Goal: Use online tool/utility: Utilize a website feature to perform a specific function

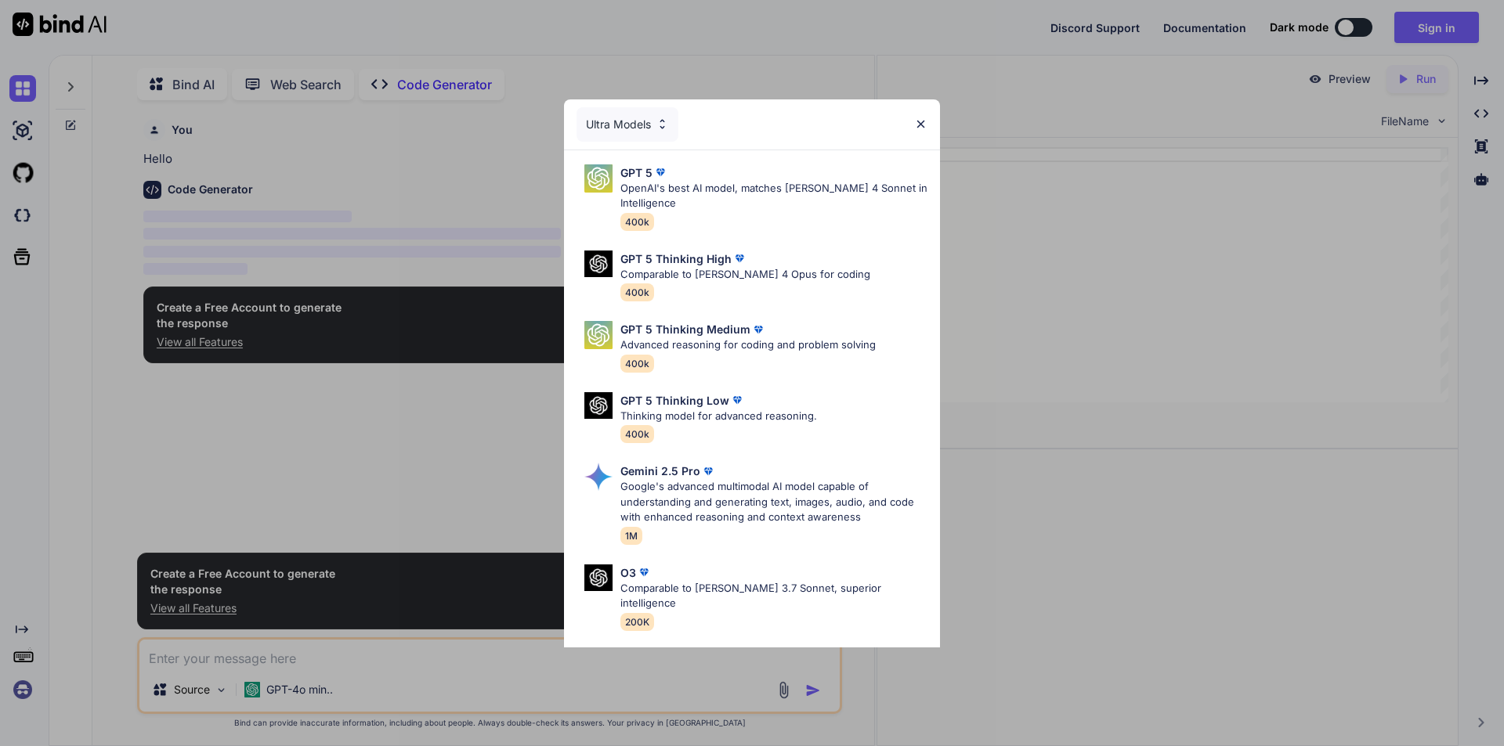
scroll to position [6, 0]
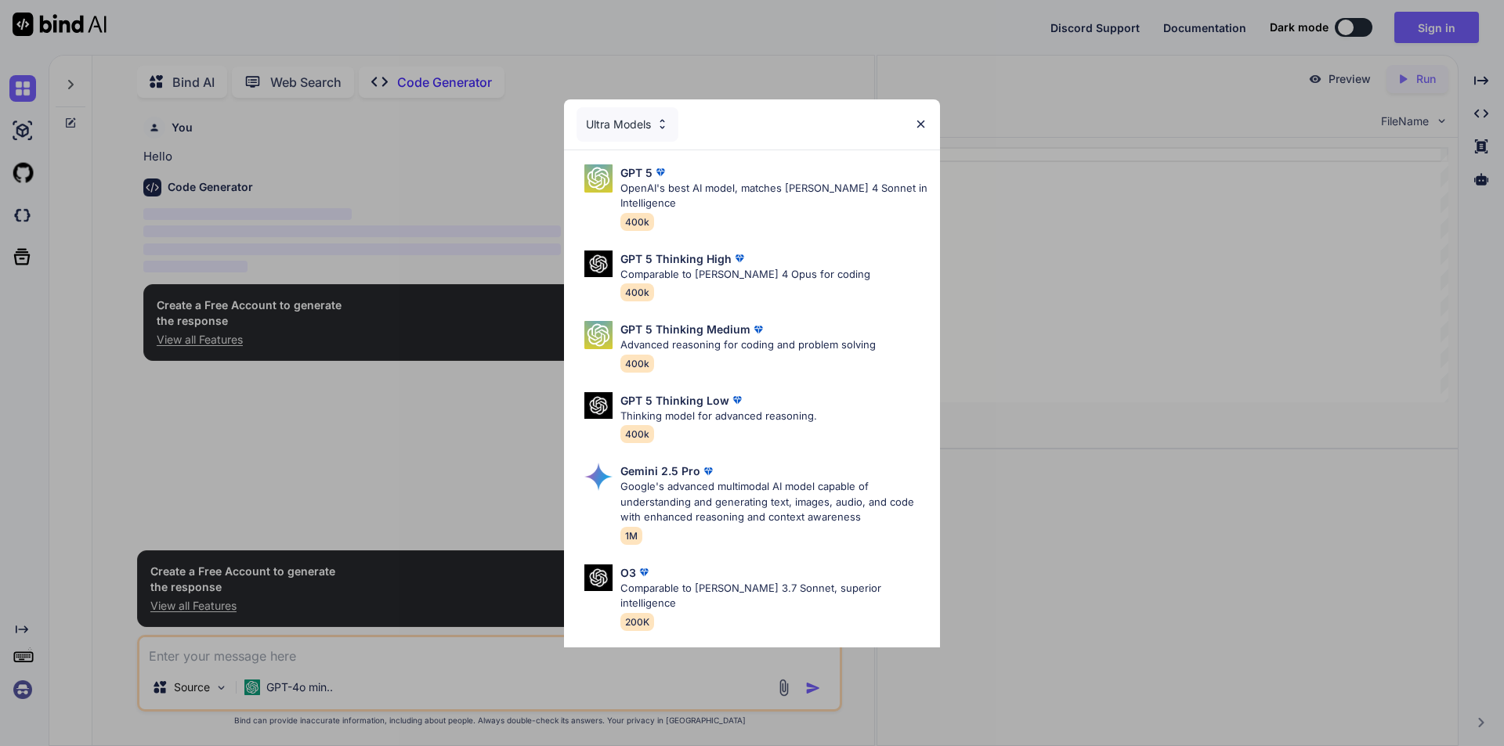
click at [925, 124] on img at bounding box center [920, 123] width 13 height 13
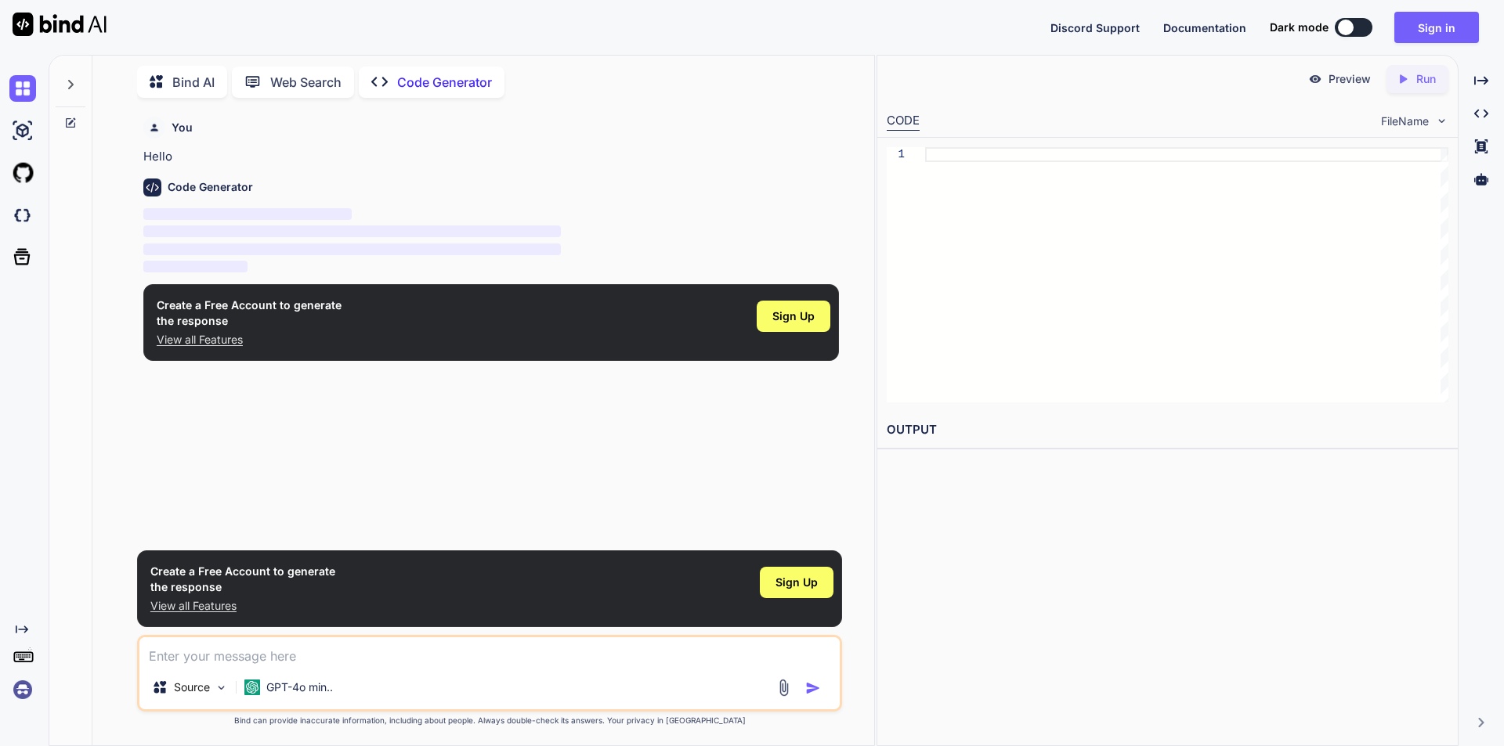
type textarea "x"
click at [238, 665] on textarea at bounding box center [489, 651] width 700 height 28
type textarea "d"
type textarea "x"
type textarea "đ"
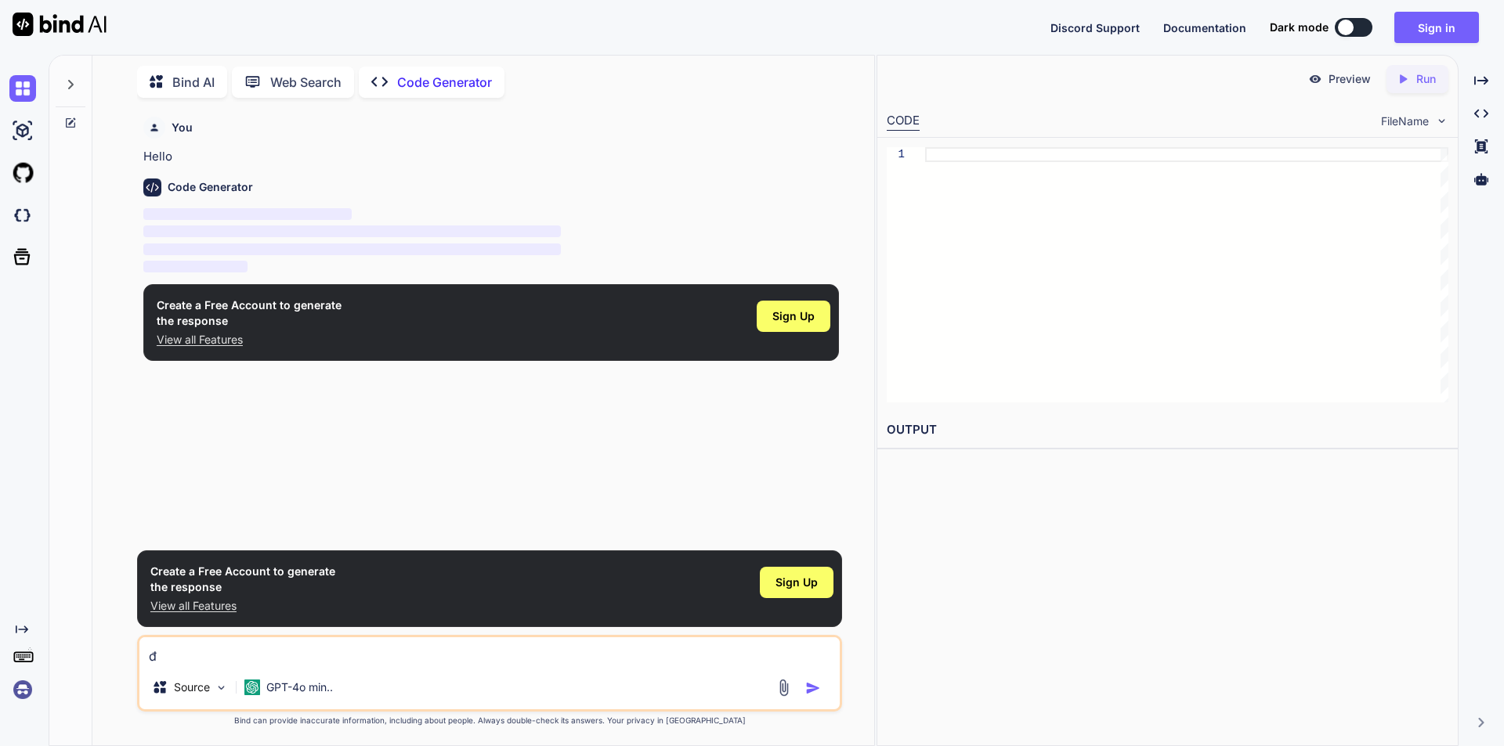
type textarea "x"
type textarea "đa"
type textarea "x"
type textarea "đâ"
type textarea "x"
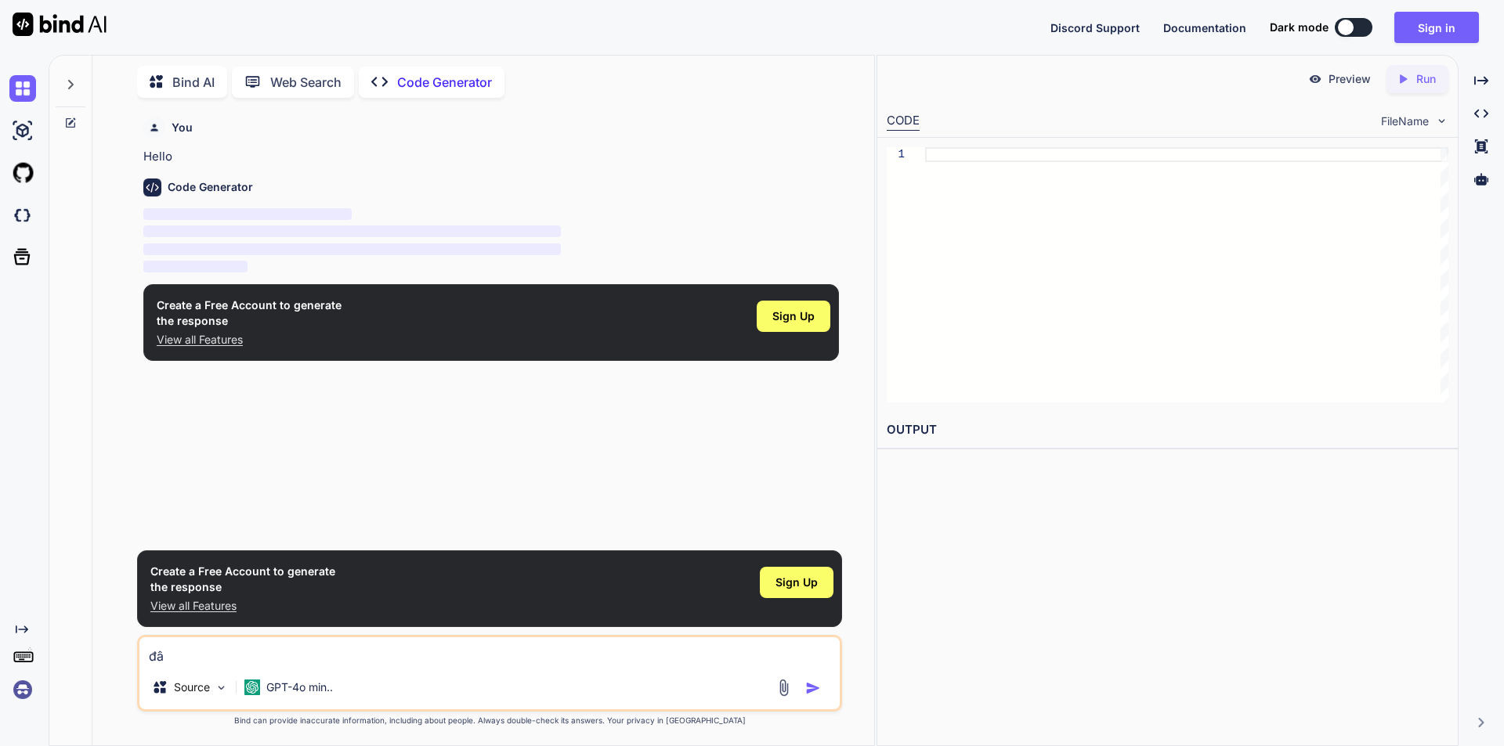
type textarea "đây"
type textarea "x"
type textarea "đây"
type textarea "x"
type textarea "đây l"
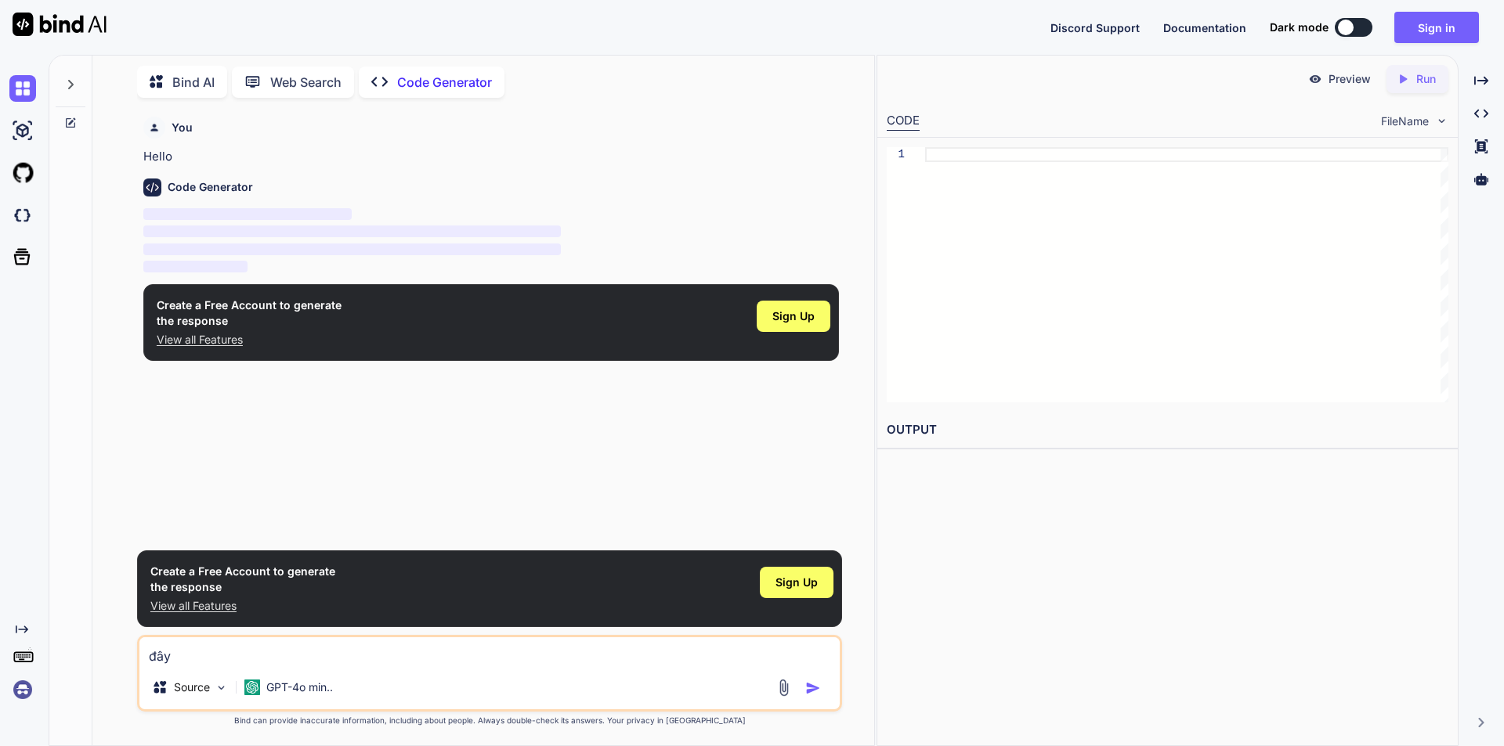
type textarea "x"
type textarea "đây la"
type textarea "x"
type textarea "đây là"
type textarea "x"
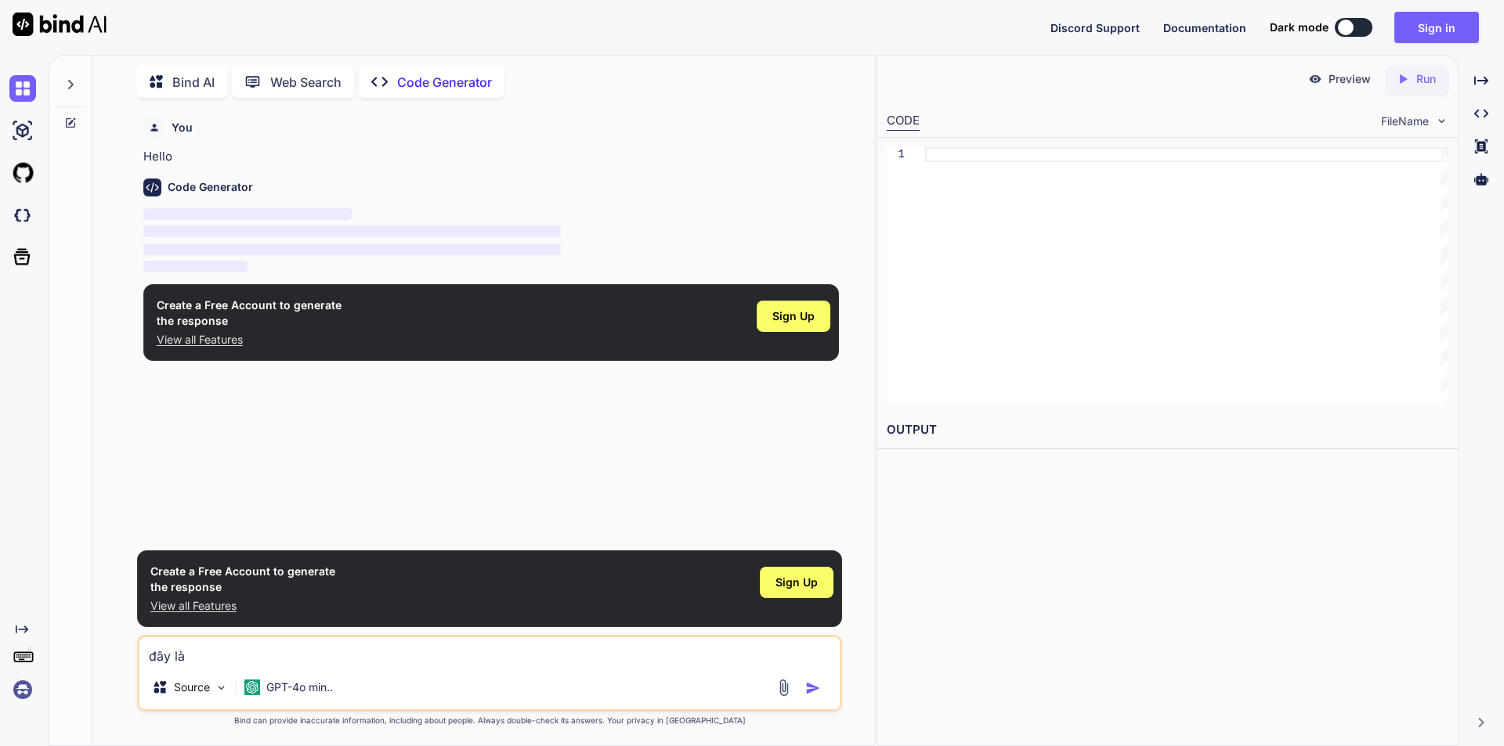
type textarea "đây là"
type textarea "x"
type textarea "đây là m"
type textarea "x"
type textarea "đây là ma"
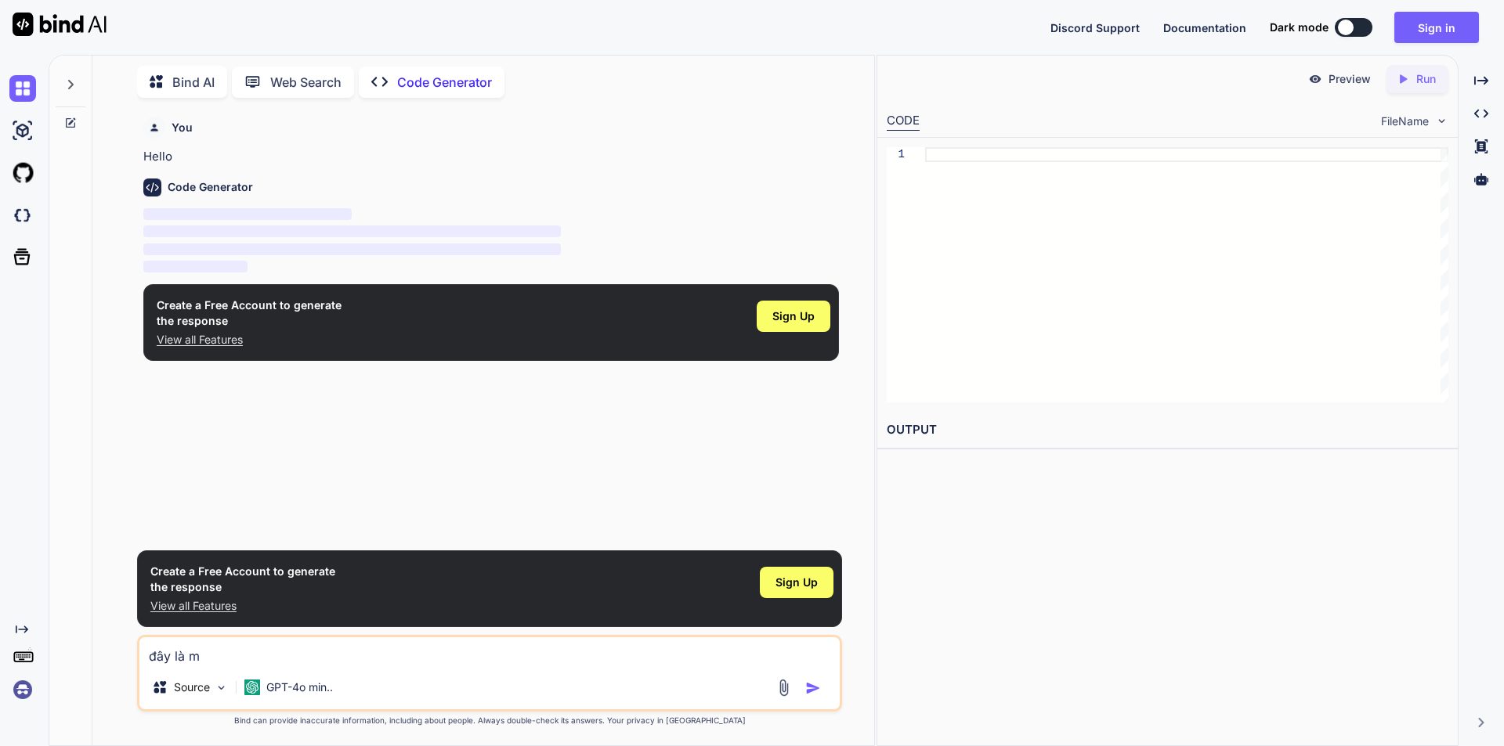
type textarea "x"
type textarea "đây là mã"
type textarea "x"
type textarea "đây là mã"
type textarea "x"
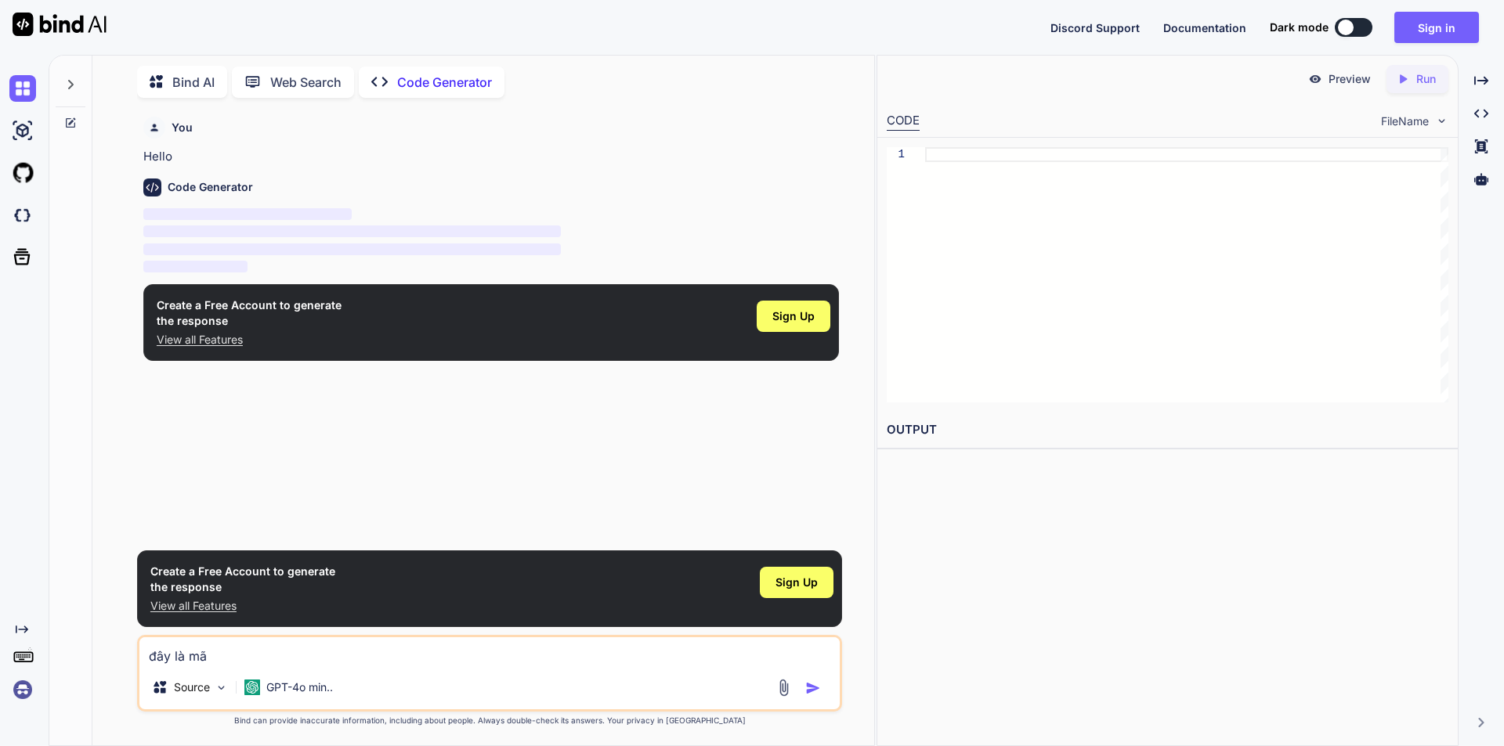
type textarea "đây là mã n"
type textarea "x"
type textarea "đây là [PERSON_NAME]"
type textarea "x"
type textarea "đây là [PERSON_NAME]"
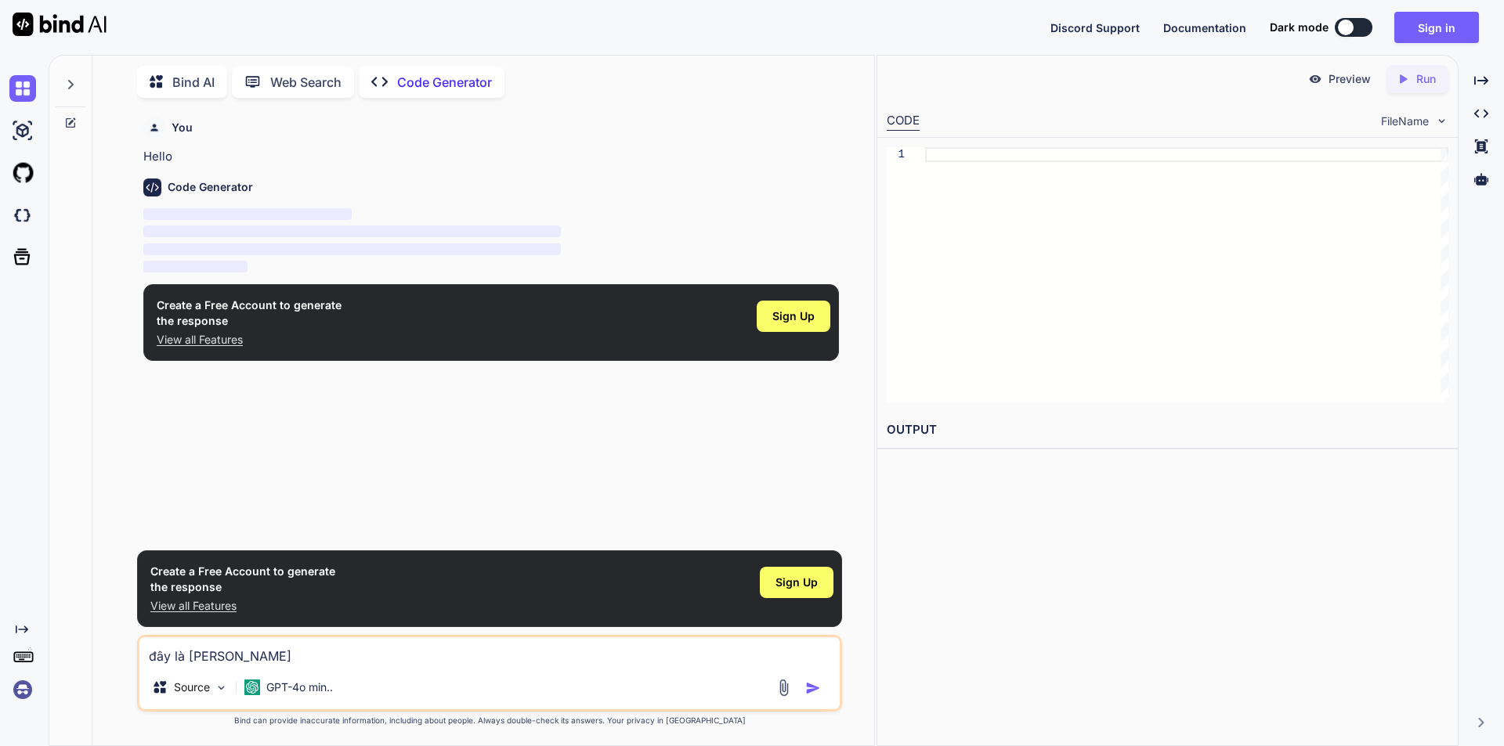
type textarea "x"
type textarea "đây là [PERSON_NAME]"
type textarea "x"
type textarea "đây là [PERSON_NAME]"
type textarea "x"
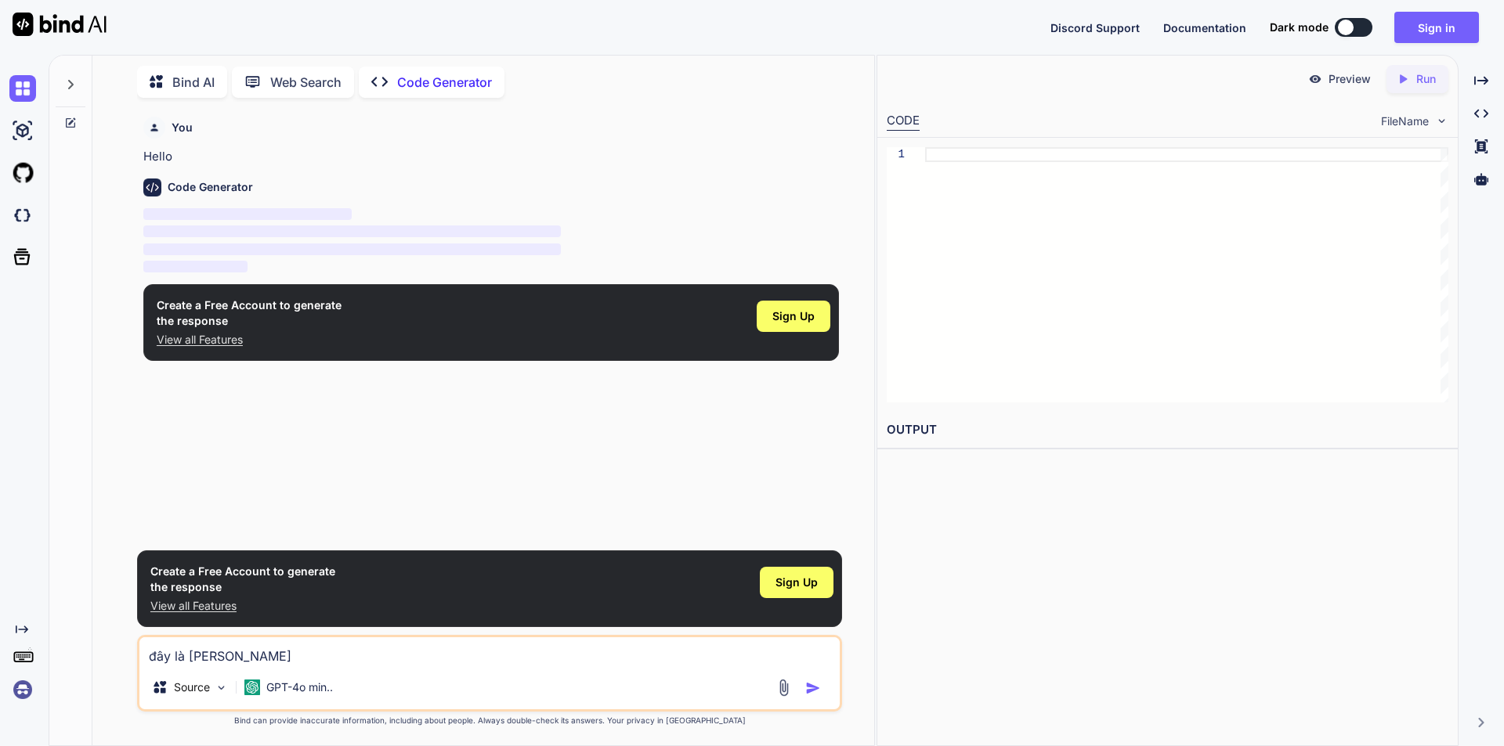
type textarea "đây là [PERSON_NAME]"
type textarea "x"
type textarea "đây là mã nguồn"
type textarea "x"
type textarea "đây là mã nguồn"
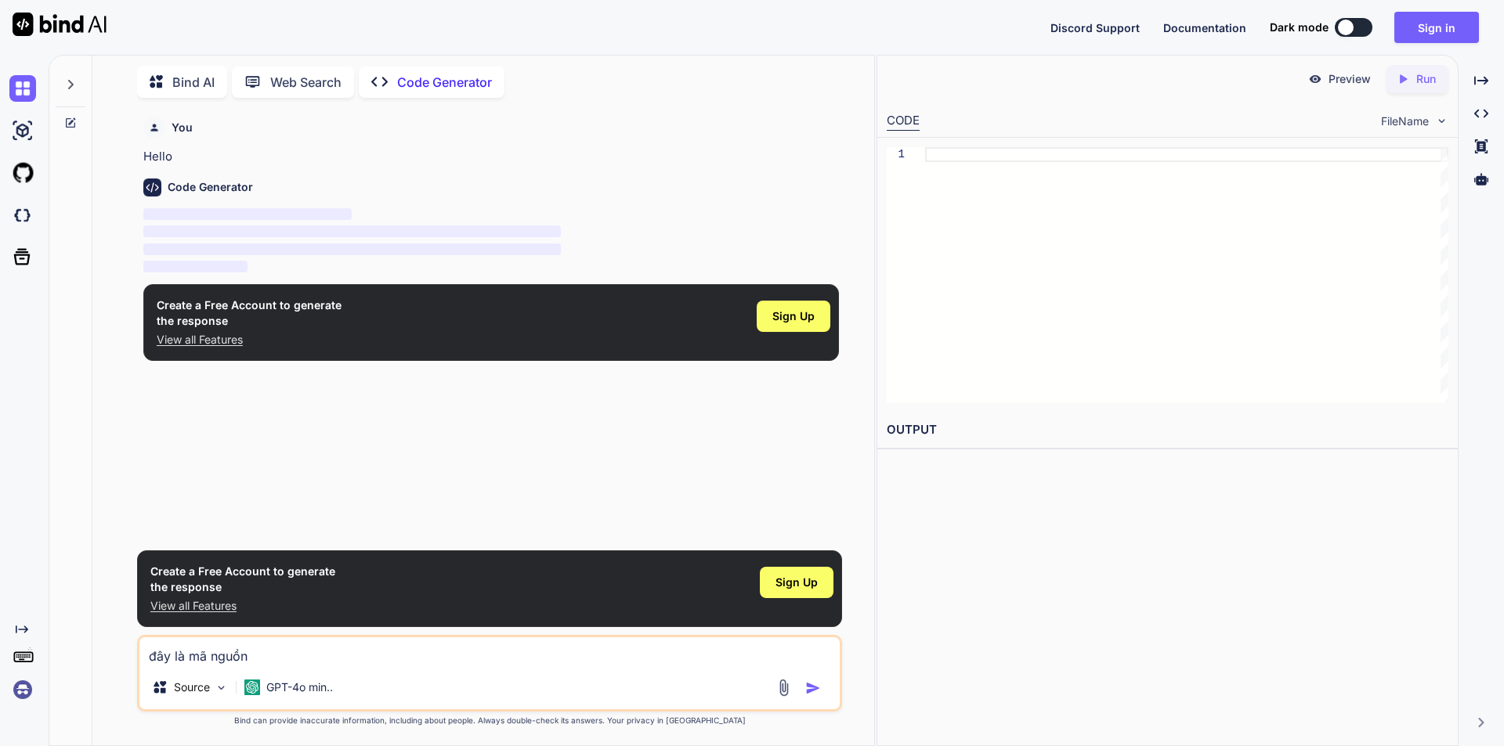
type textarea "x"
type textarea "đây là mã nguồn h"
type textarea "x"
type textarea "đây là mã nguồn hi"
type textarea "x"
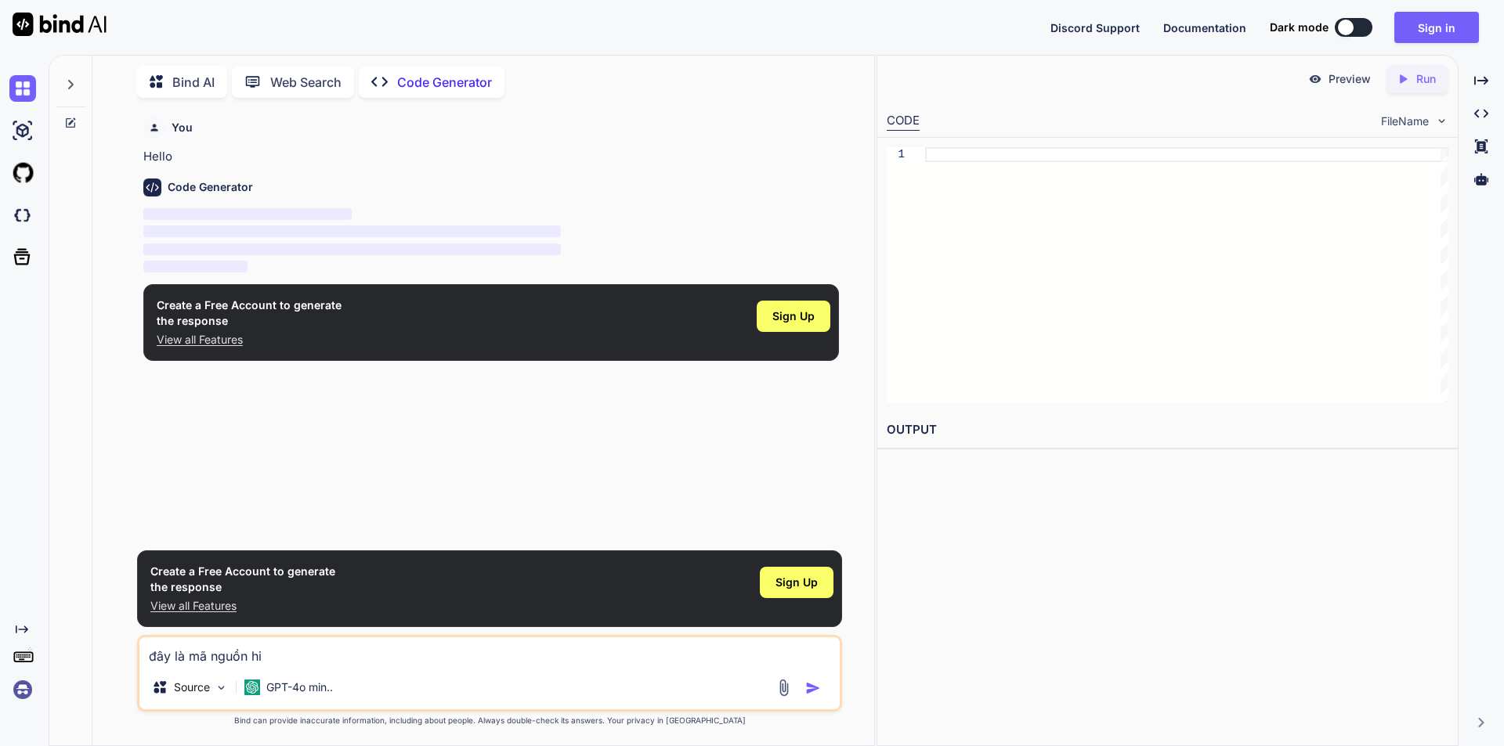
type textarea "đây là mã nguồn hie"
type textarea "x"
type textarea "đây là mã nguồn hiê"
type textarea "x"
type textarea "đây là mã nguồn hiên"
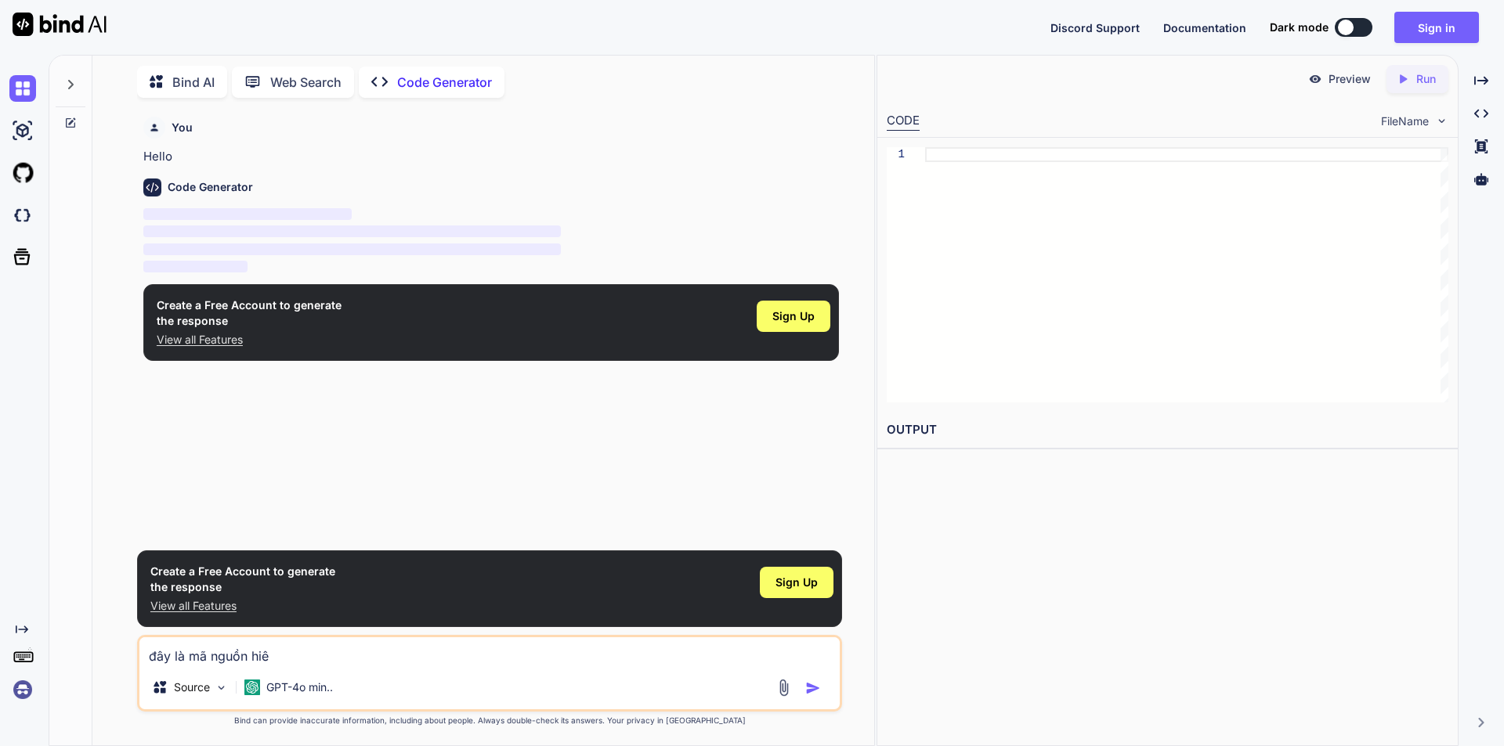
type textarea "x"
type textarea "đây là mã nguồn hiện"
type textarea "x"
type textarea "đây là mã nguồn hiện"
type textarea "x"
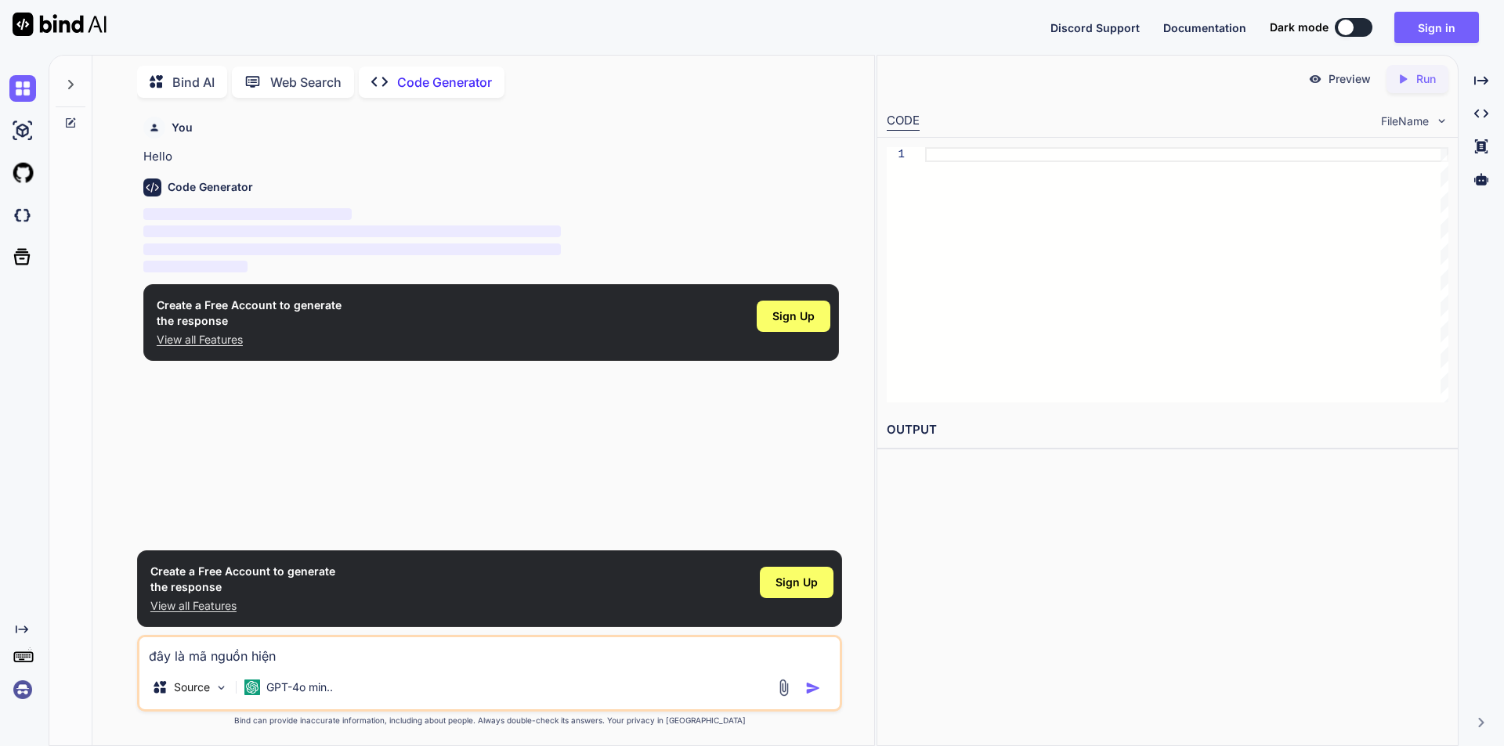
type textarea "đây là mã nguồn hiện t"
type textarea "x"
type textarea "đây là mã nguồn hiện ta"
type textarea "x"
type textarea "đây là mã nguồn hiện tai"
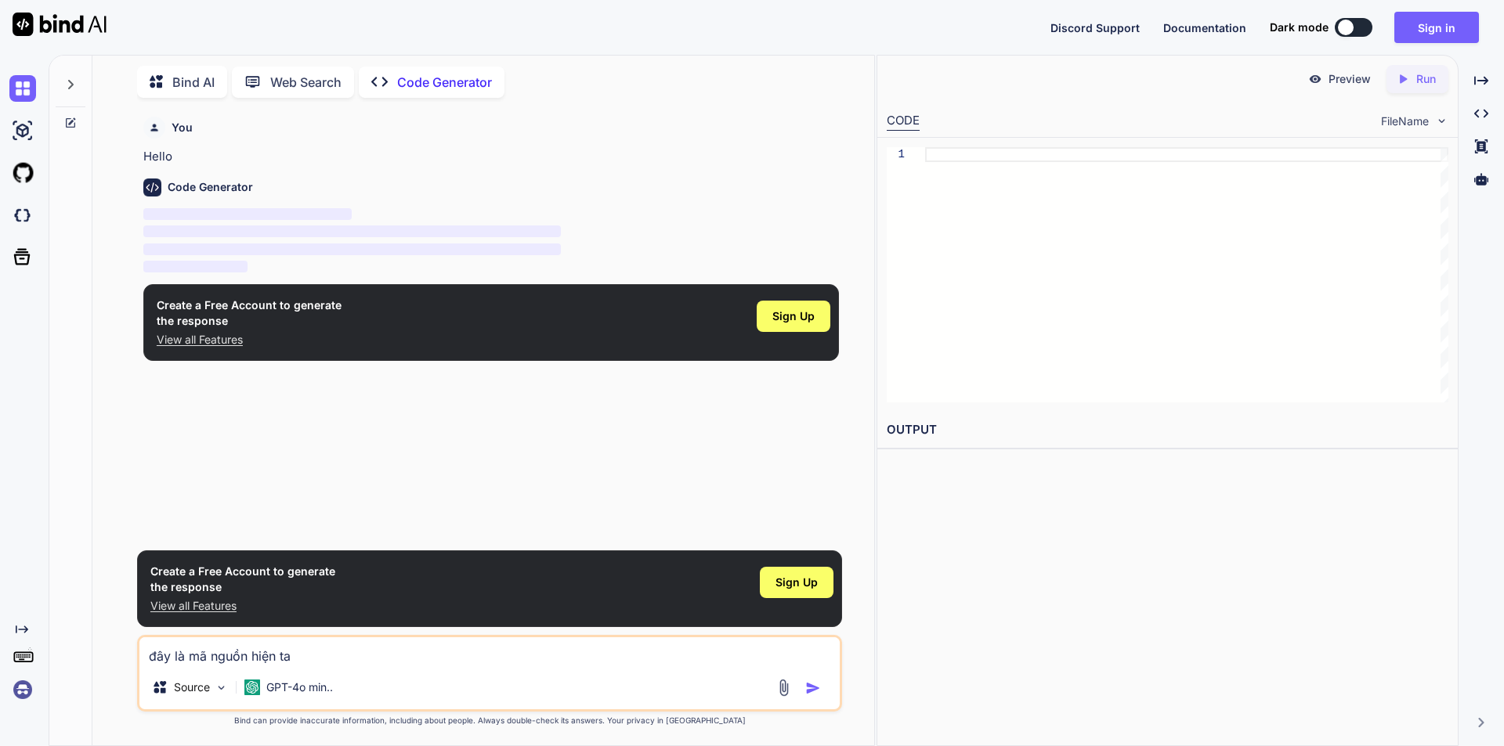
type textarea "x"
type textarea "đây là mã nguồn hiện tại"
type textarea "x"
type textarea "đây là mã nguồn hiện tại"
type textarea "x"
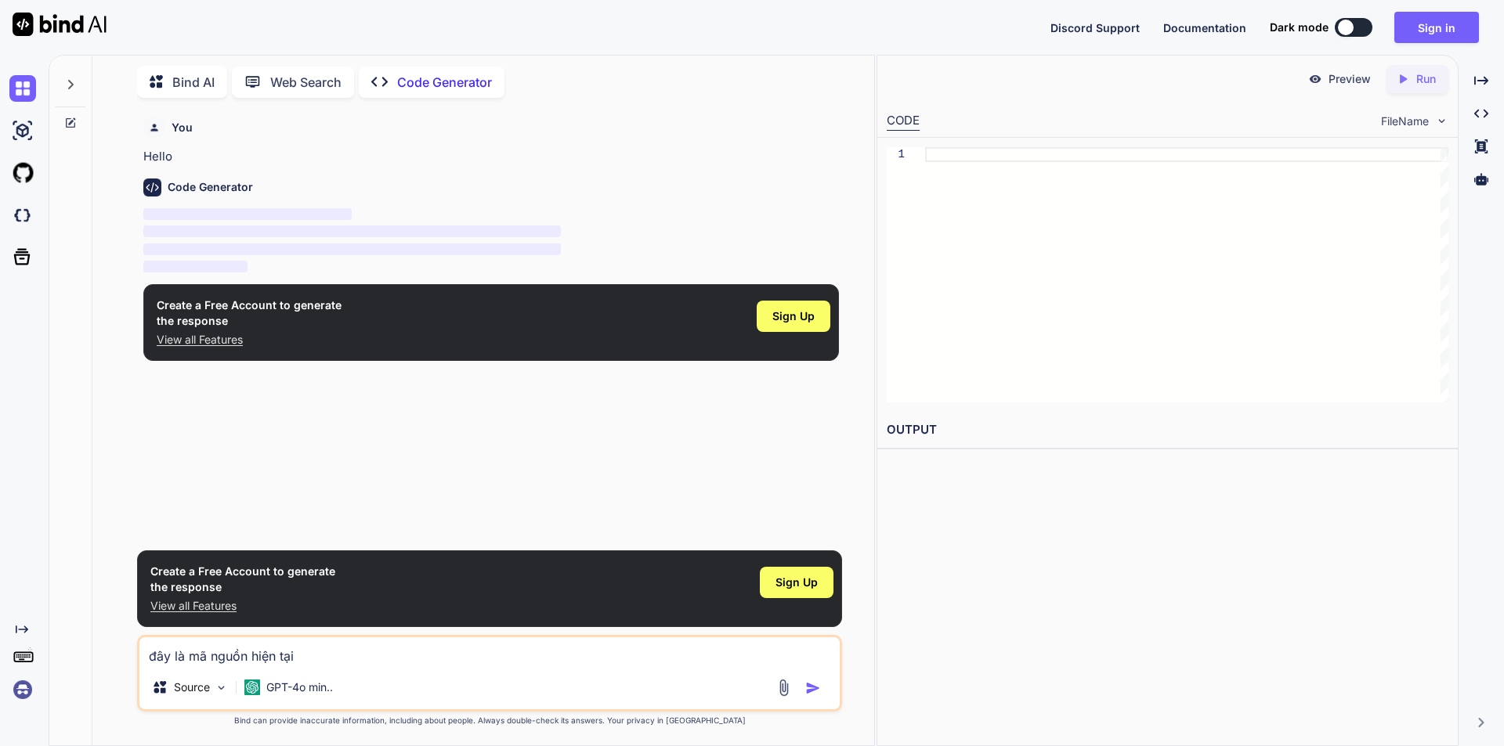
type textarea "đây là mã nguồn hiện tại c"
type textarea "x"
type textarea "đây là mã nguồn hiện tại cu"
type textarea "x"
type textarea "đây là mã nguồn hiện tại cua"
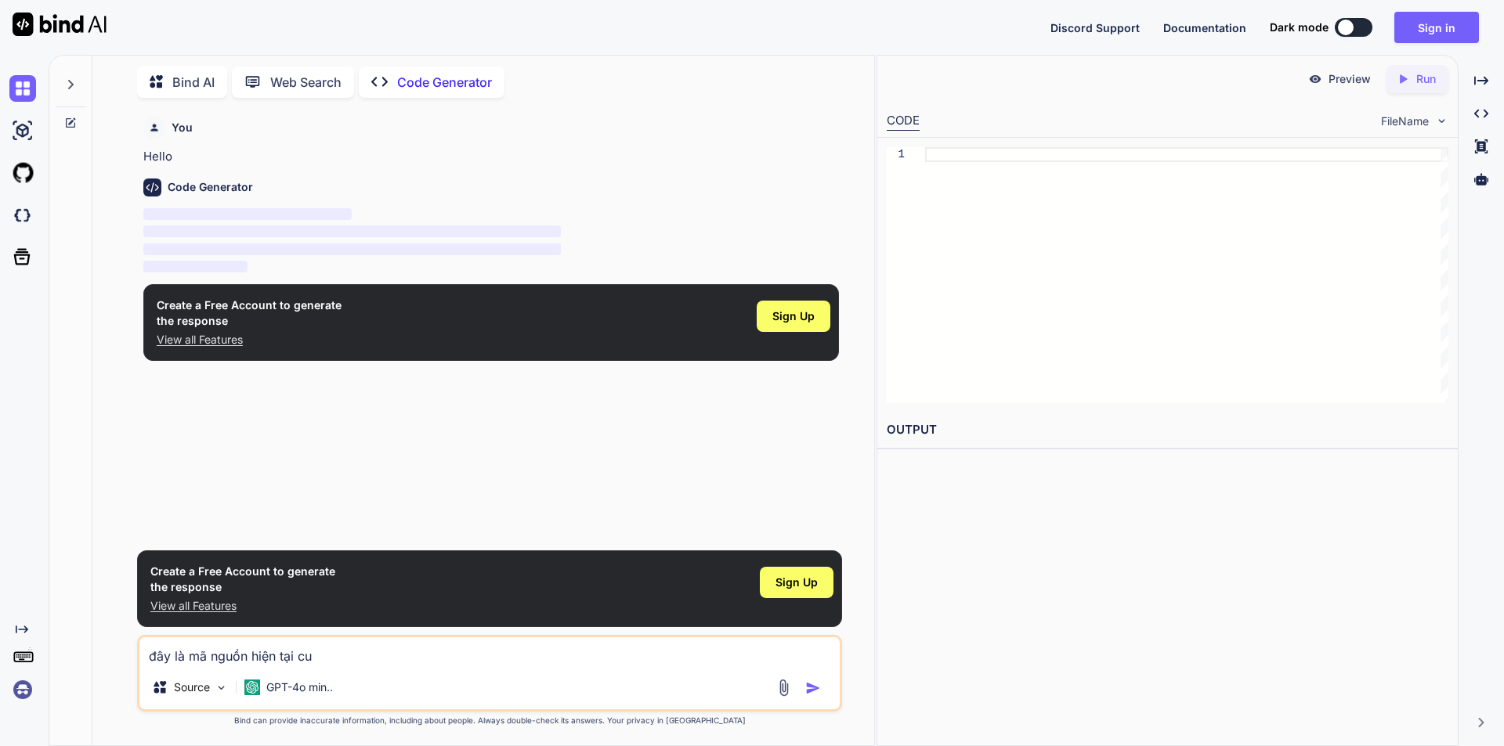
type textarea "x"
type textarea "đây là mã nguồn hiện tại của"
type textarea "x"
type textarea "đây là mã nguồn hiện tại của"
type textarea "x"
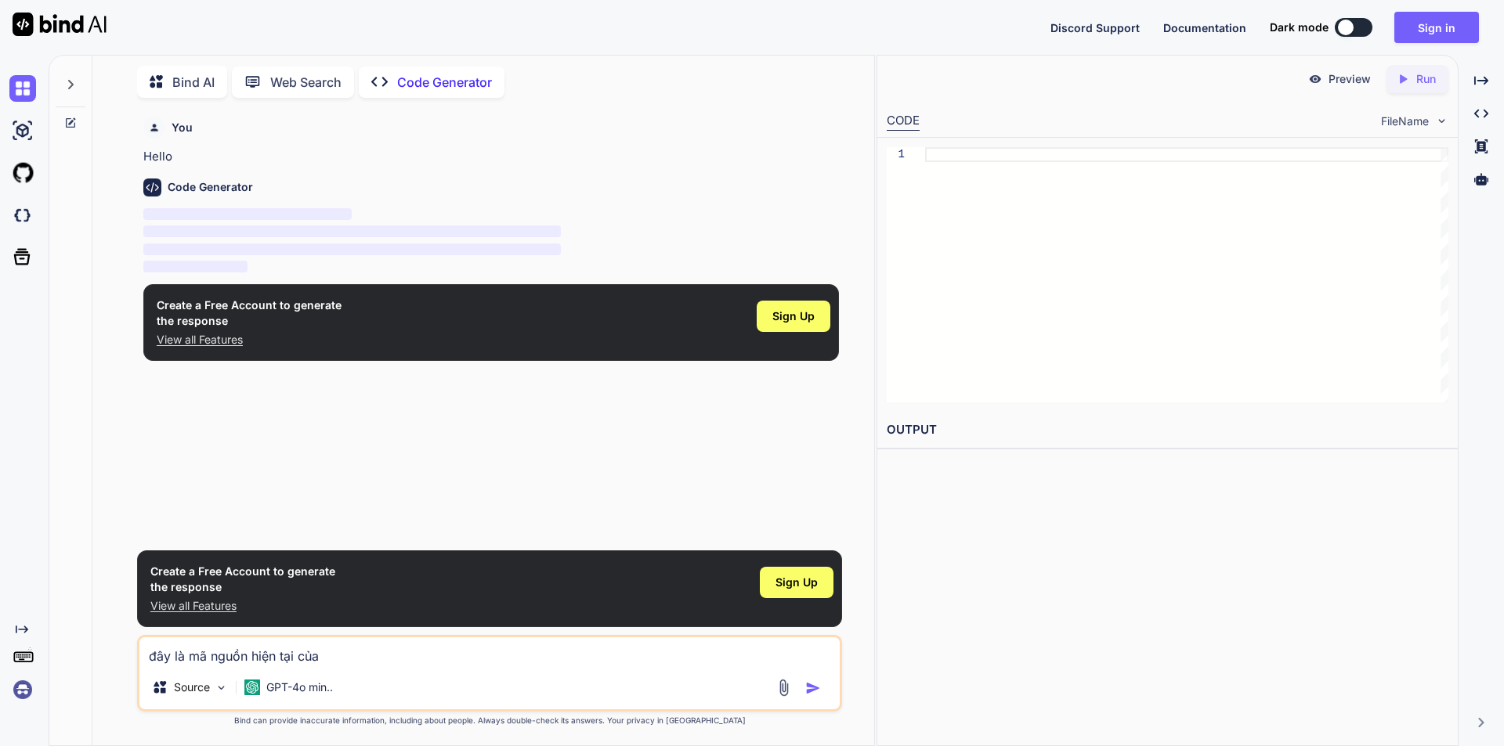
type textarea "đây là mã nguồn hiện tại của t"
type textarea "x"
type textarea "đây là mã nguồn hiện tại của to"
type textarea "x"
type textarea "đây là mã nguồn hiện tại của tô"
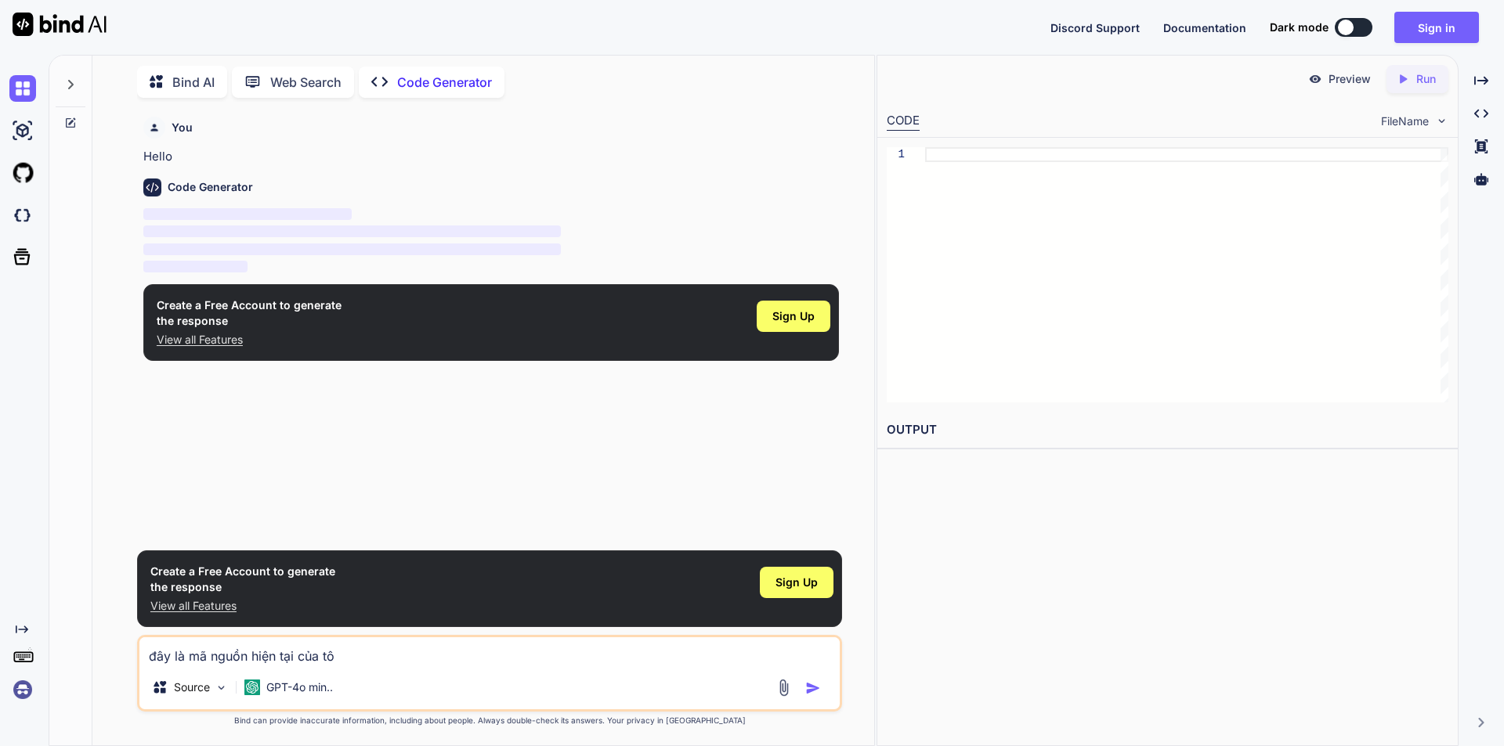
type textarea "x"
type textarea "đây là mã nguồn hiện tại của tôi"
type textarea "x"
click at [370, 659] on textarea "đây là mã nguồn hiện tại của tôi" at bounding box center [489, 651] width 700 height 28
paste textarea "loremi Dolor, { sitAmet, conSecte, adiPis, eliTseddoei } temp "incid"; // UT-LA…"
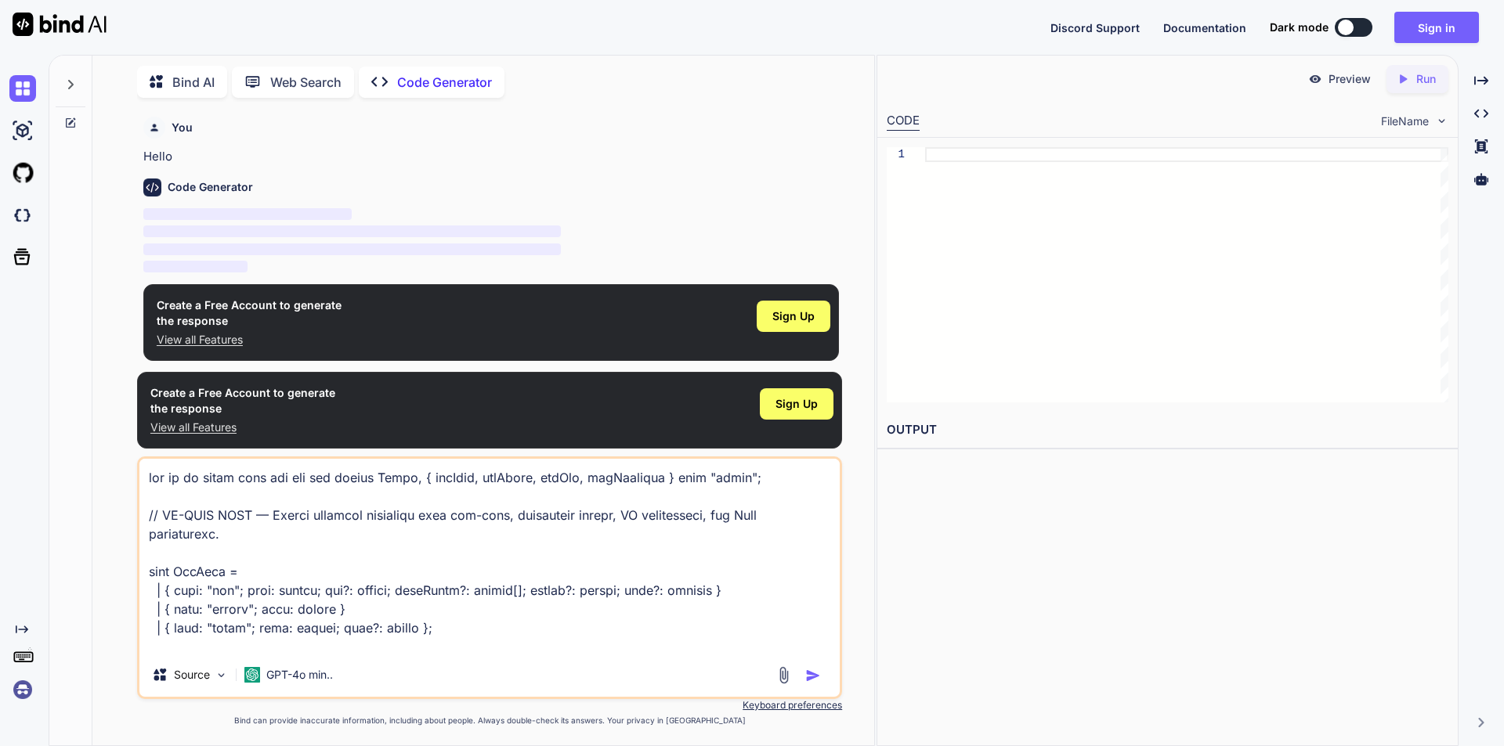
scroll to position [5508, 0]
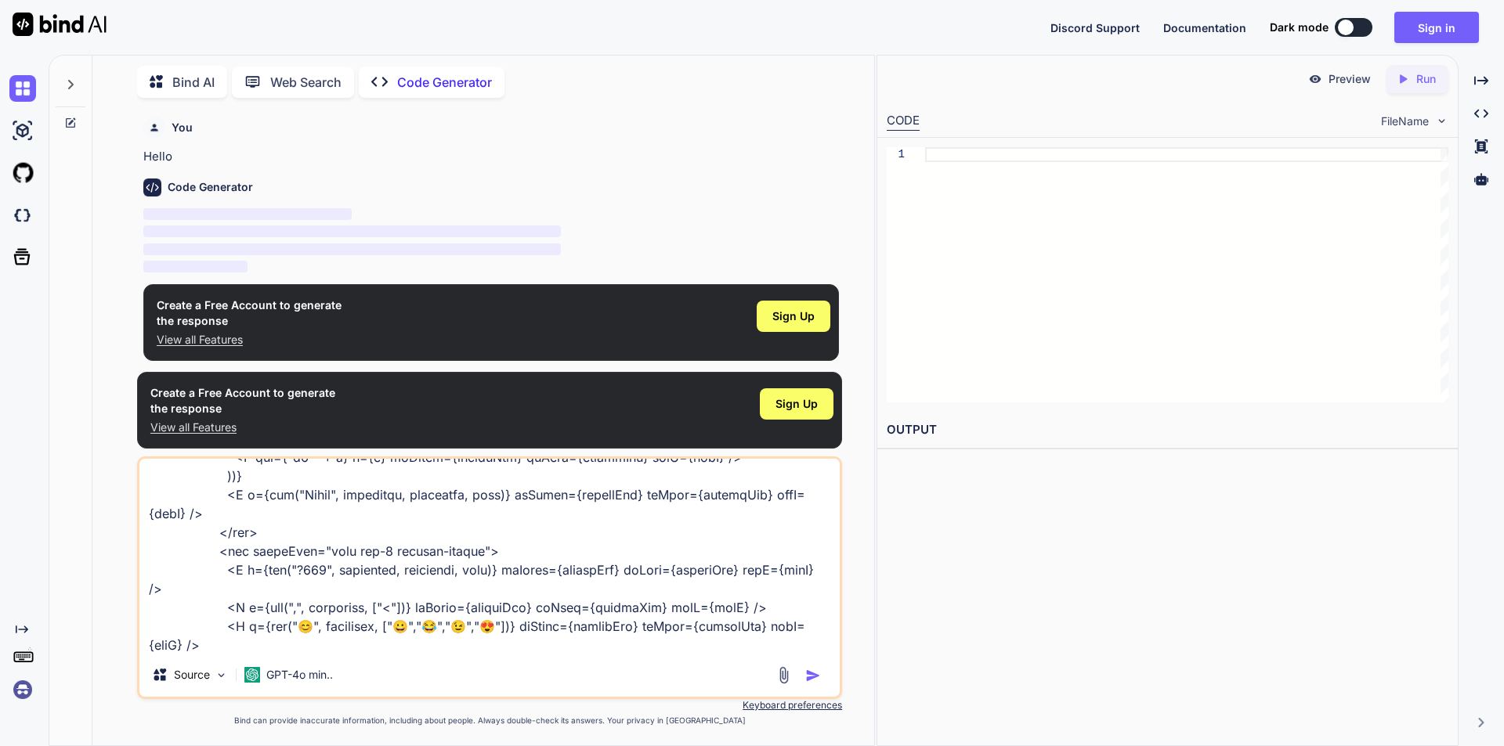
type textarea "lor ip do sitam cons adi eli sed doeius Tempo, { incIdid, utlAbore, etdOlo, mag…"
click at [811, 673] on img "button" at bounding box center [813, 676] width 16 height 16
click at [1432, 19] on button "Sign in" at bounding box center [1436, 27] width 85 height 31
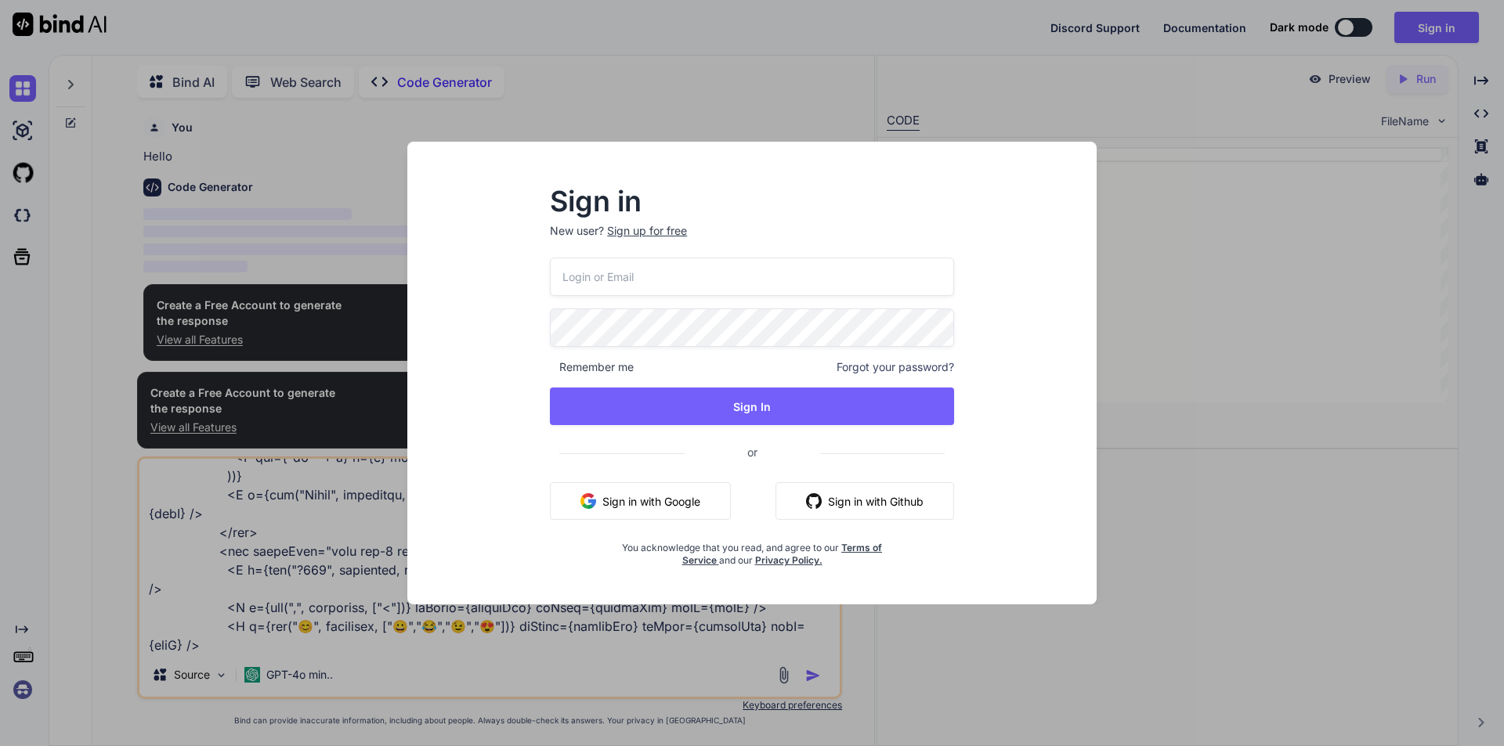
click at [629, 504] on button "Sign in with Google" at bounding box center [640, 501] width 181 height 38
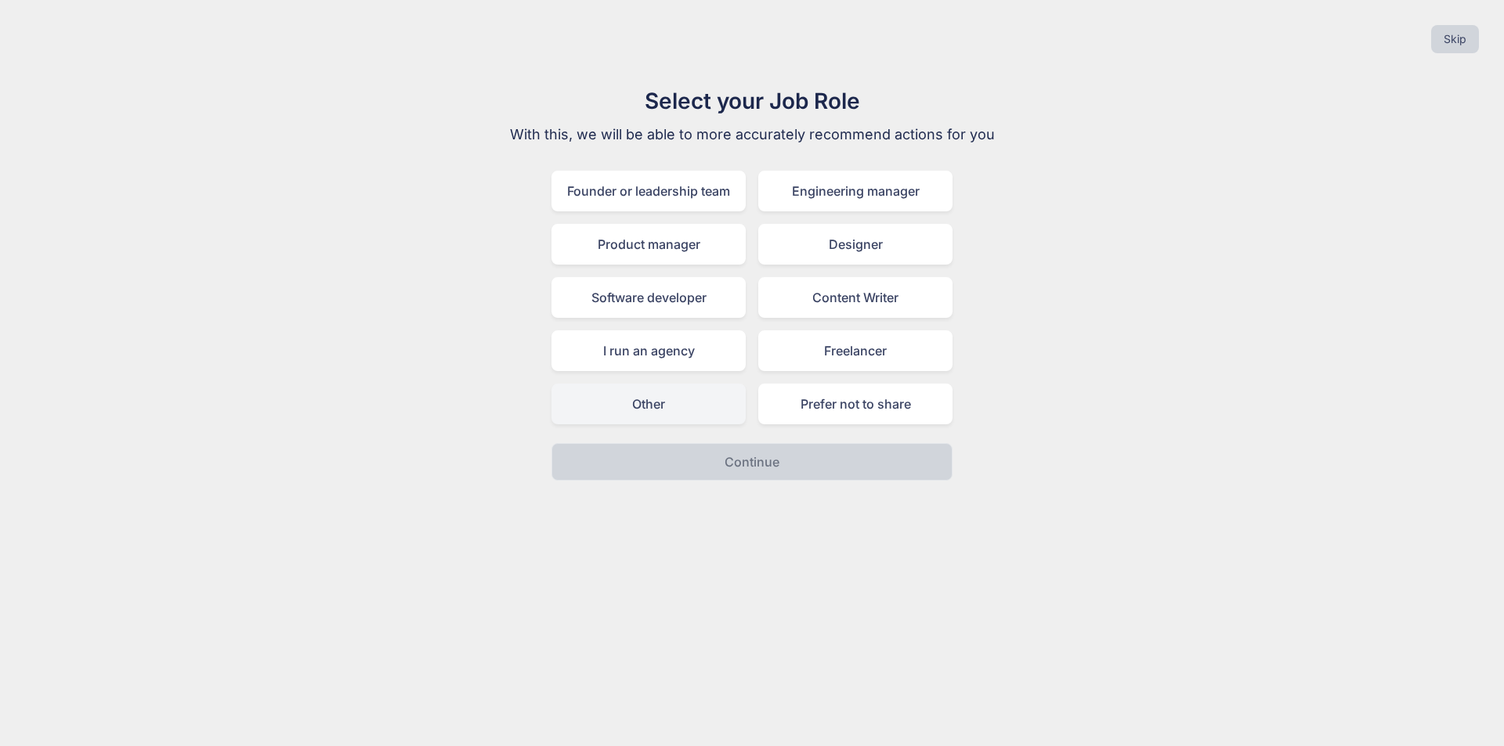
click at [707, 388] on div "Other" at bounding box center [648, 404] width 194 height 41
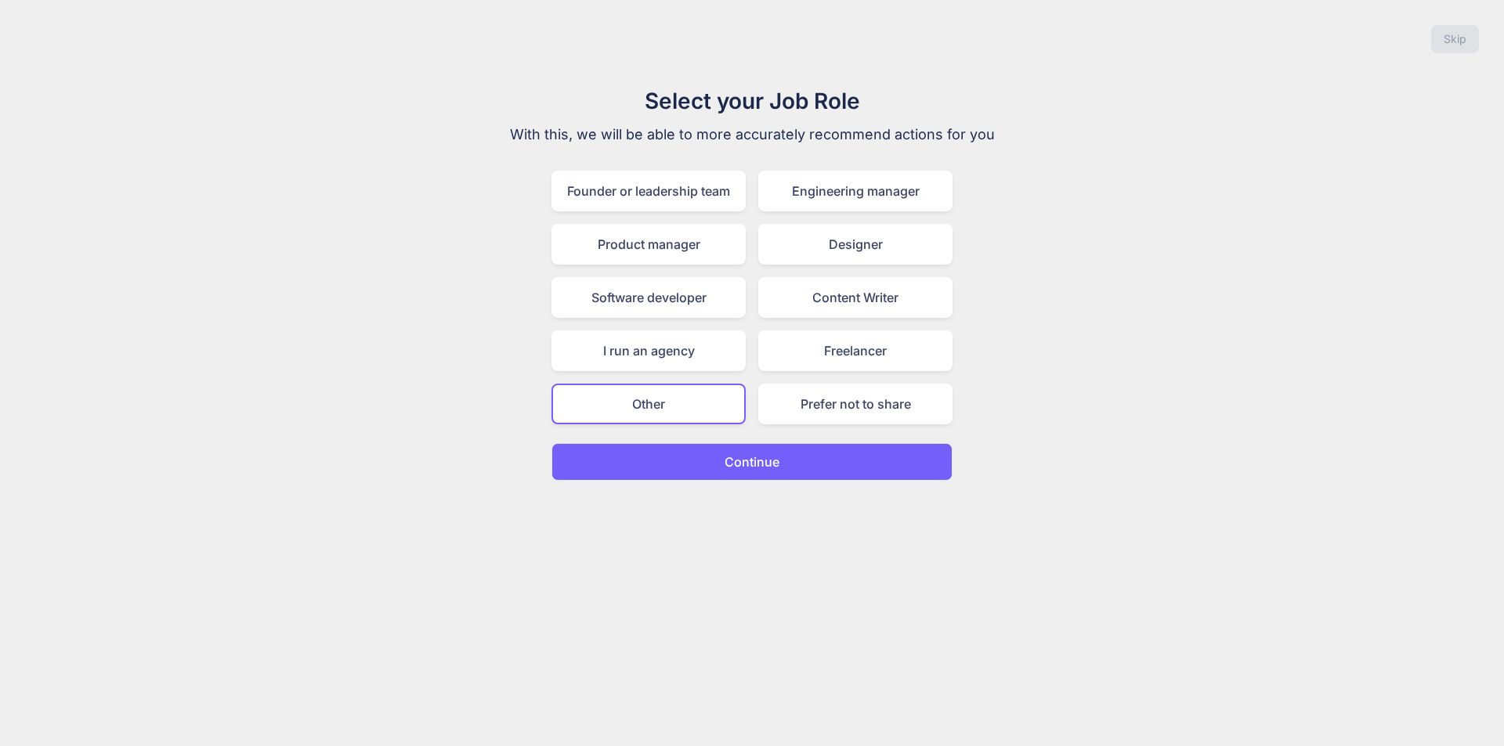
click at [742, 469] on p "Continue" at bounding box center [751, 462] width 55 height 19
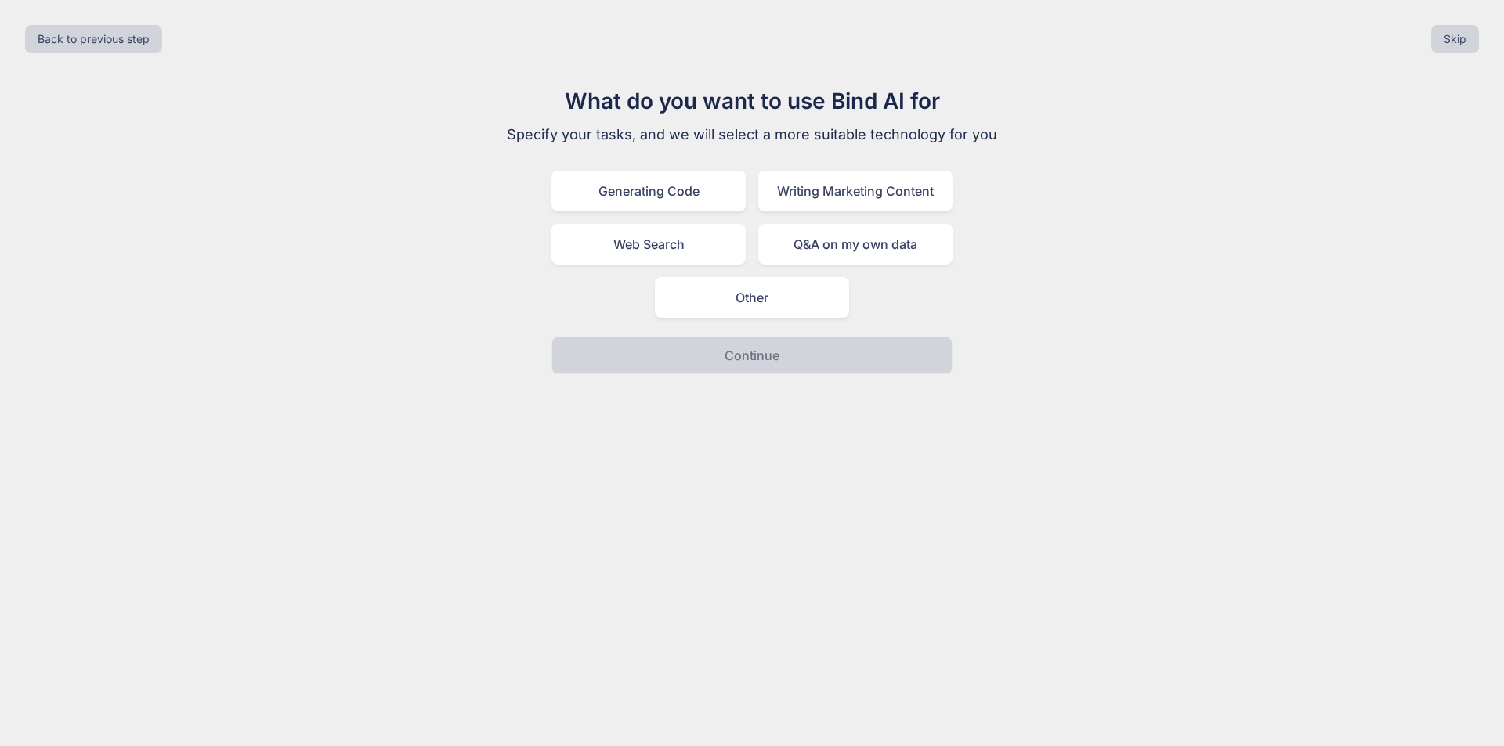
drag, startPoint x: 783, startPoint y: 314, endPoint x: 783, endPoint y: 349, distance: 35.2
click at [784, 313] on div "Other" at bounding box center [752, 297] width 194 height 41
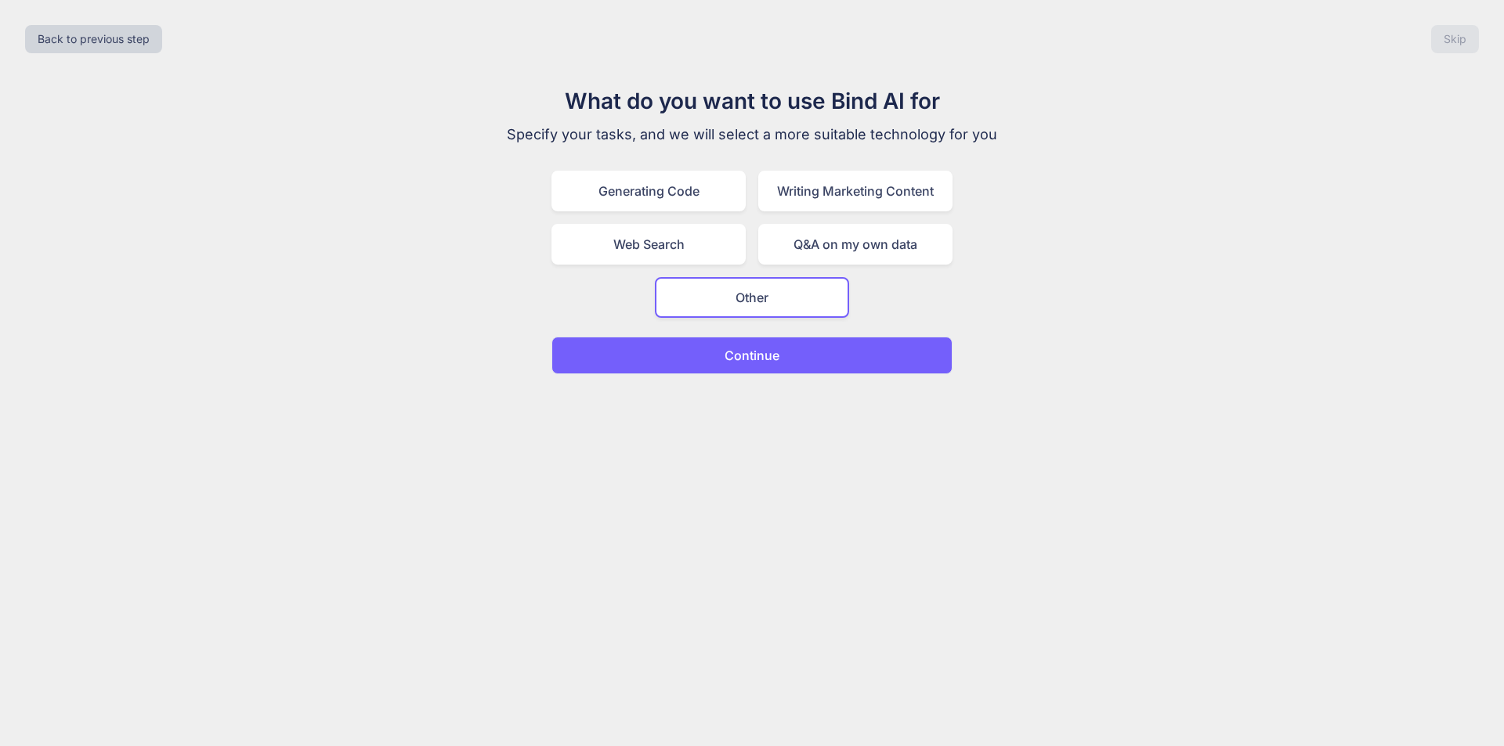
click at [772, 356] on p "Continue" at bounding box center [751, 355] width 55 height 19
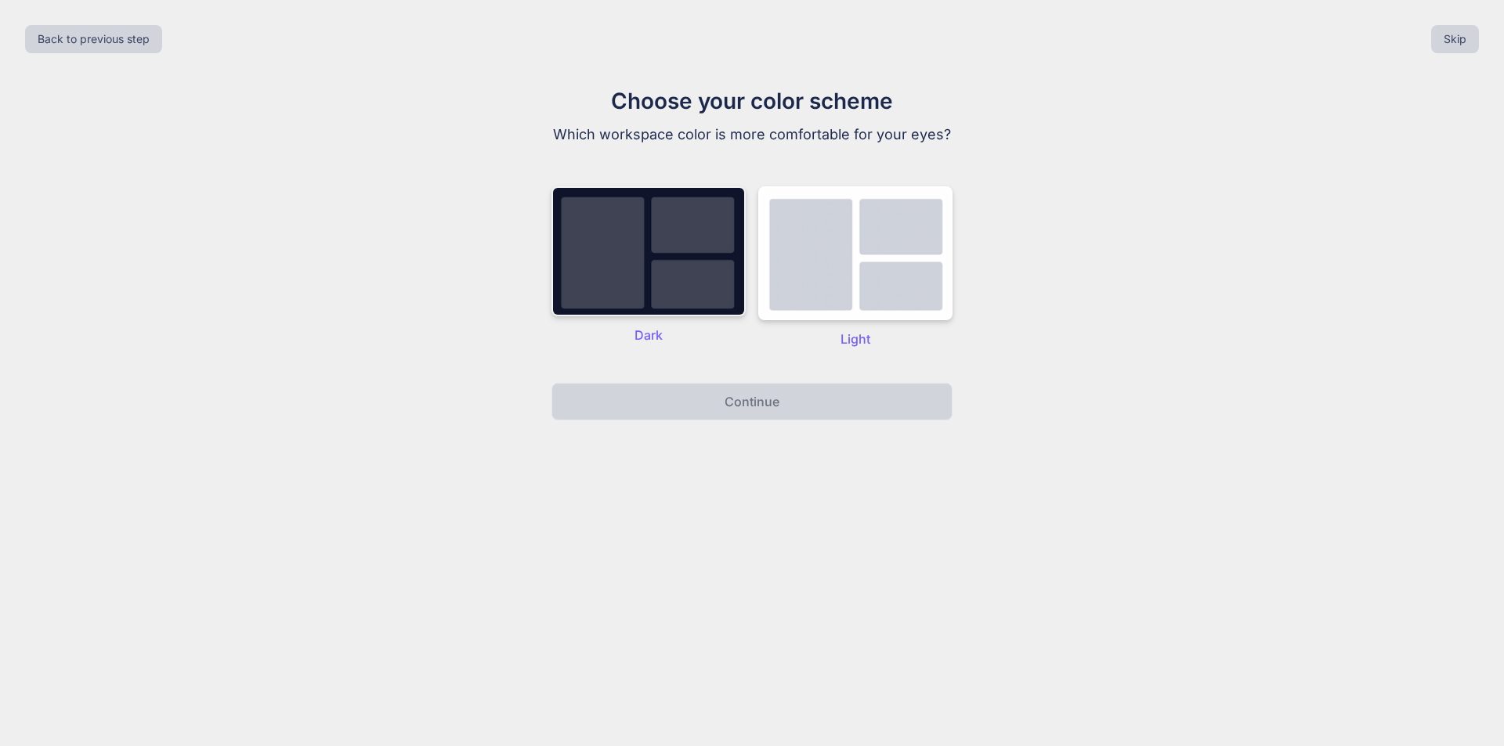
click at [661, 273] on img at bounding box center [648, 251] width 194 height 130
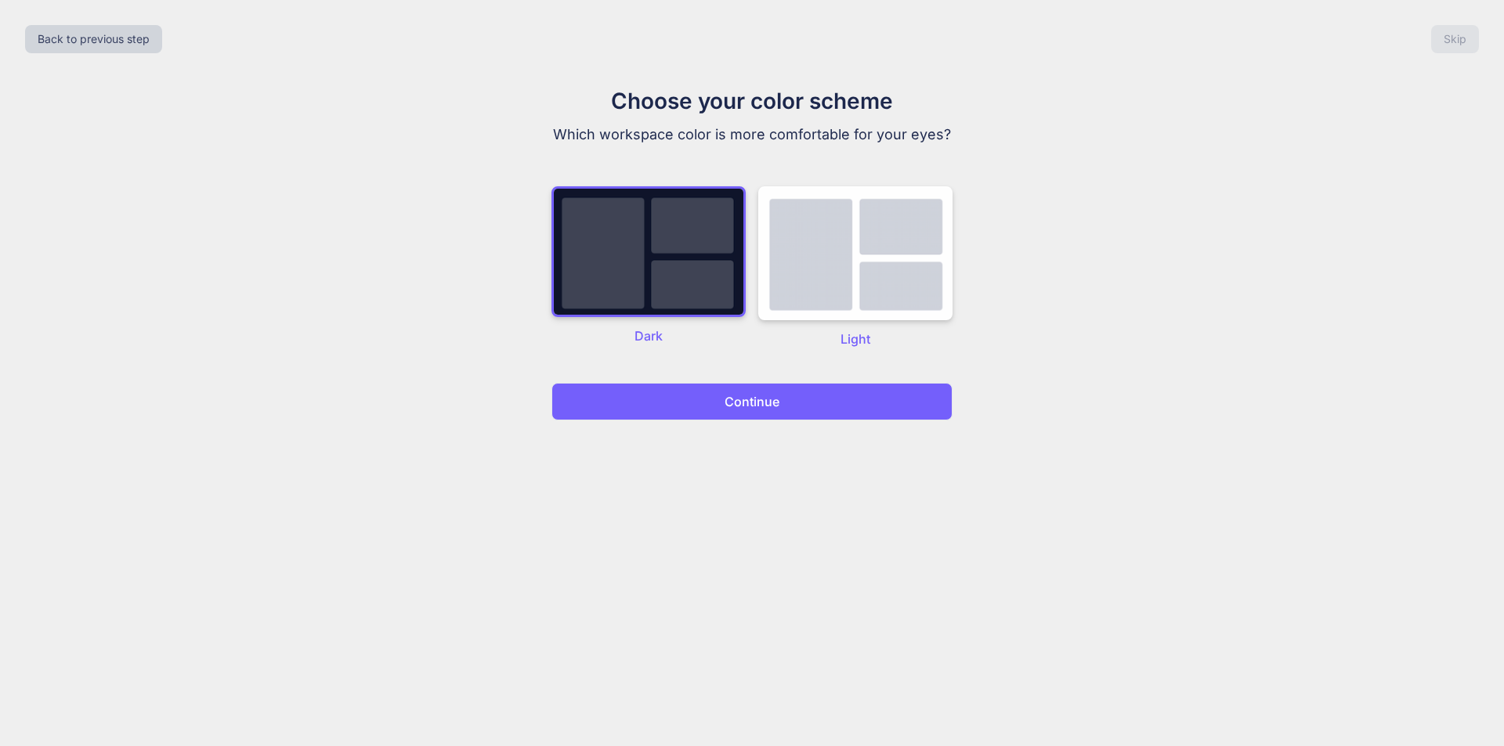
click at [732, 406] on p "Continue" at bounding box center [751, 401] width 55 height 19
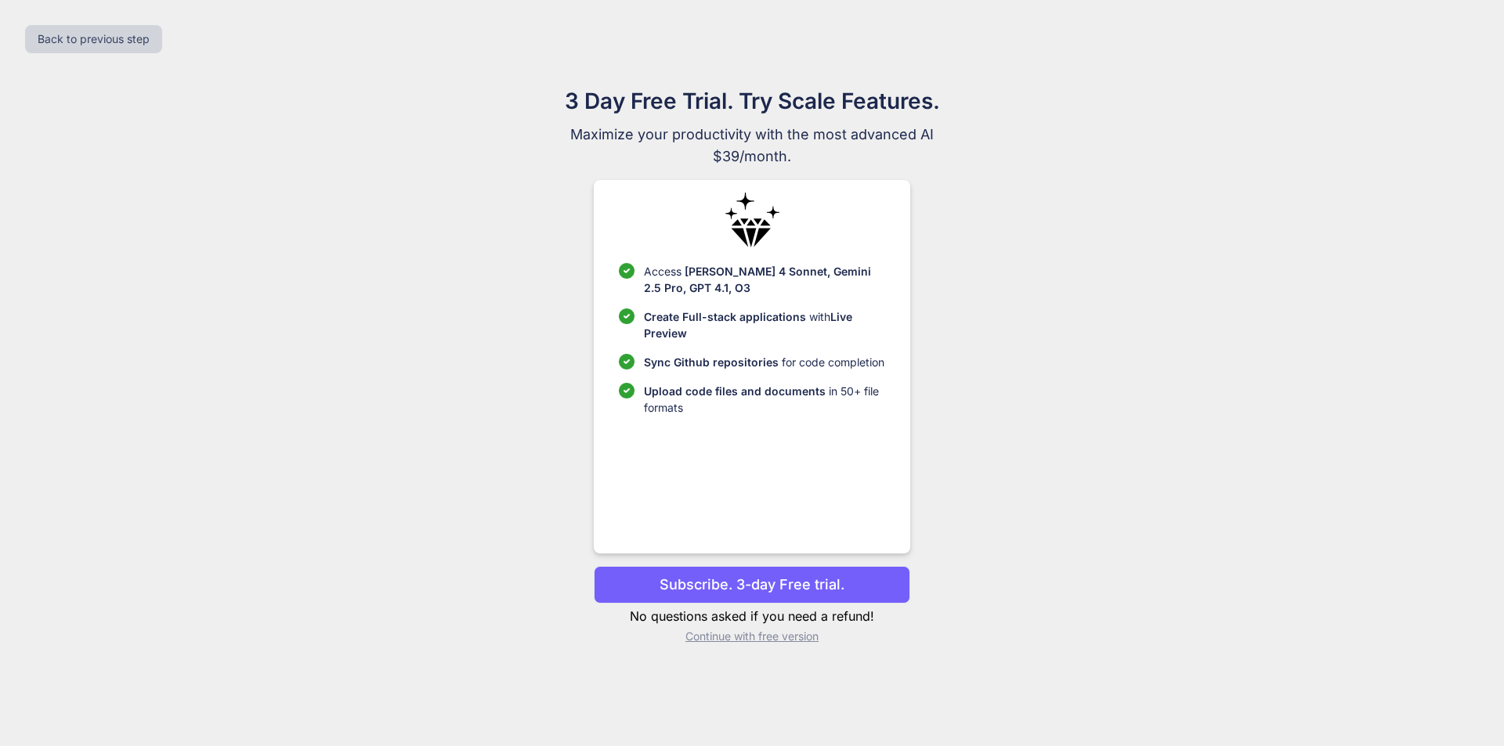
click at [803, 579] on p "Subscribe. 3-day Free trial." at bounding box center [751, 584] width 185 height 21
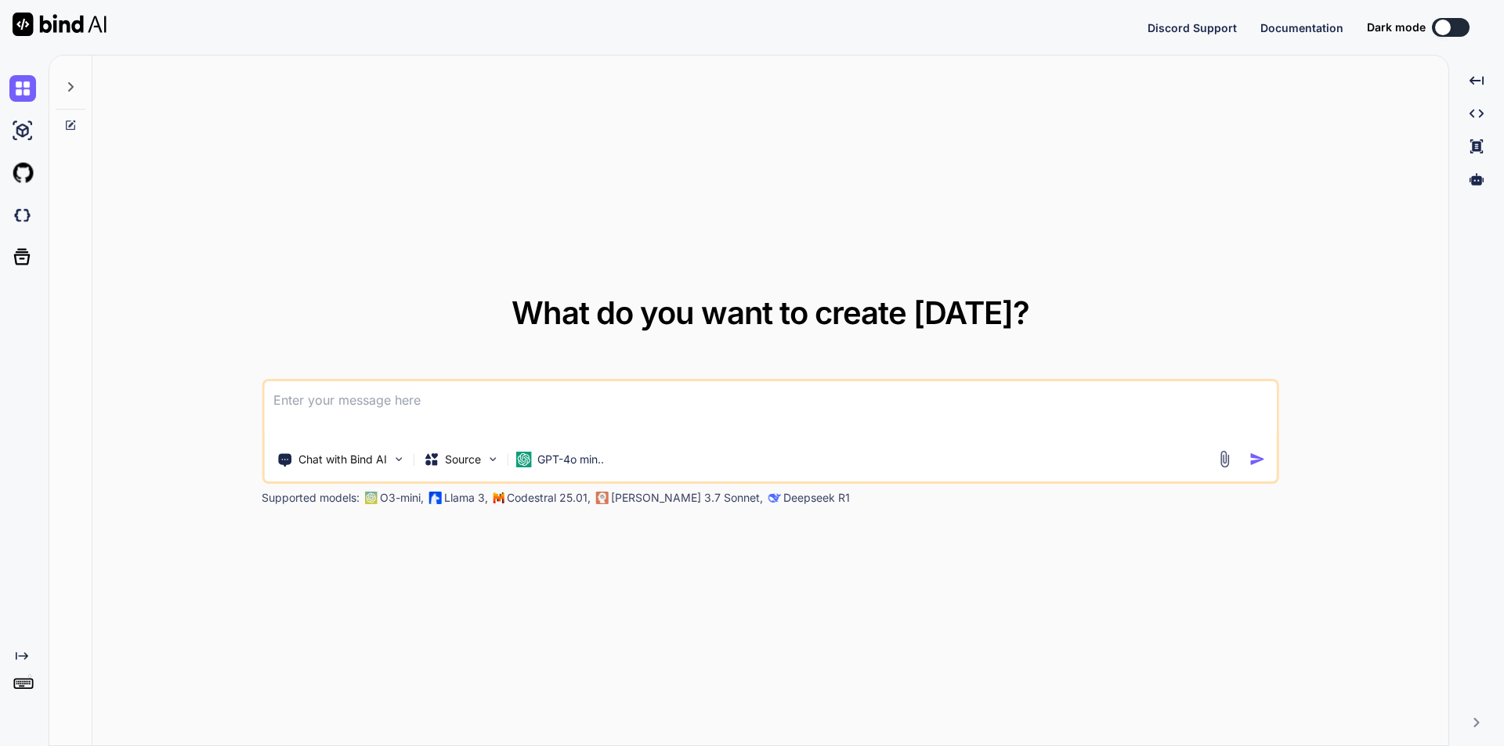
type textarea "x"
click at [527, 393] on textarea at bounding box center [770, 410] width 1013 height 58
type textarea "d"
type textarea "x"
type textarea "đ"
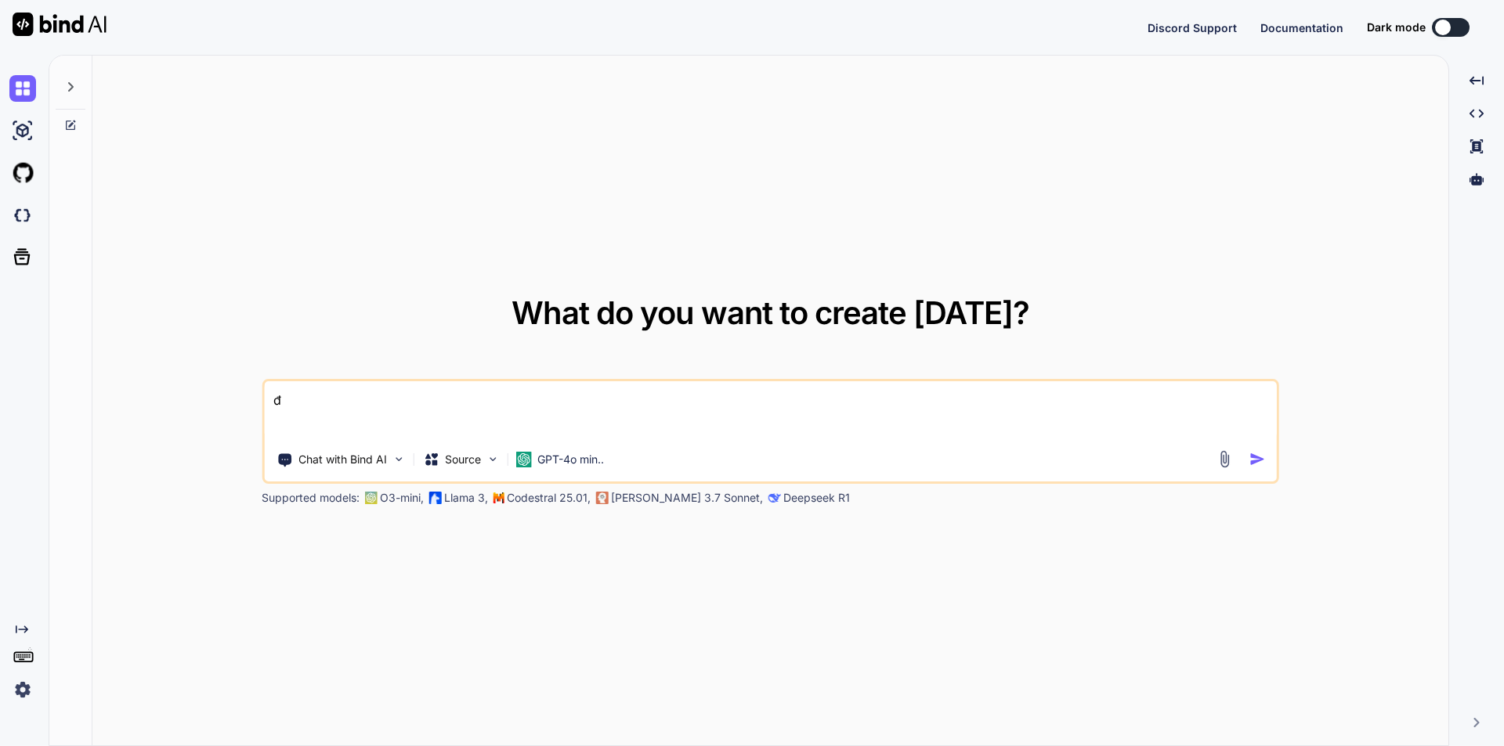
type textarea "x"
type textarea "đa"
type textarea "x"
type textarea "đây"
type textarea "x"
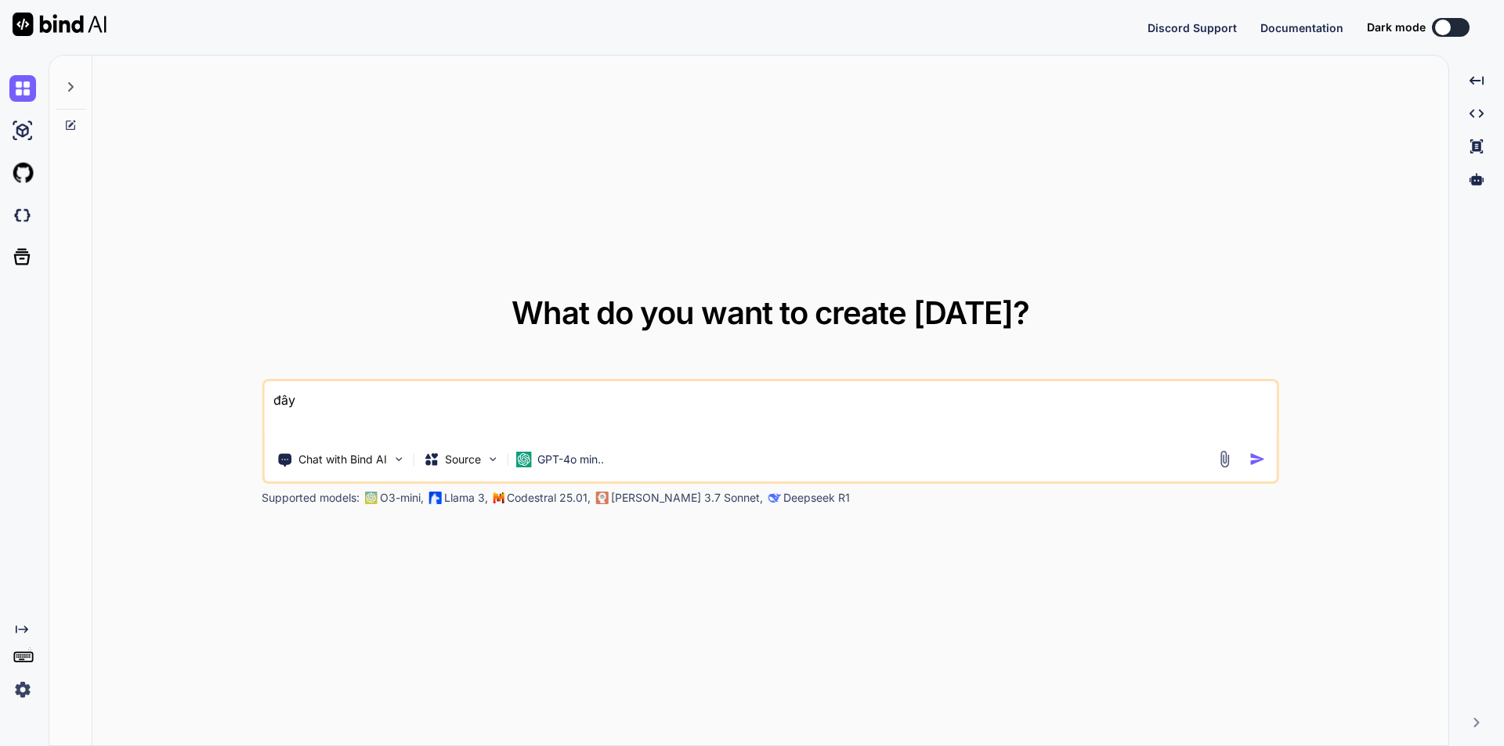
type textarea "đây"
type textarea "x"
type textarea "đây l"
type textarea "x"
type textarea "đây la"
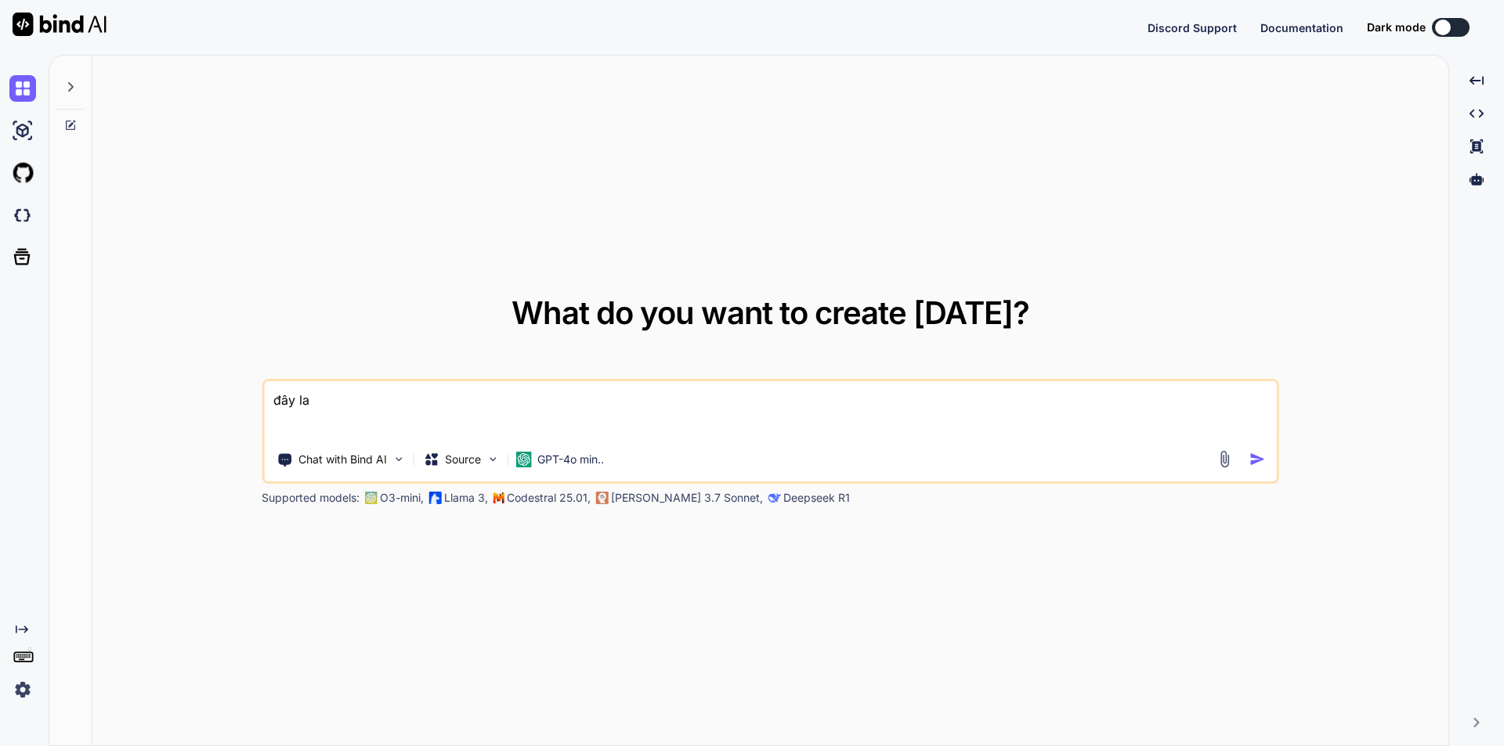
type textarea "x"
type textarea "đây là"
type textarea "x"
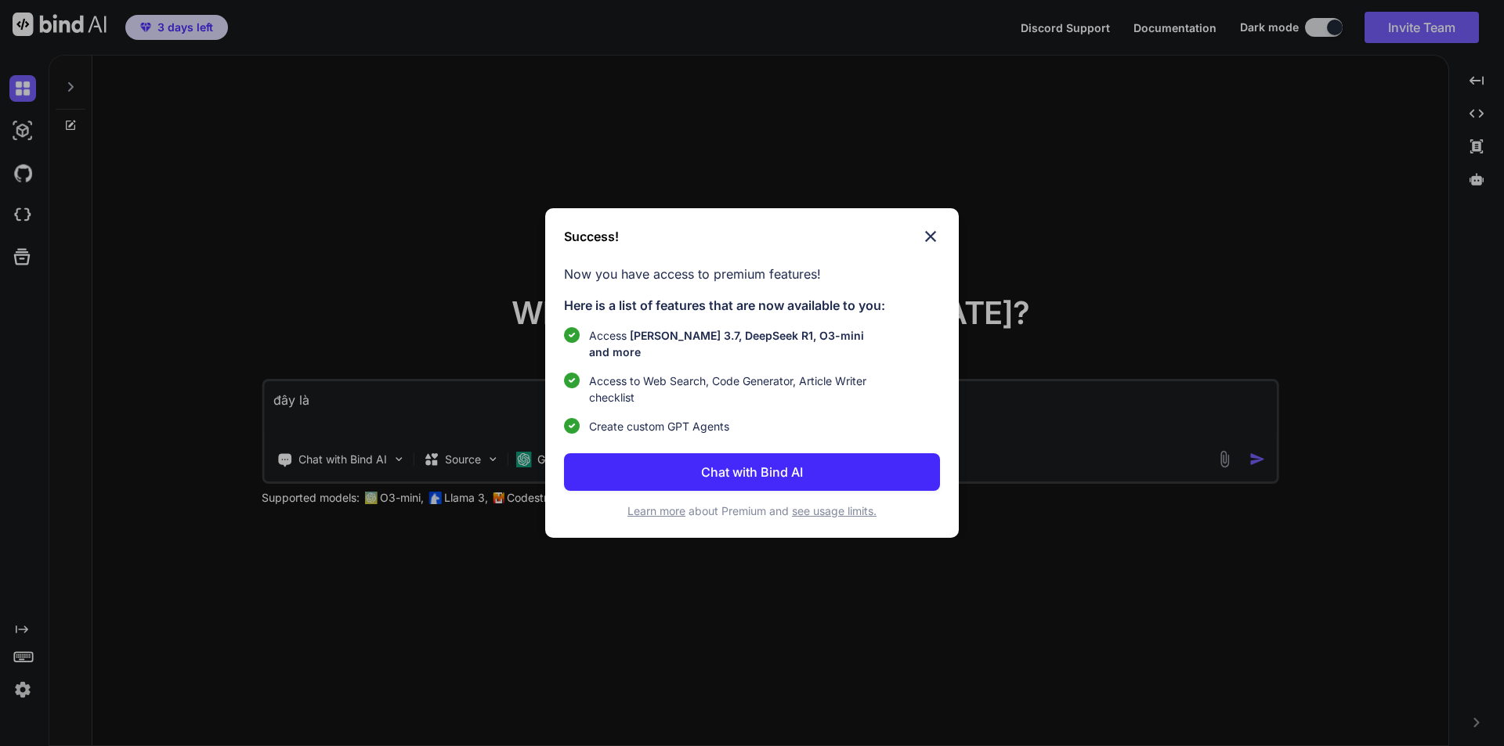
type textarea "đây là"
type textarea "x"
type textarea "đây là m"
type textarea "x"
type textarea "đây là ma"
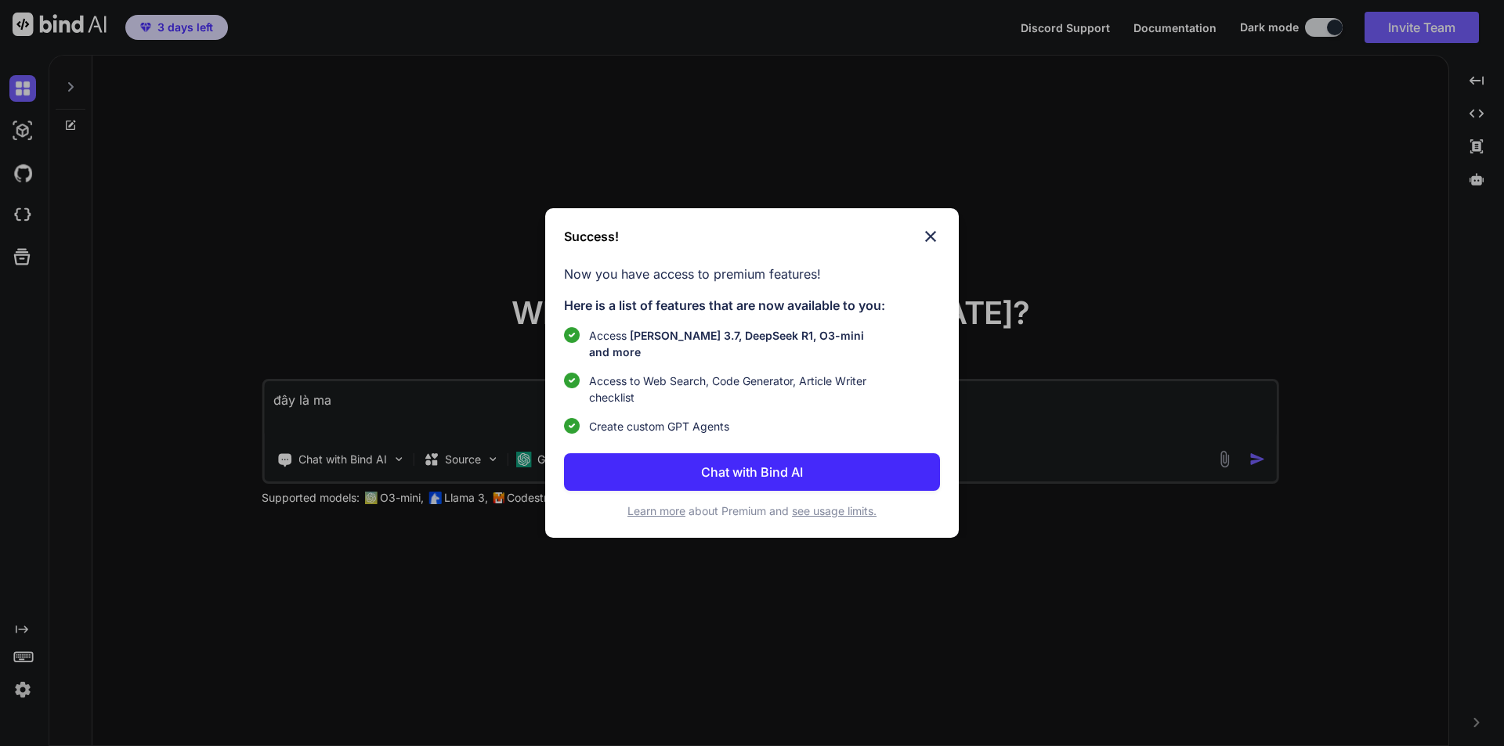
type textarea "x"
click at [927, 243] on img at bounding box center [930, 236] width 19 height 19
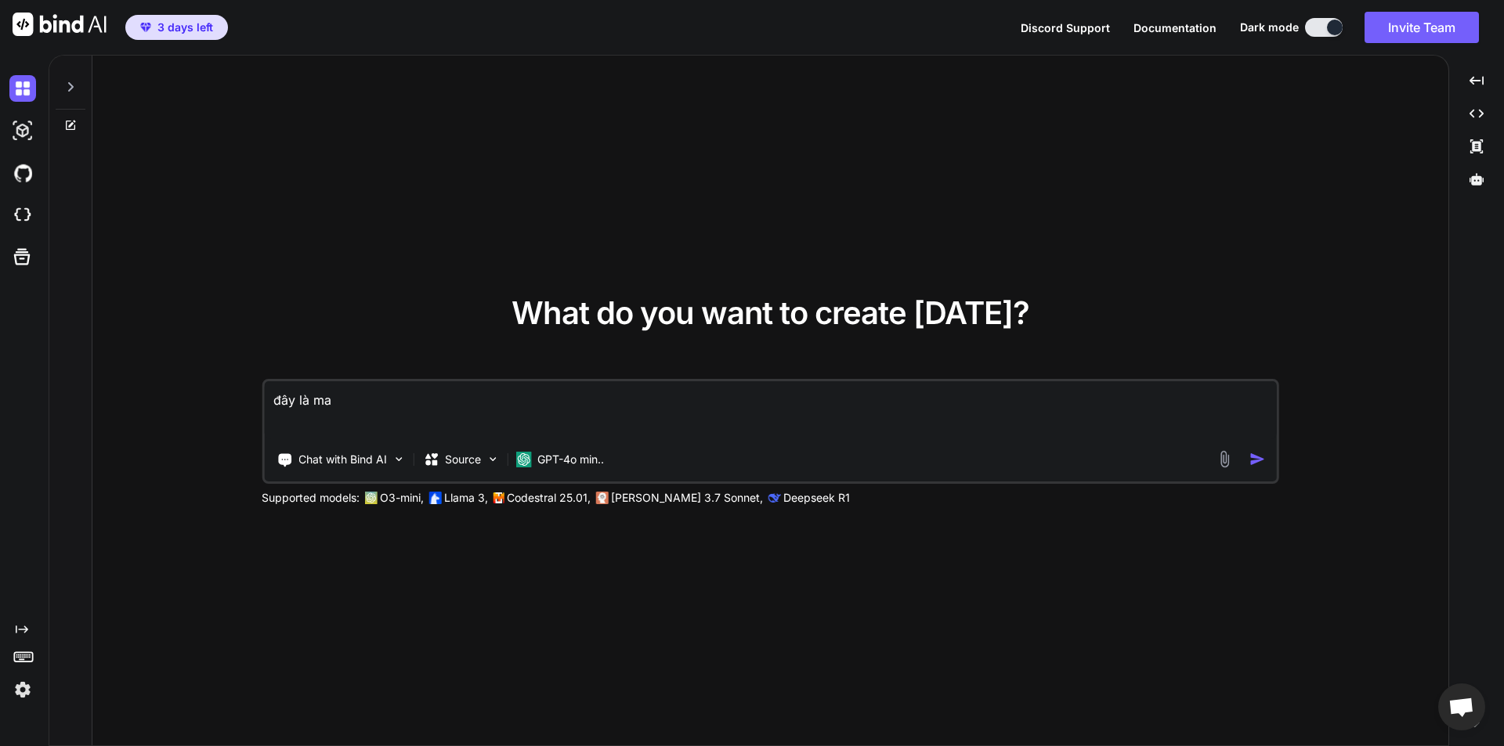
click at [421, 395] on textarea "đây là ma" at bounding box center [770, 410] width 1013 height 58
type textarea "đây là m"
type textarea "x"
type textarea "đây là"
type textarea "x"
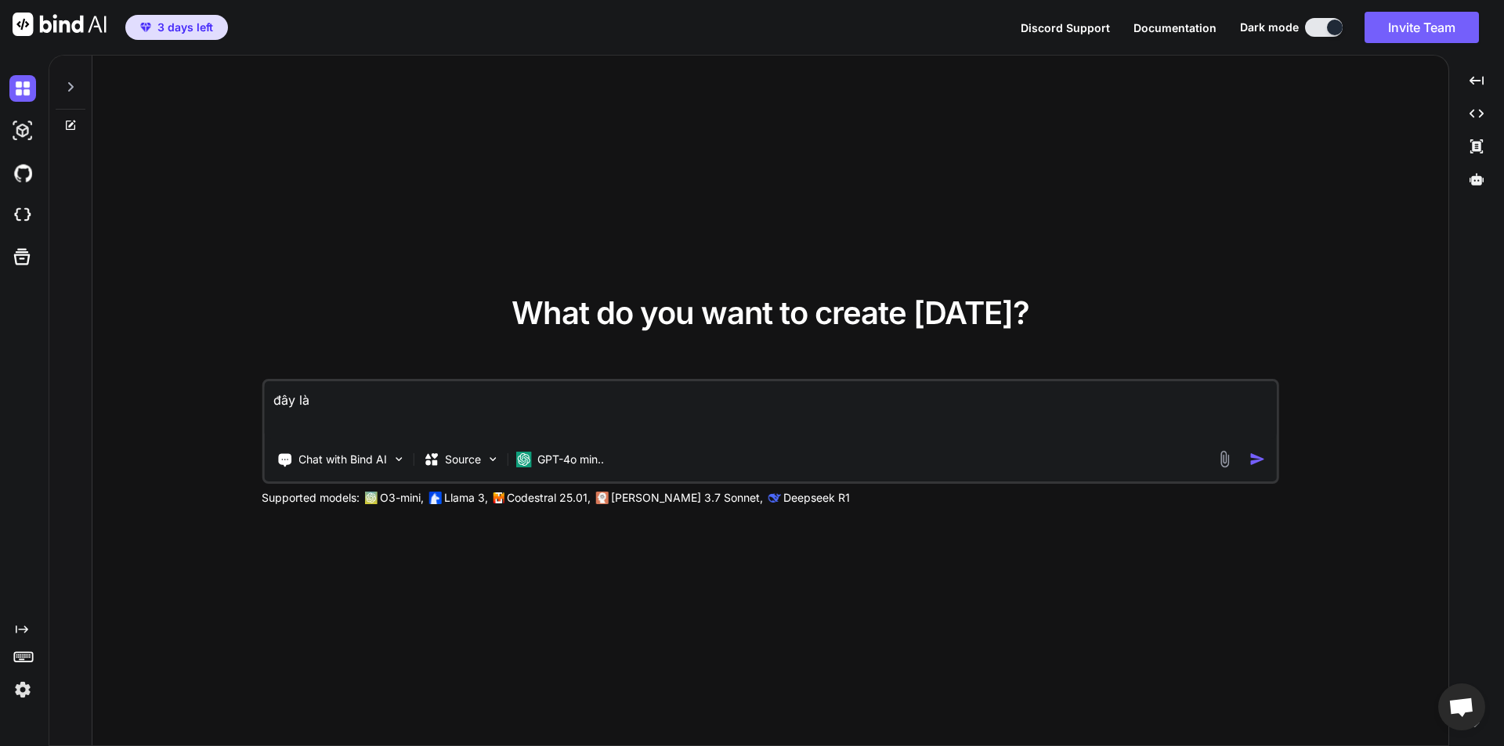
type textarea "đây là m"
type textarea "x"
type textarea "đây là ma"
type textarea "x"
type textarea "đây là mã"
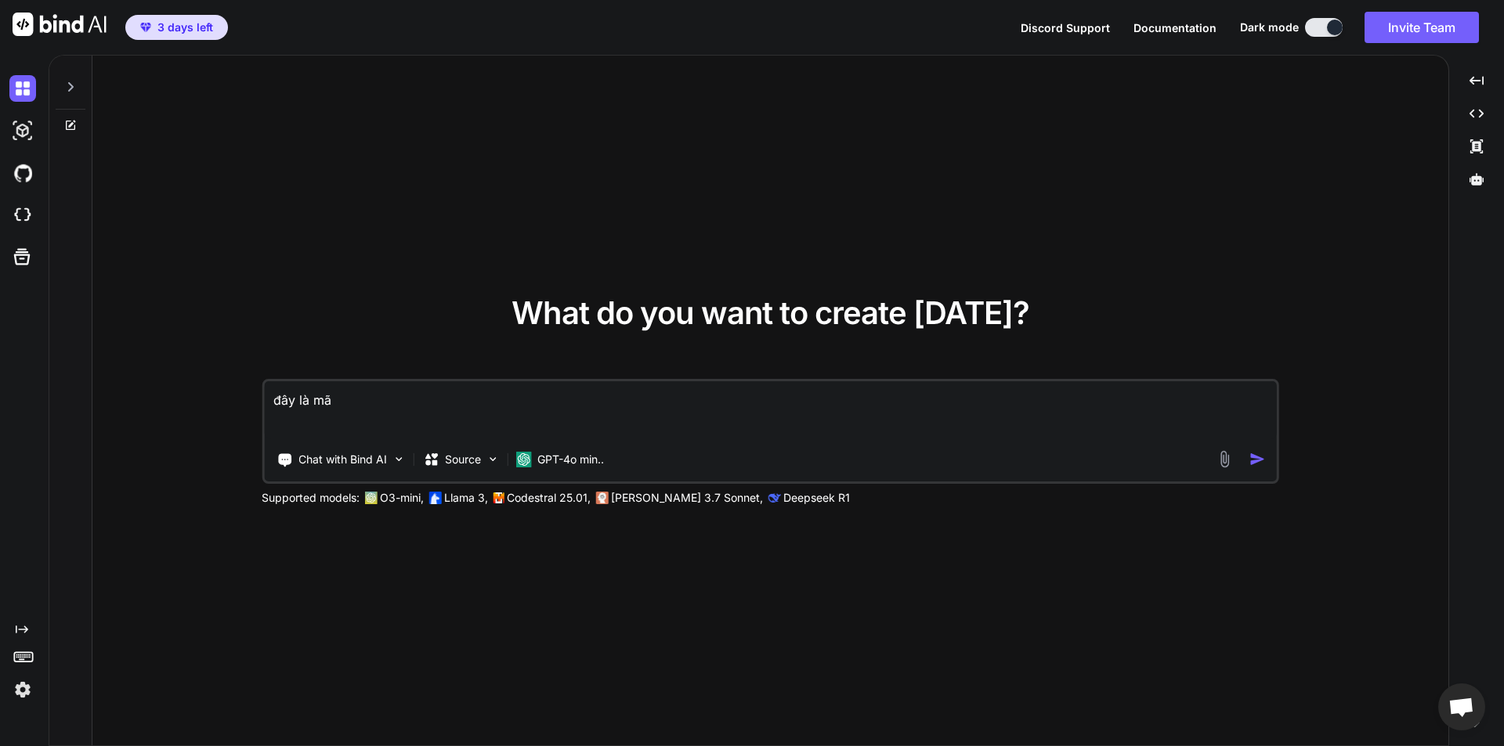
type textarea "x"
type textarea "đây là mã"
type textarea "x"
type textarea "đây là mã n"
type textarea "x"
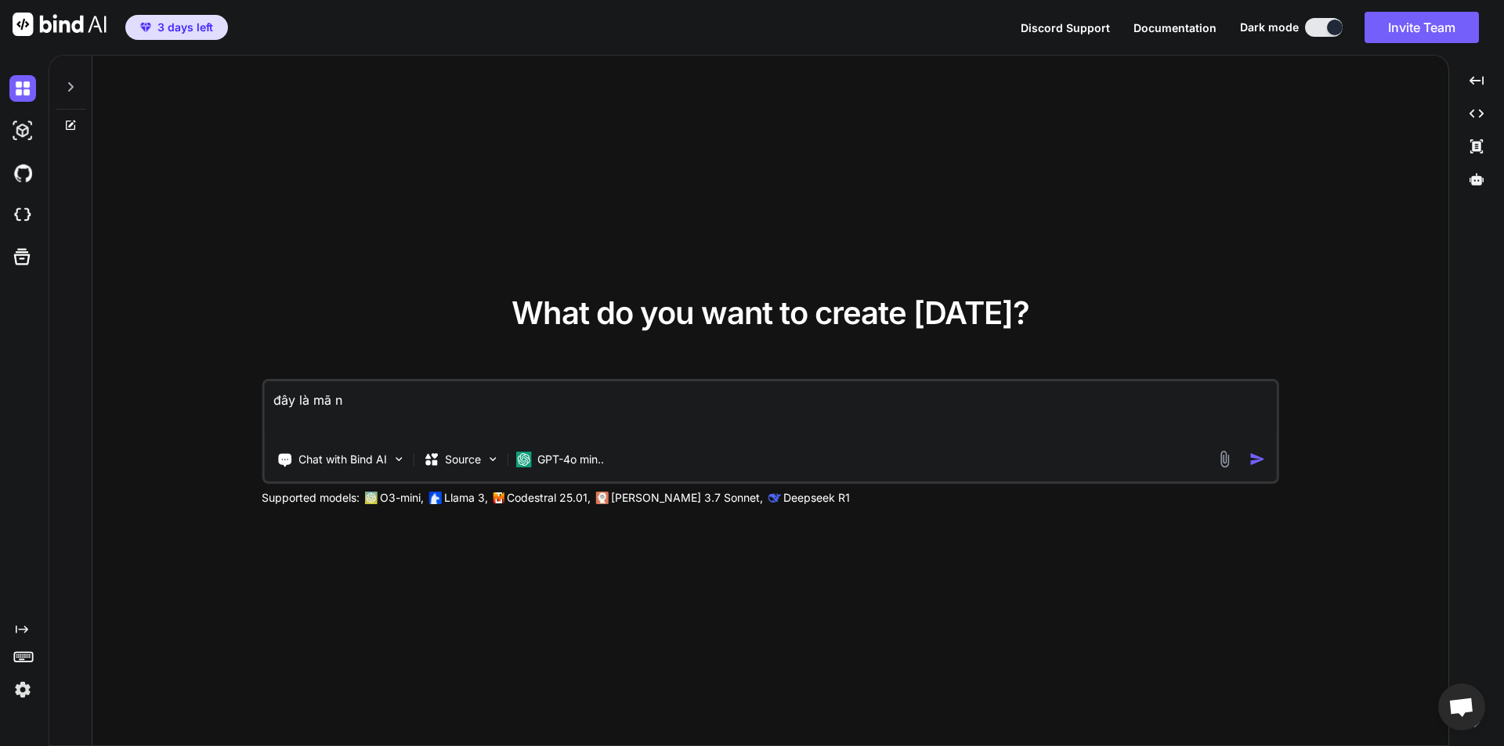
type textarea "đây là [PERSON_NAME]"
type textarea "x"
type textarea "đây là [PERSON_NAME]"
type textarea "x"
type textarea "đây là [PERSON_NAME]"
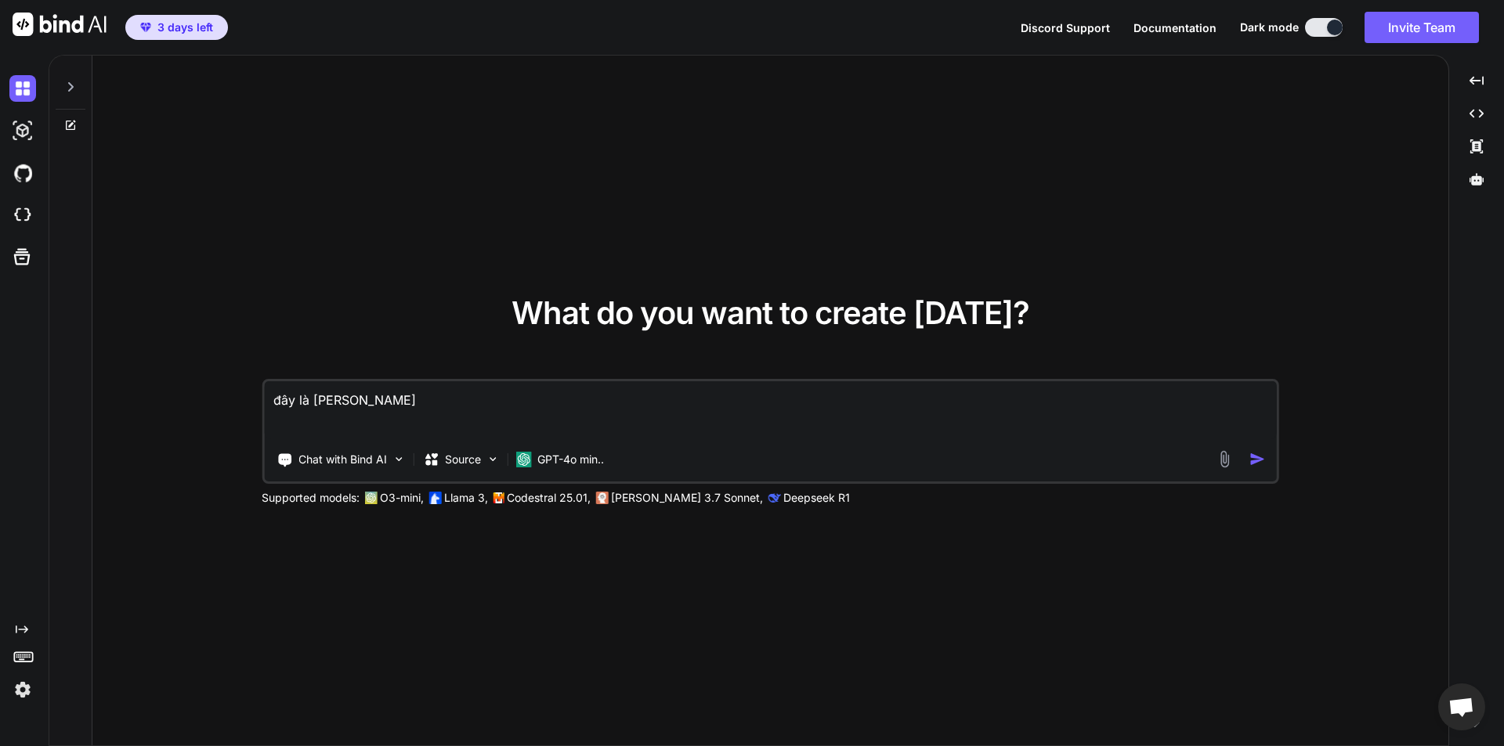
type textarea "x"
type textarea "đây là [PERSON_NAME]"
type textarea "x"
type textarea "đây là [PERSON_NAME]"
type textarea "x"
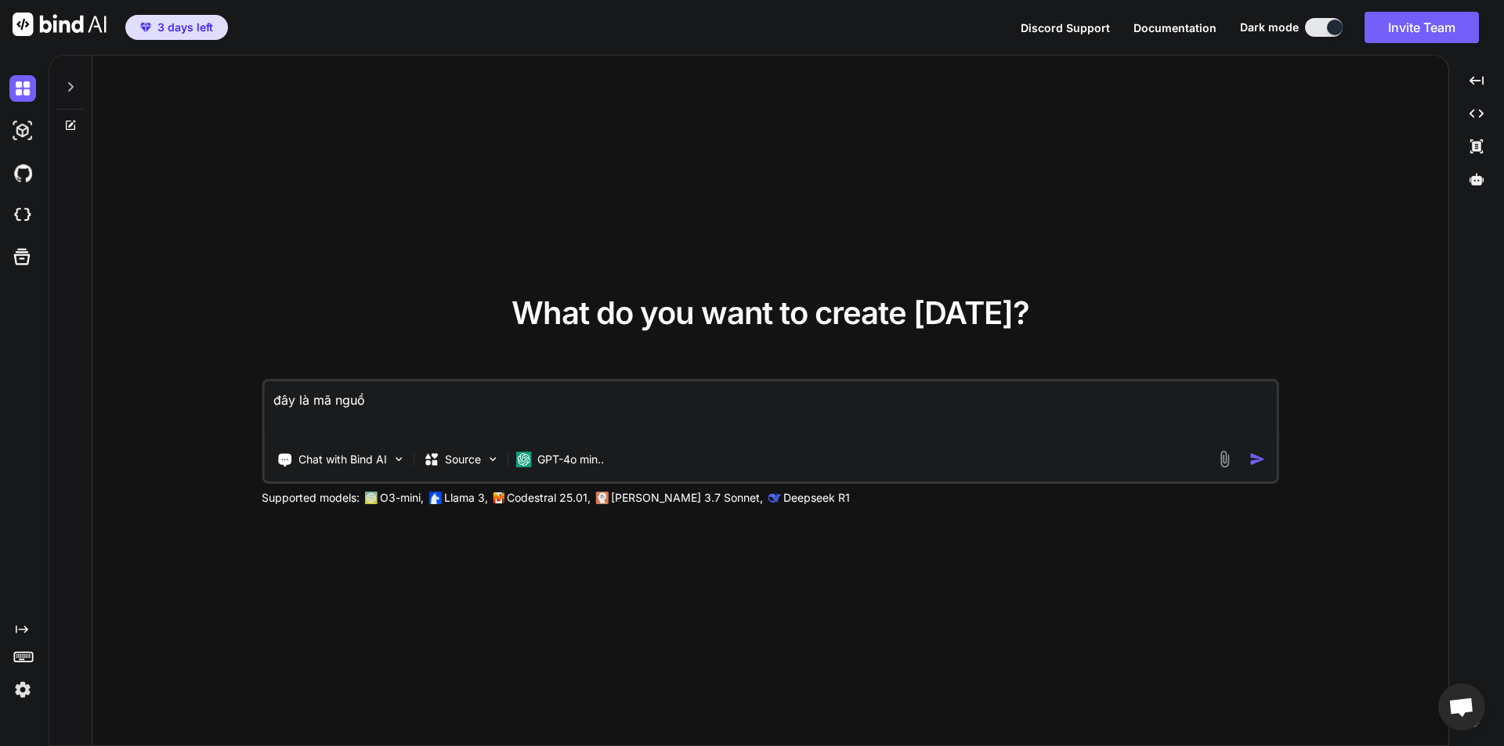
type textarea "đây là mã nguồn"
type textarea "x"
type textarea "đây là mã nguồn"
type textarea "x"
type textarea "đây là mã nguồn h"
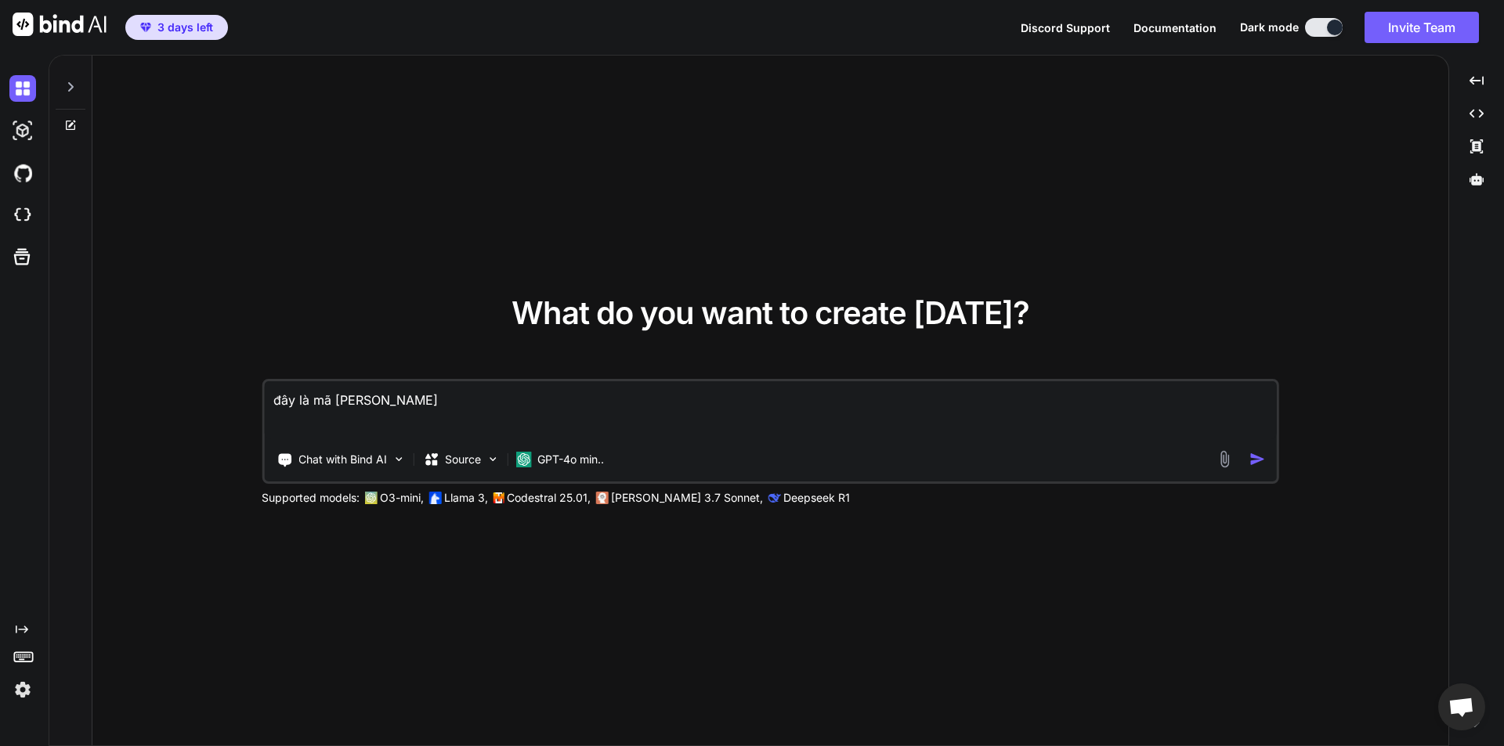
type textarea "x"
type textarea "đây là mã nguồn hi"
type textarea "x"
type textarea "đây là mã nguồn hie"
type textarea "x"
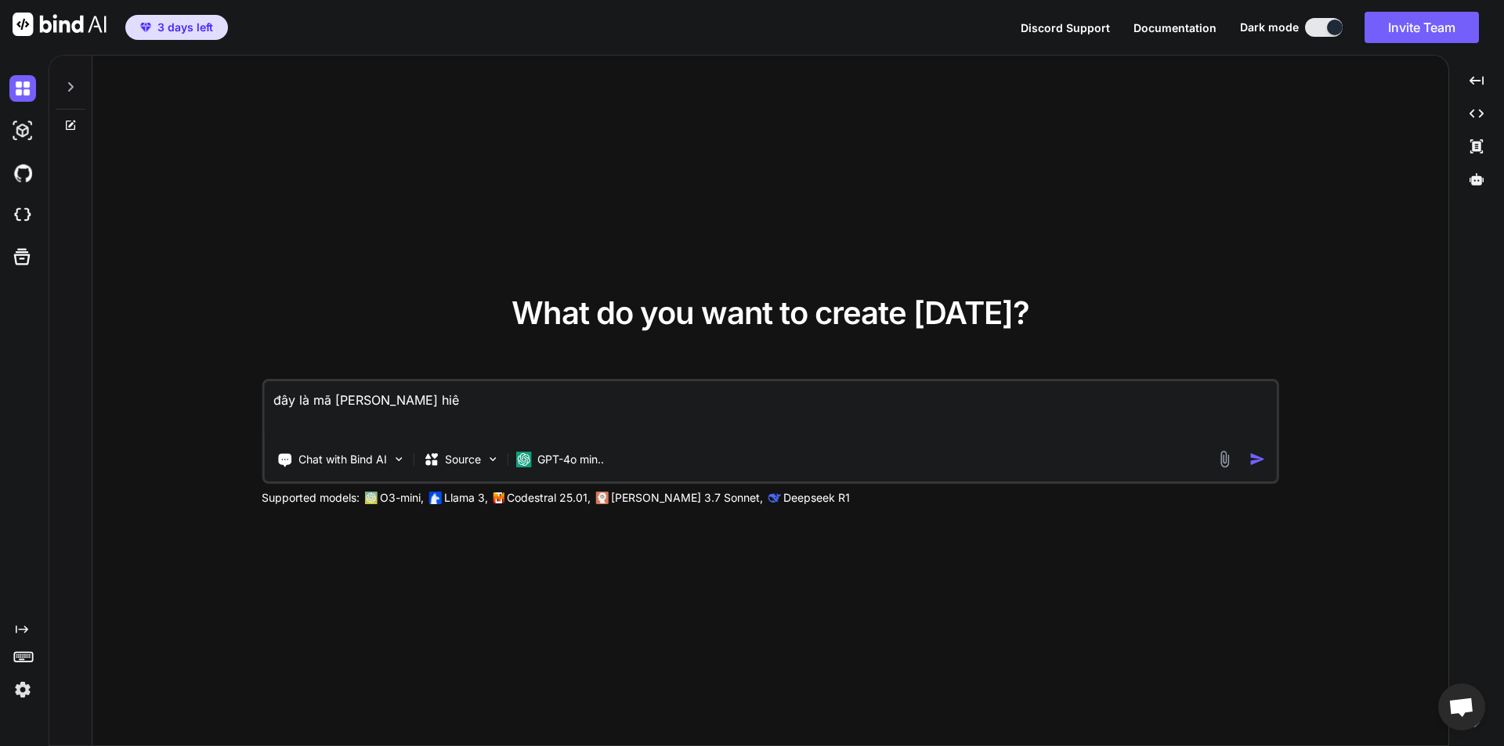
type textarea "đây là mã nguồn hiên"
type textarea "x"
type textarea "đây là mã nguồn hiện"
type textarea "x"
type textarea "đây là mã nguồn hiện"
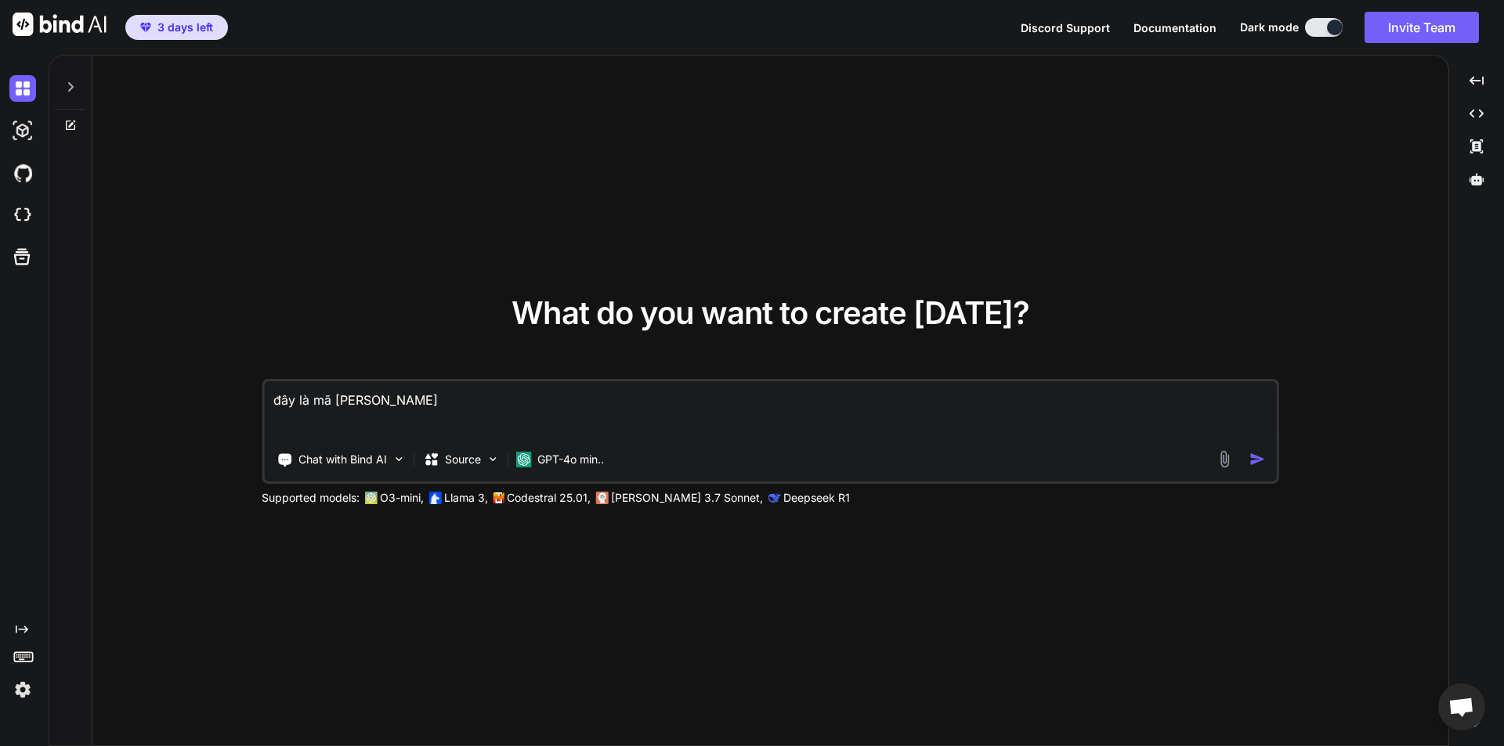
type textarea "x"
type textarea "đây là mã nguồn hiện t"
type textarea "x"
type textarea "đây là mã nguồn hiện ta"
type textarea "x"
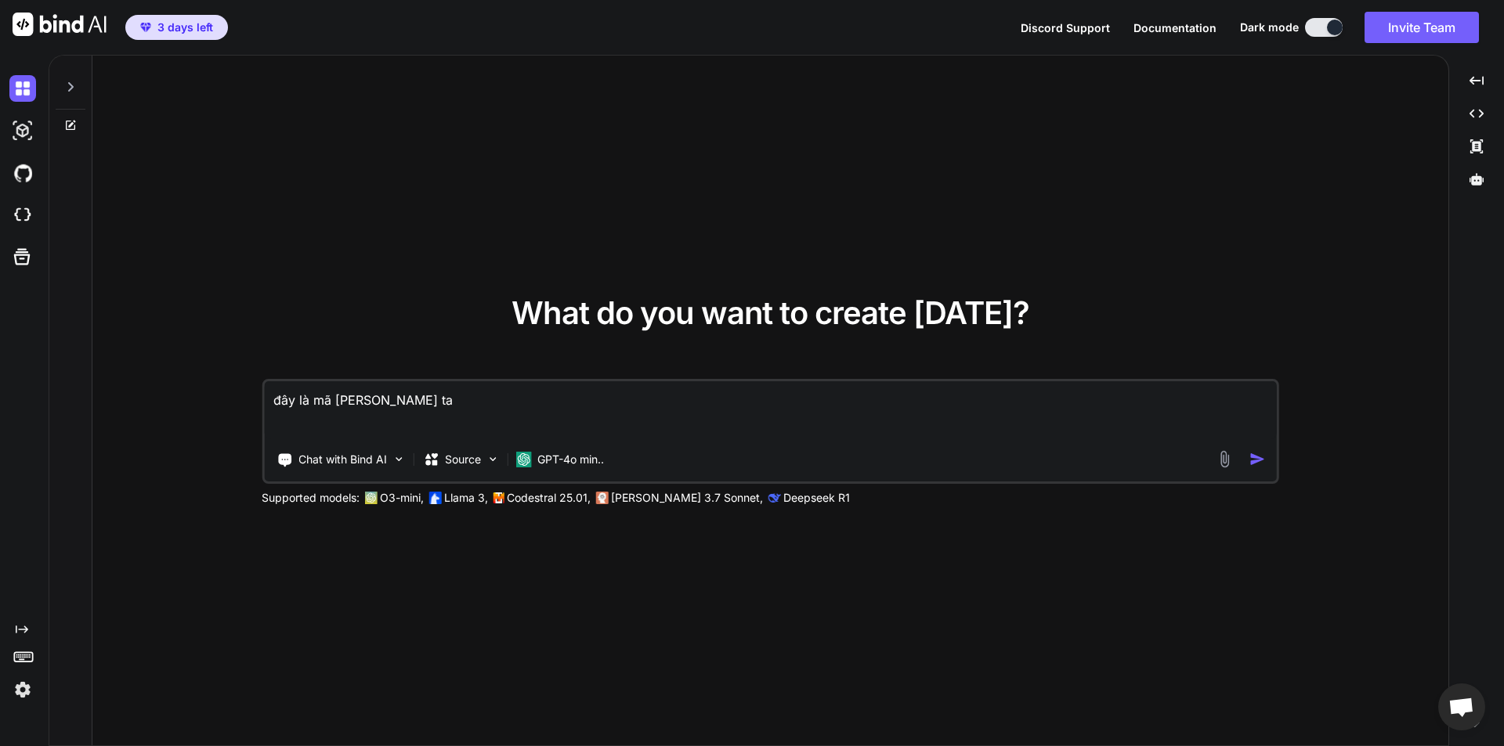
type textarea "đây là mã nguồn hiện tai"
type textarea "x"
type textarea "đây là mã nguồn hiện tại"
type textarea "x"
type textarea "đây là mã nguồn hiện tại"
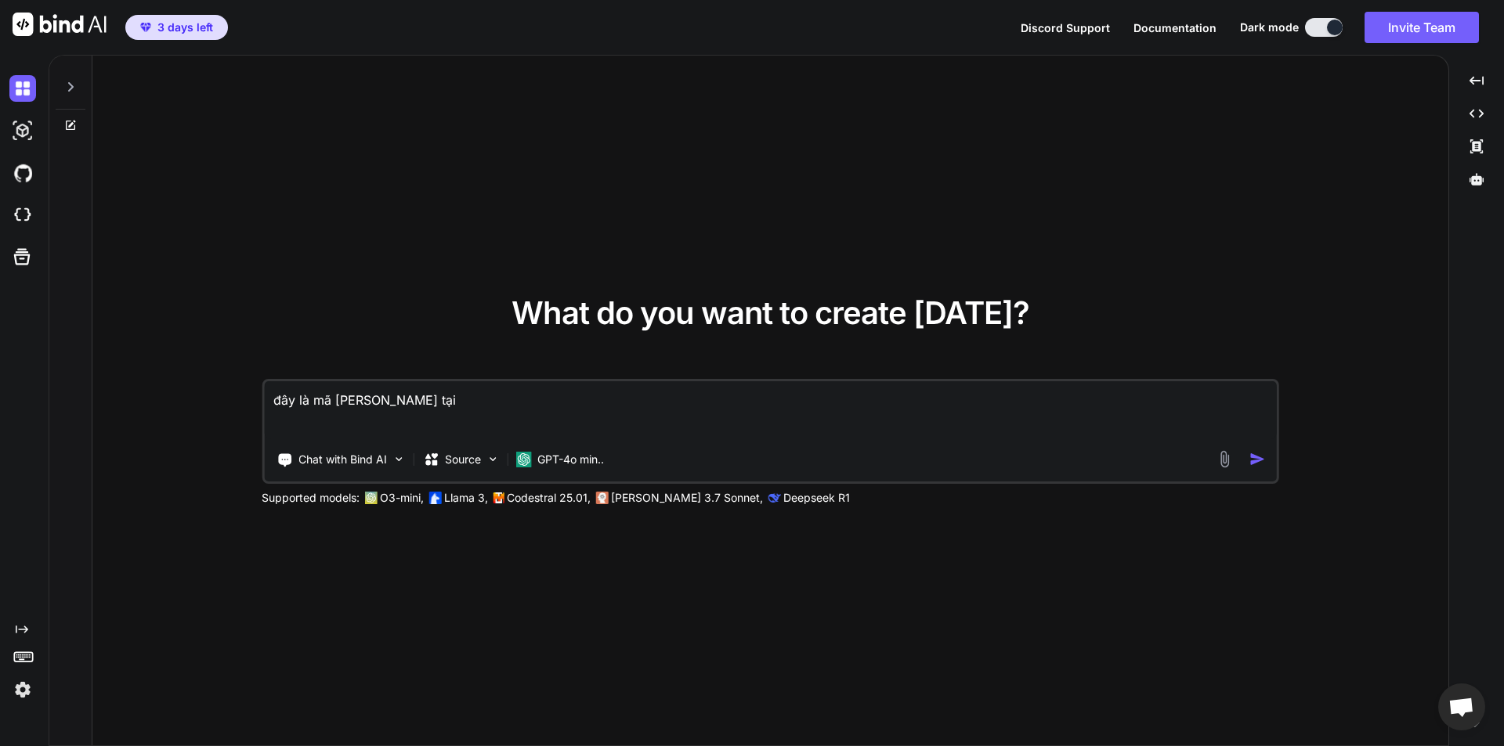
type textarea "x"
type textarea "đây là mã nguồn hiện tại c"
type textarea "x"
type textarea "đây là mã nguồn hiện tại cu"
type textarea "x"
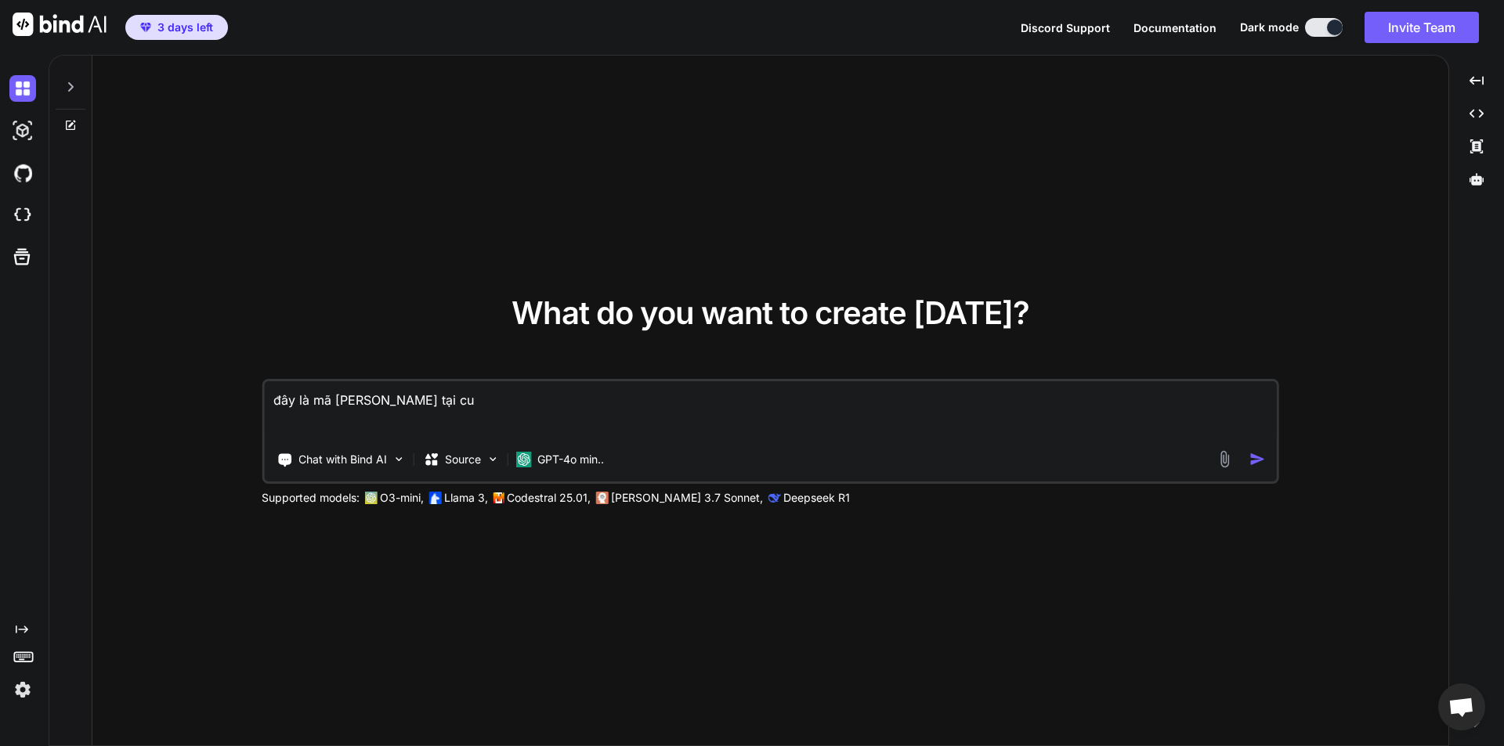
type textarea "đây là mã nguồn hiện tại cua"
type textarea "x"
type textarea "đây là mã nguồn hiện tại của"
type textarea "x"
type textarea "đây là mã nguồn hiện tại của"
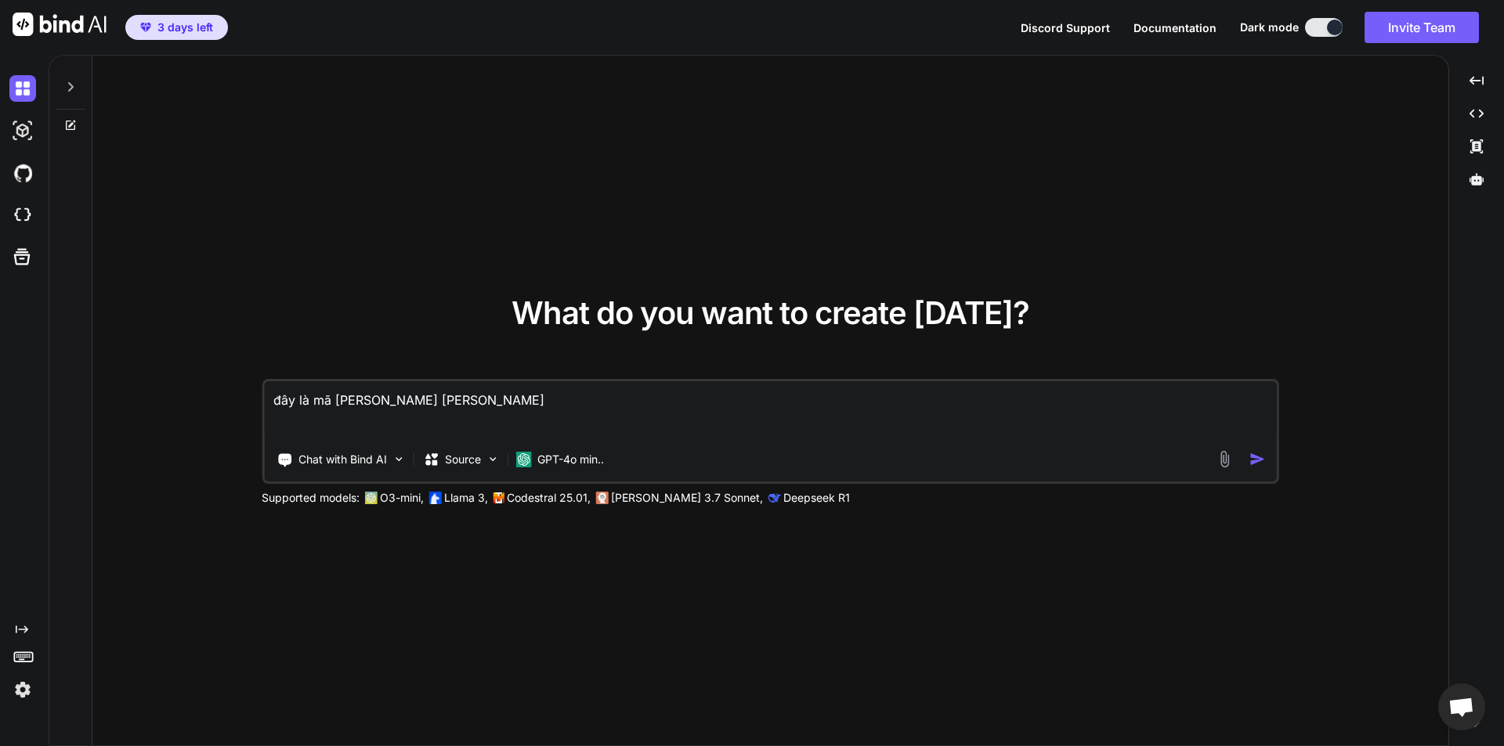
type textarea "x"
type textarea "đây là mã nguồn hiện tại của t"
type textarea "x"
type textarea "đây là mã nguồn hiện tại của to"
type textarea "x"
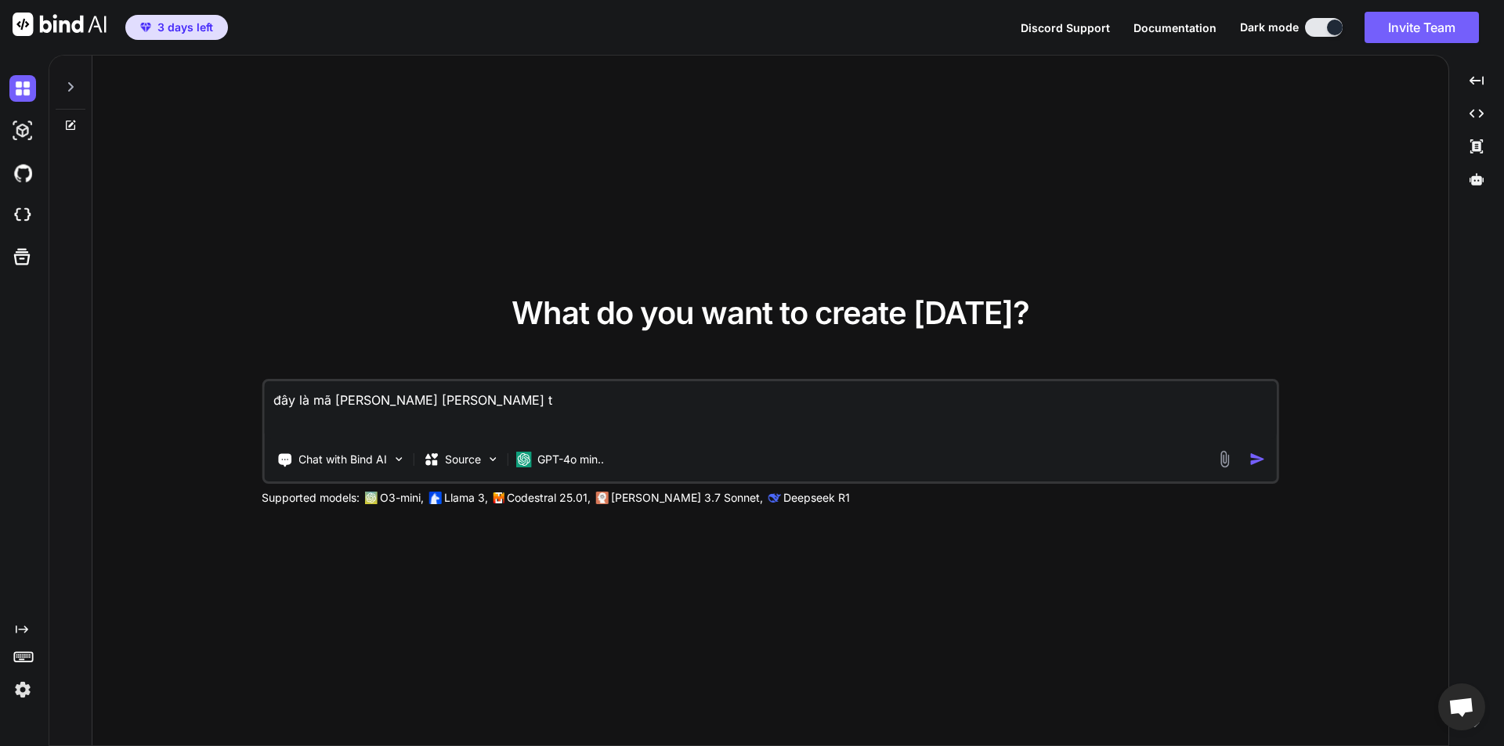
type textarea "đây là mã nguồn hiện tại của tô"
type textarea "x"
type textarea "đây là mã nguồn hiện tại của tôi"
type textarea "x"
type textarea "đây là mã nguồn hiện tại của tôi,"
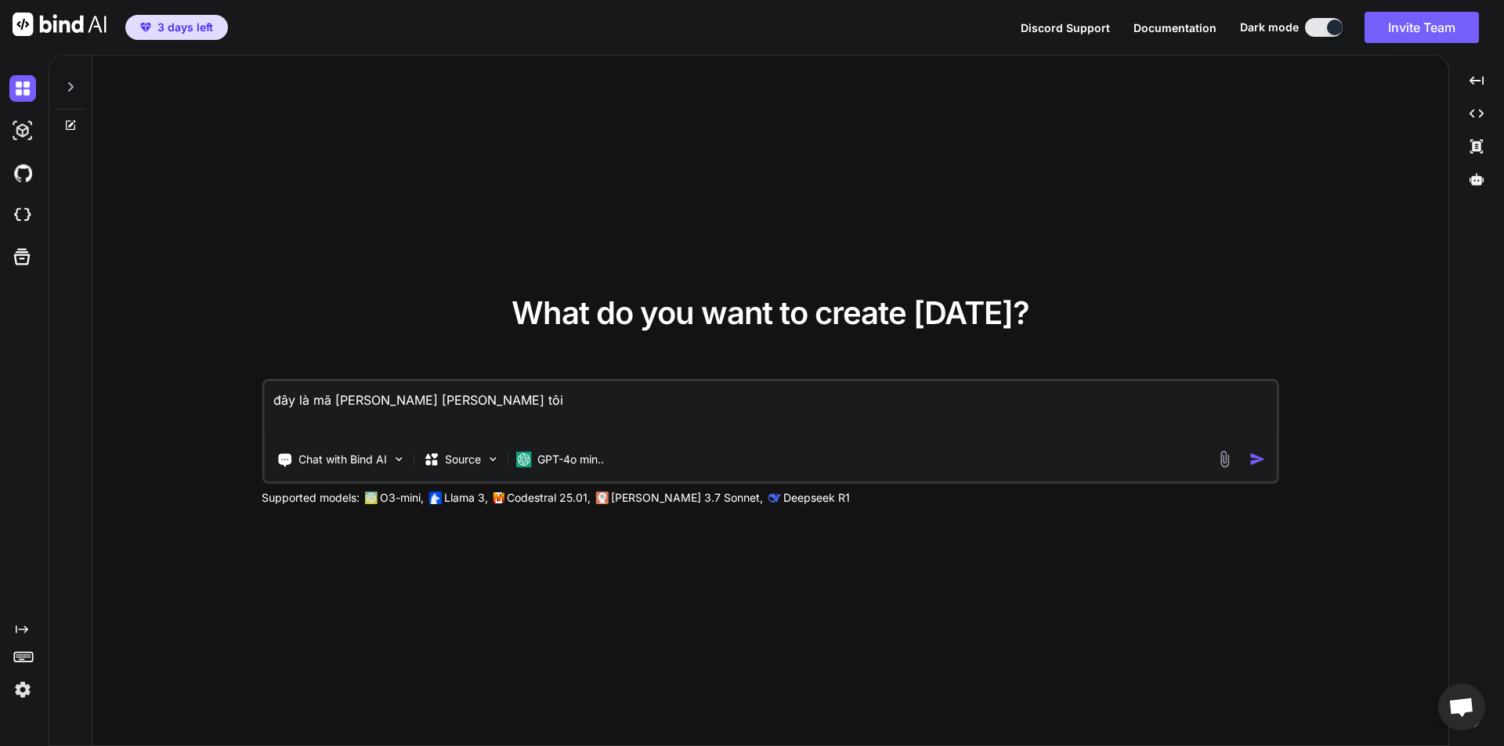
type textarea "x"
type textarea "đây là mã nguồn hiện tại của tôi,"
type textarea "x"
type textarea "đây là mã nguồn hiện tại của tôi, t"
type textarea "x"
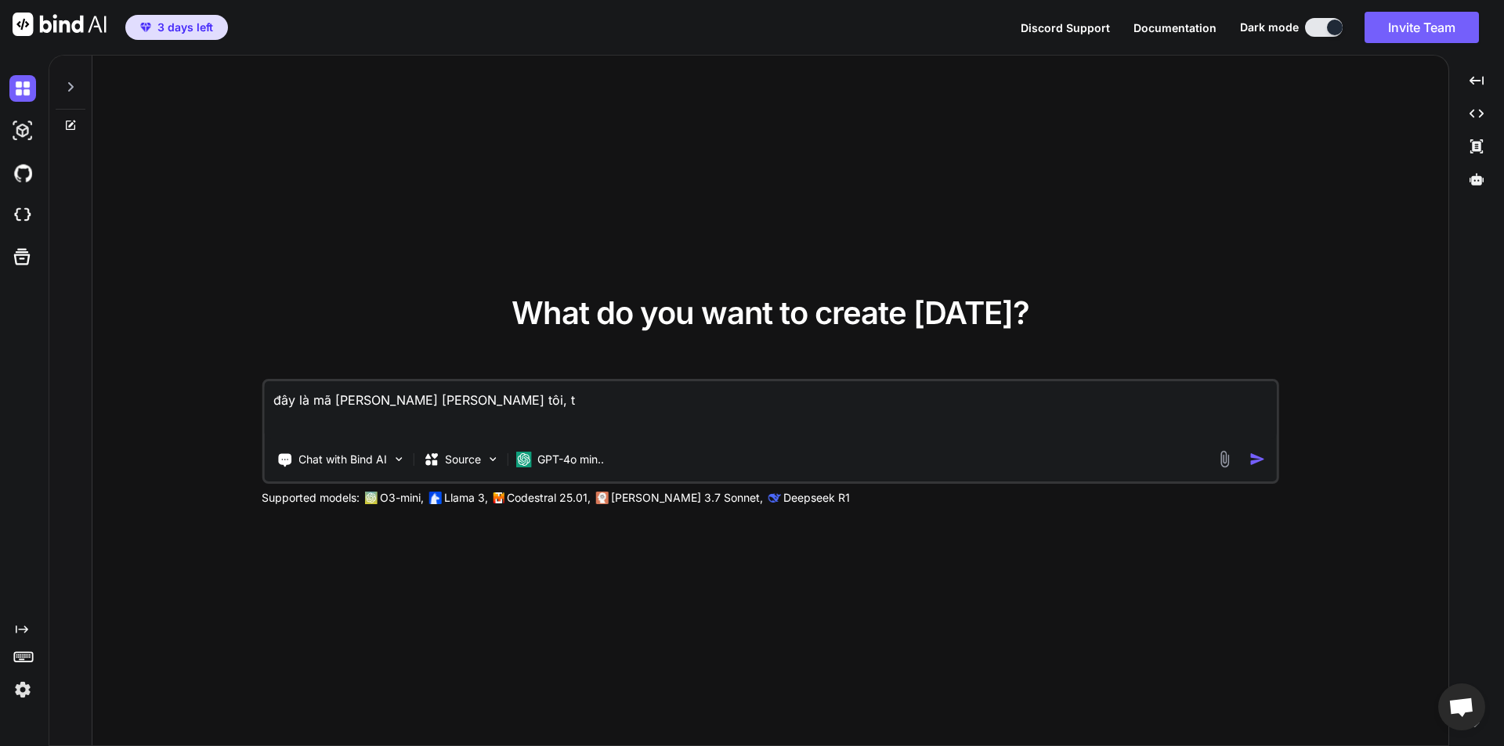
type textarea "đây là mã nguồn hiện tại của tôi, to"
type textarea "x"
type textarea "đây là mã nguồn hiện tại của tôi, tô"
type textarea "x"
type textarea "đây là mã nguồn hiện tại của tôi, tôi"
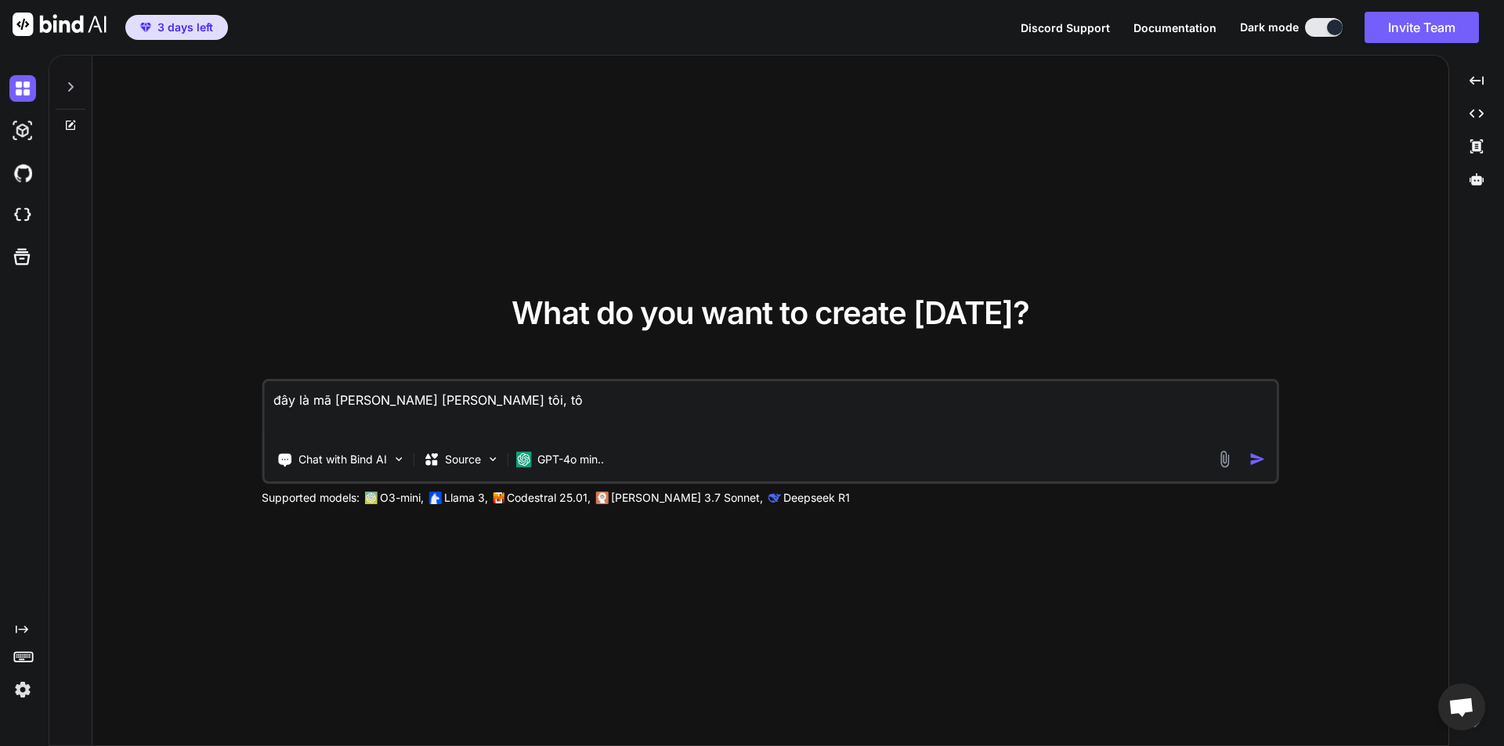
type textarea "x"
type textarea "đây là mã nguồn hiện tại của tôi, tôi"
type textarea "x"
type textarea "đây là mã nguồn hiện tại của tôi, tôi m"
type textarea "x"
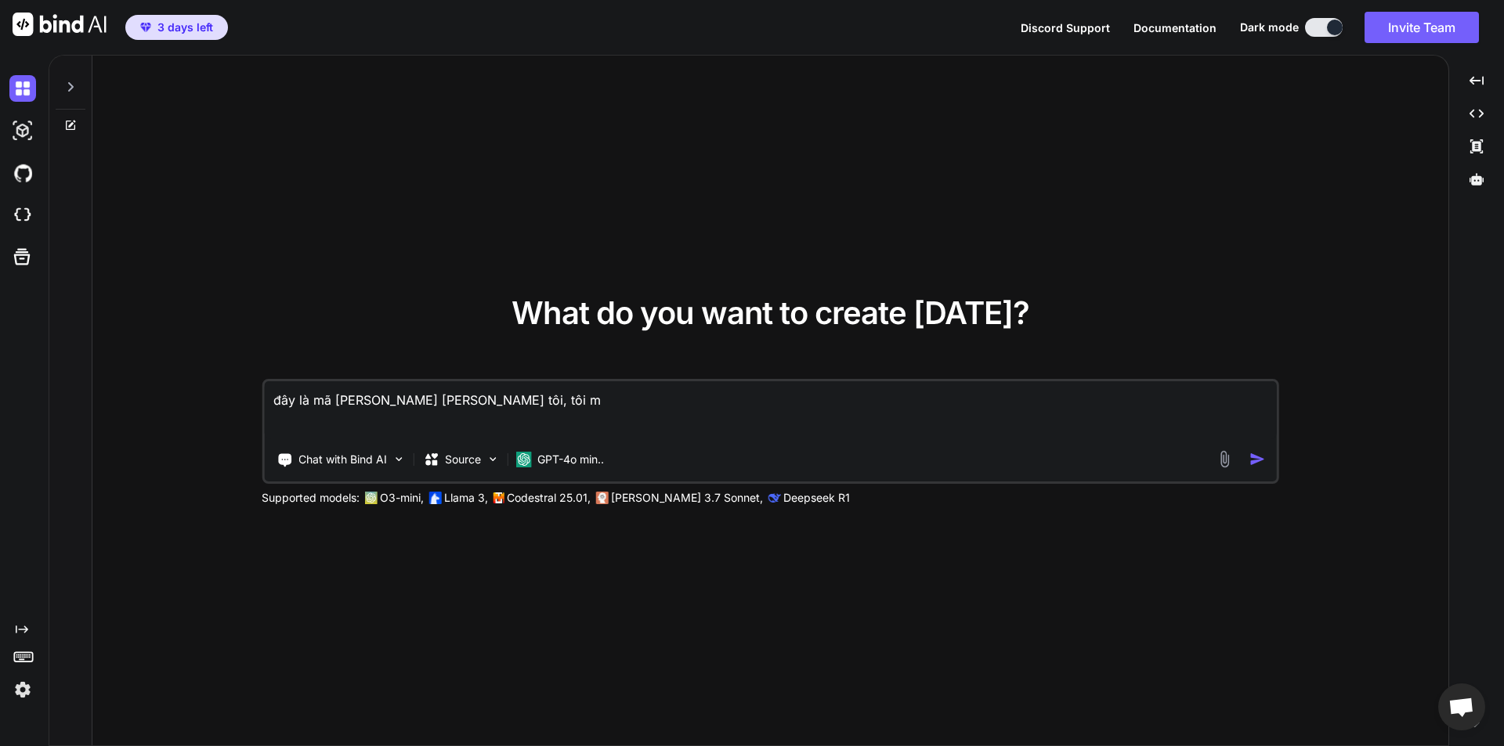
type textarea "đây là mã nguồn hiện tại của tôi, tôi mu"
type textarea "x"
type textarea "đây là mã nguồn hiện tại của tôi, tôi muo"
type textarea "x"
type textarea "đây là mã nguồn hiện tại của tôi, tôi muô"
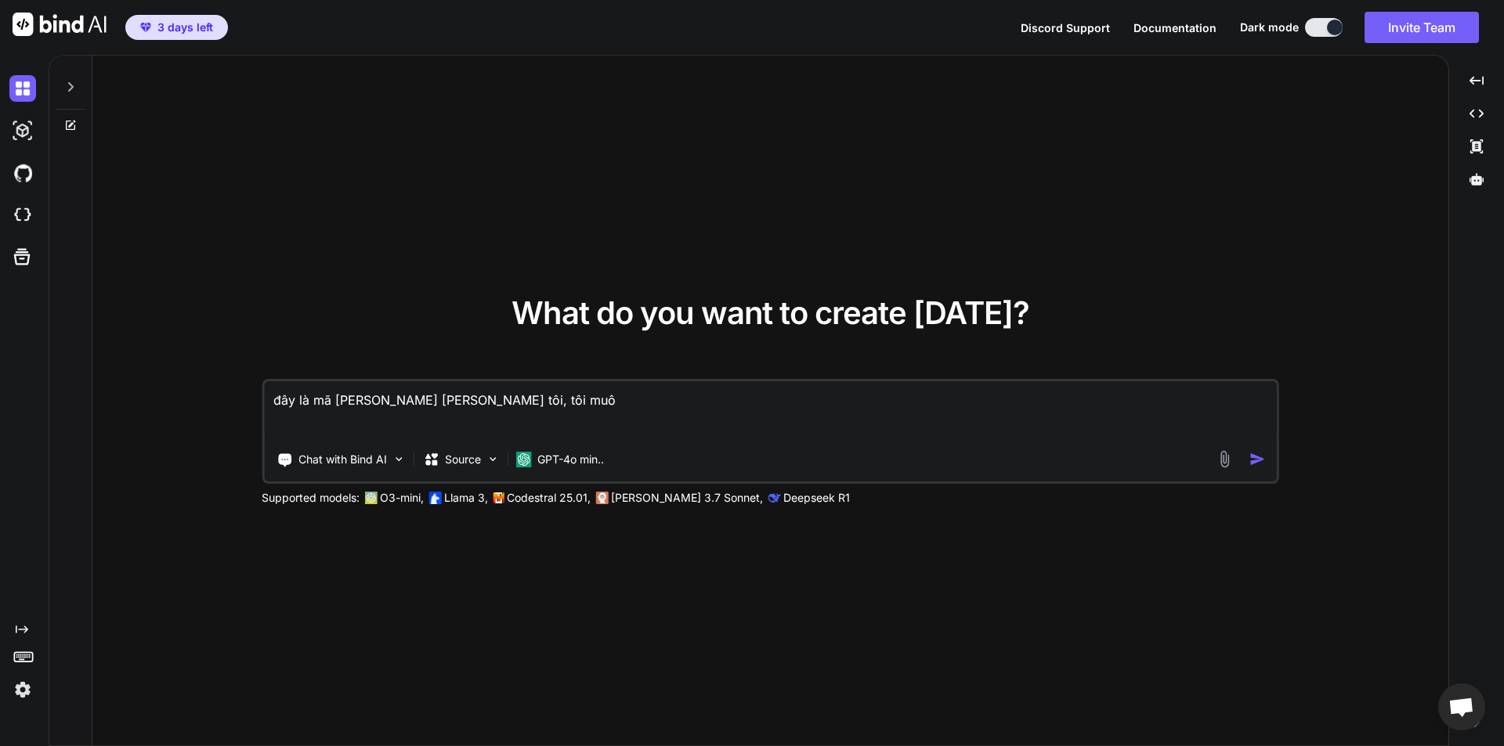
type textarea "x"
type textarea "đây là mã nguồn hiện tại của tôi, tôi muôn"
type textarea "x"
type textarea "đây là mã nguồn hiện tại của tôi, tôi muốn"
type textarea "x"
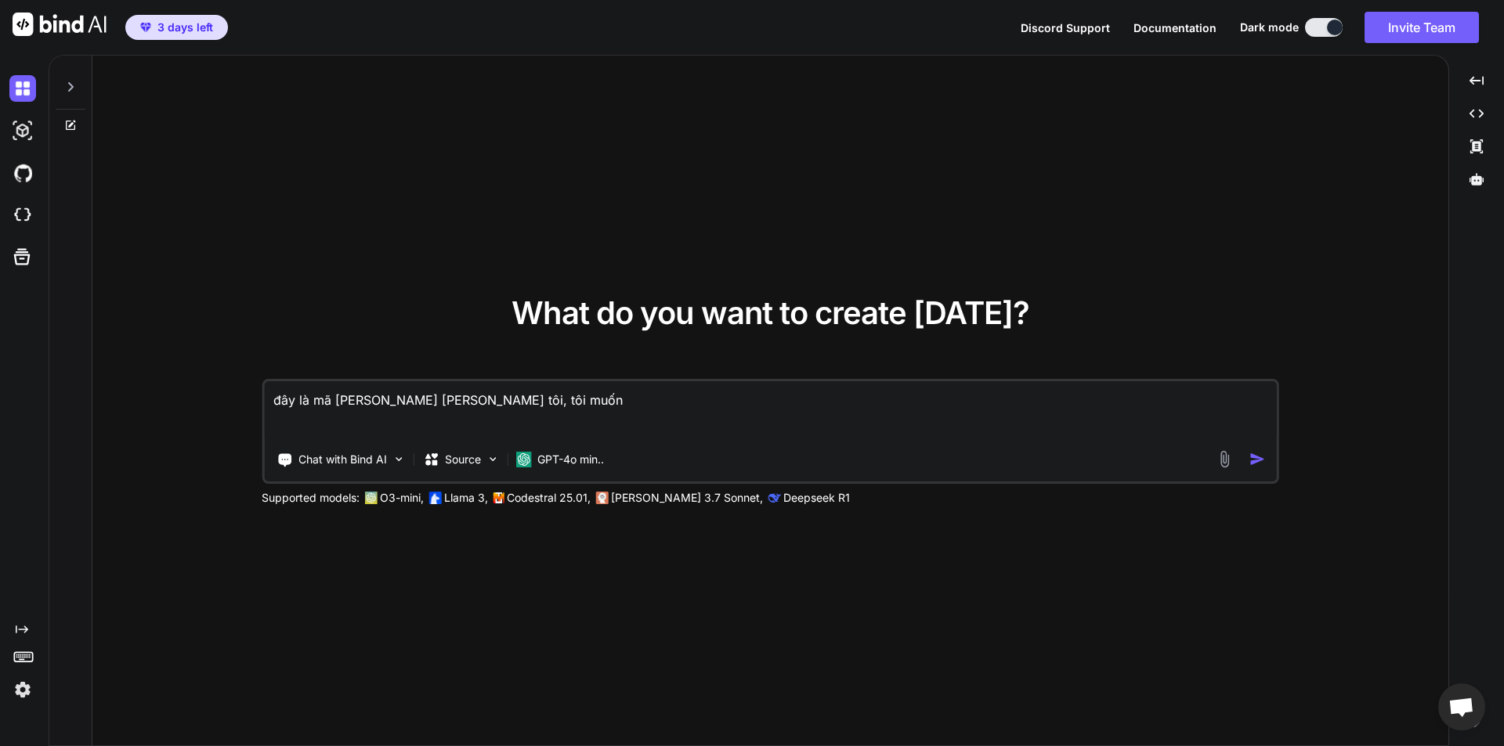
type textarea "đây là mã nguồn hiện tại của tôi, tôi muốn"
type textarea "x"
type textarea "đây là mã nguồn hiện tại của tôi, tôi muốn p"
type textarea "x"
type textarea "đây là mã nguồn hiện tại của tôi, tôi muốn pr"
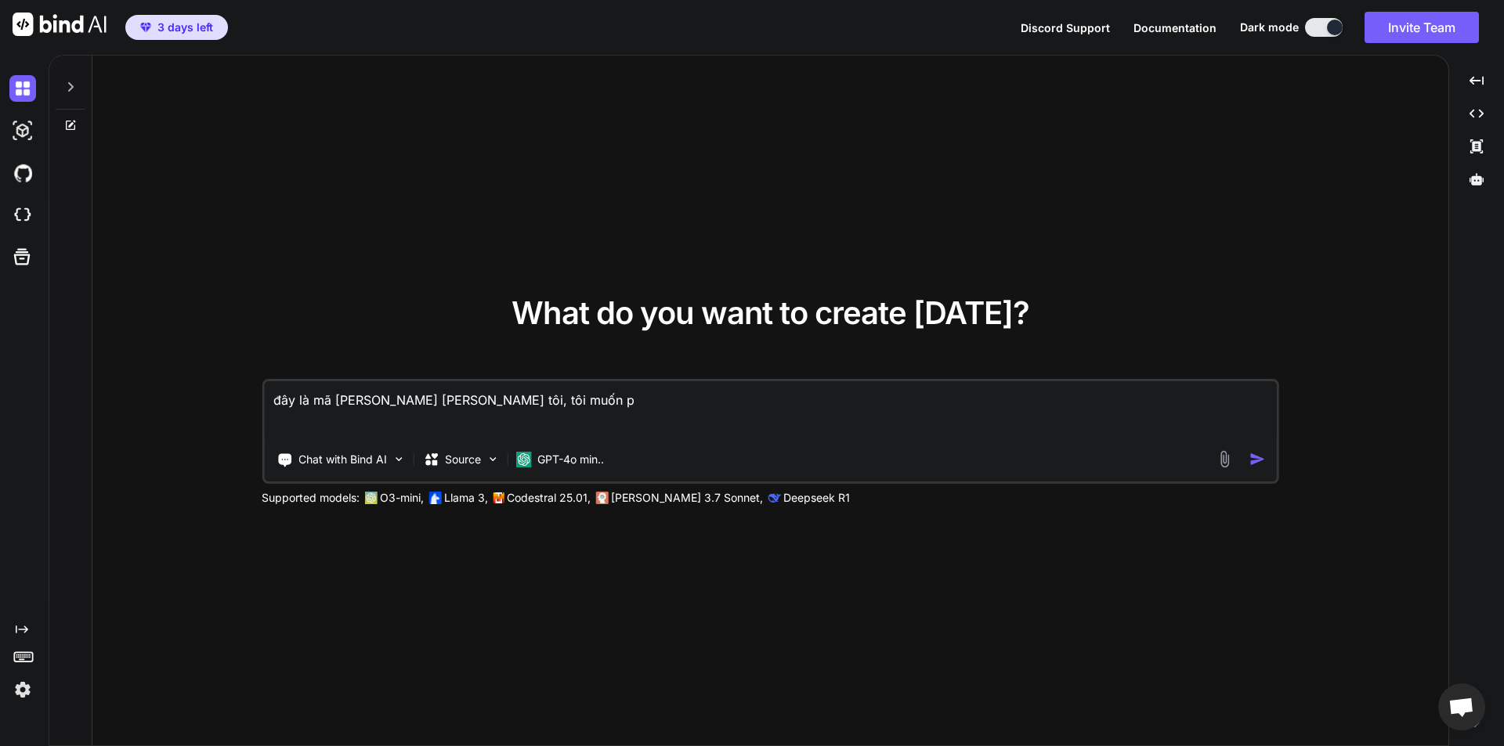
type textarea "x"
type textarea "đây là mã nguồn hiện tại của tôi, tôi muốn pre"
type textarea "x"
type textarea "đây là mã nguồn hiện tại của tôi, tôi muốn prev"
type textarea "x"
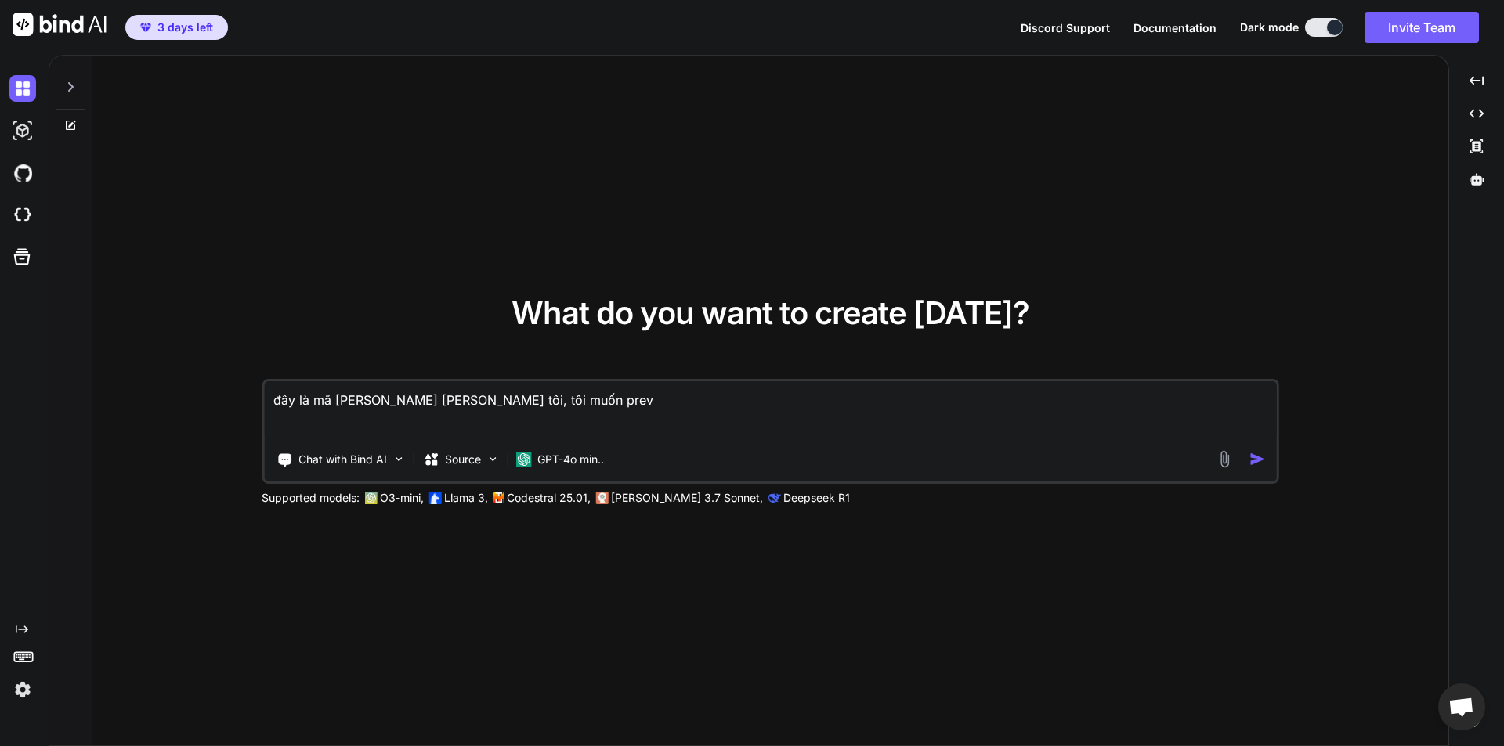
type textarea "đây là mã nguồn hiện tại của tôi, tôi muốn previ"
type textarea "x"
type textarea "đây là mã nguồn hiện tại của tôi, tôi muốn previe"
type textarea "x"
type textarea "đây là mã nguồn hiện tại của tôi, tôi muốn preview"
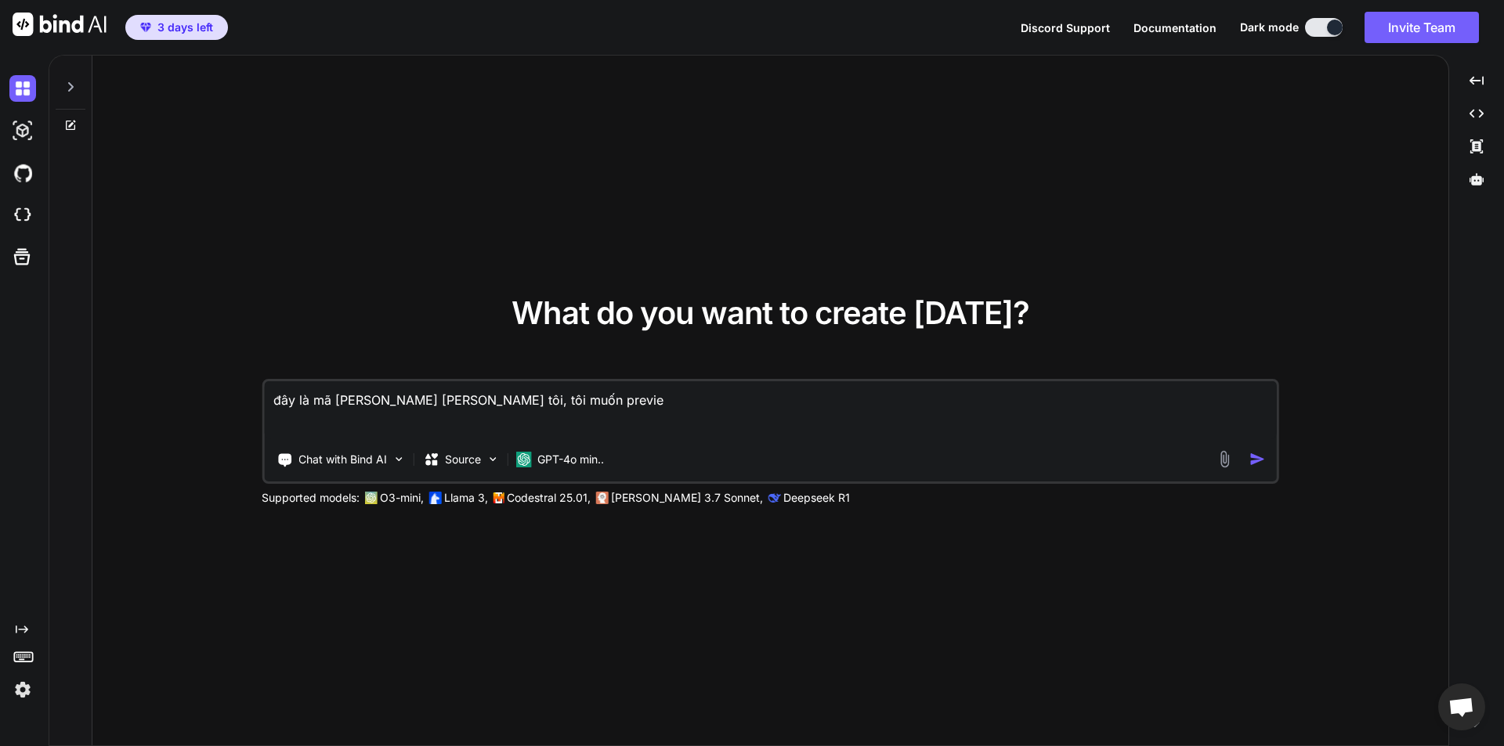
type textarea "x"
type textarea "đây là mã nguồn hiện tại của tôi, tôi muốn preview"
type textarea "x"
type textarea "đây là mã nguồn hiện tại của tôi, tôi muốn preview n"
type textarea "x"
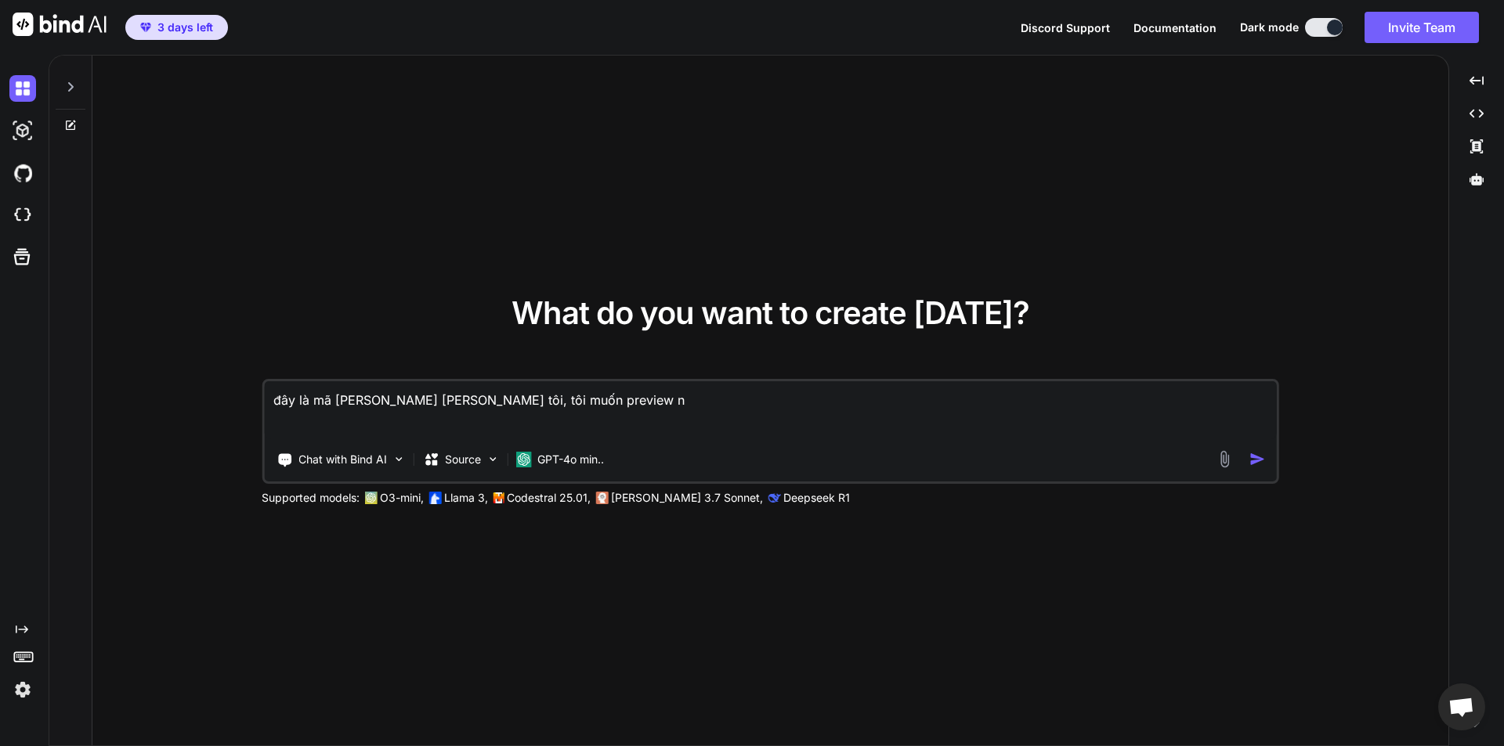
type textarea "đây là mã nguồn hiện tại của tôi, tôi muốn preview no"
type textarea "x"
type textarea "đây là mã nguồn hiện tại của tôi, tôi muốn preview nó"
type textarea "x"
paste textarea "loremi Dolor, { sitAmet, conSecte, adiPis, eliTseddoei } temp "incid"; // UT-LA…"
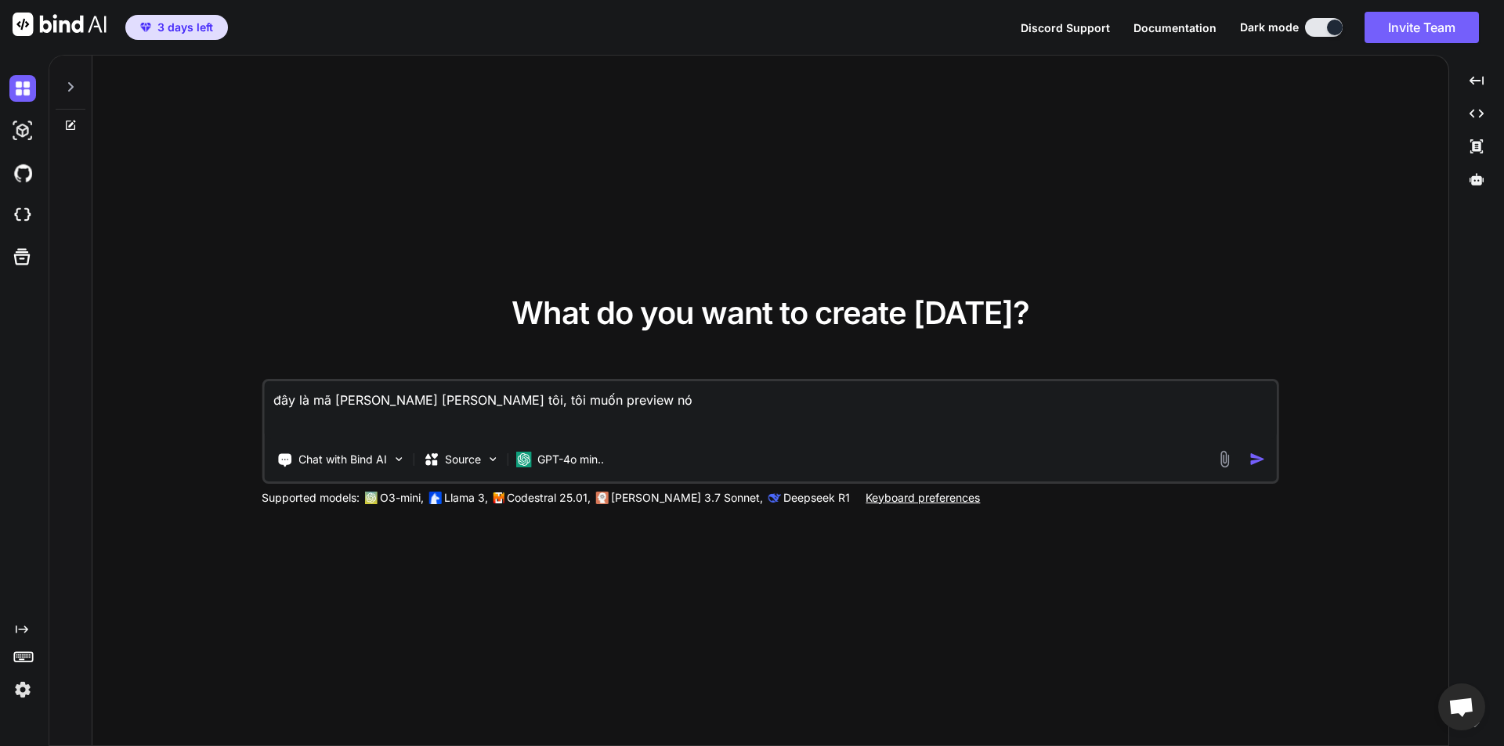
type textarea "đây là mã nguồn hiện tại của tôi, tôi muốn preview nó import React, { useMemo, …"
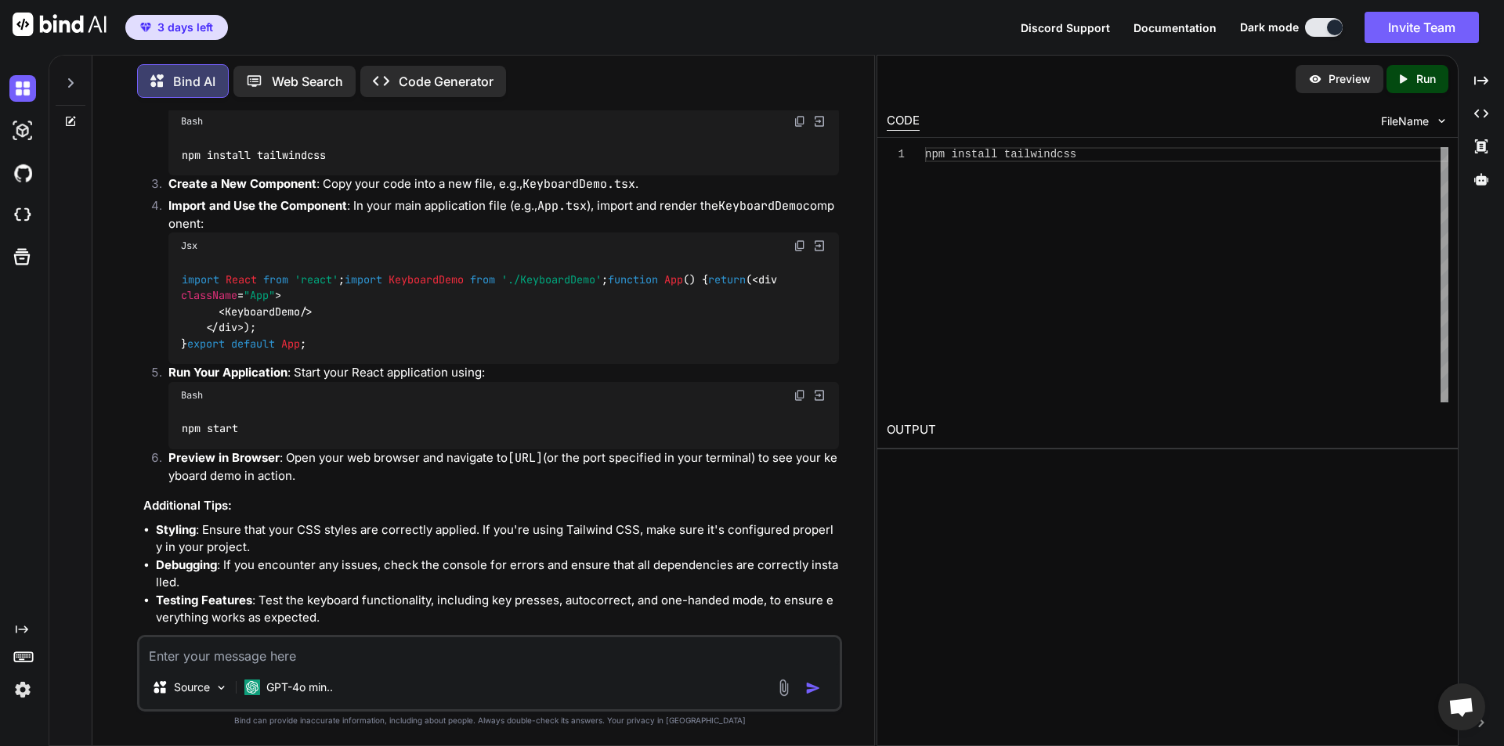
scroll to position [1839, 0]
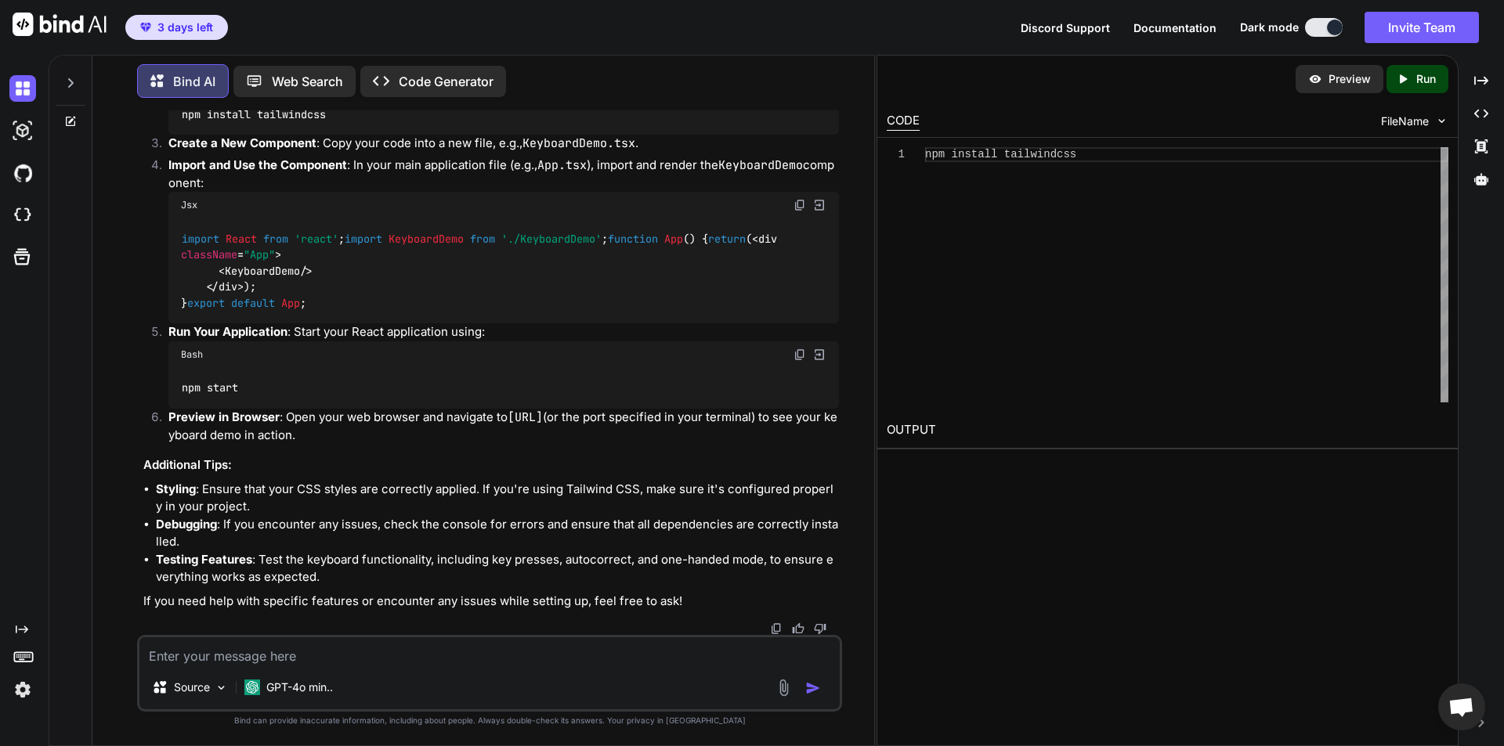
click at [1256, 597] on div "Preview Created with Pixso. Run CODE FileName 1 npm install tailwindcss OUTPUT" at bounding box center [1167, 400] width 582 height 691
click at [364, 649] on textarea at bounding box center [489, 651] width 700 height 28
type textarea "x"
type textarea "k"
type textarea "x"
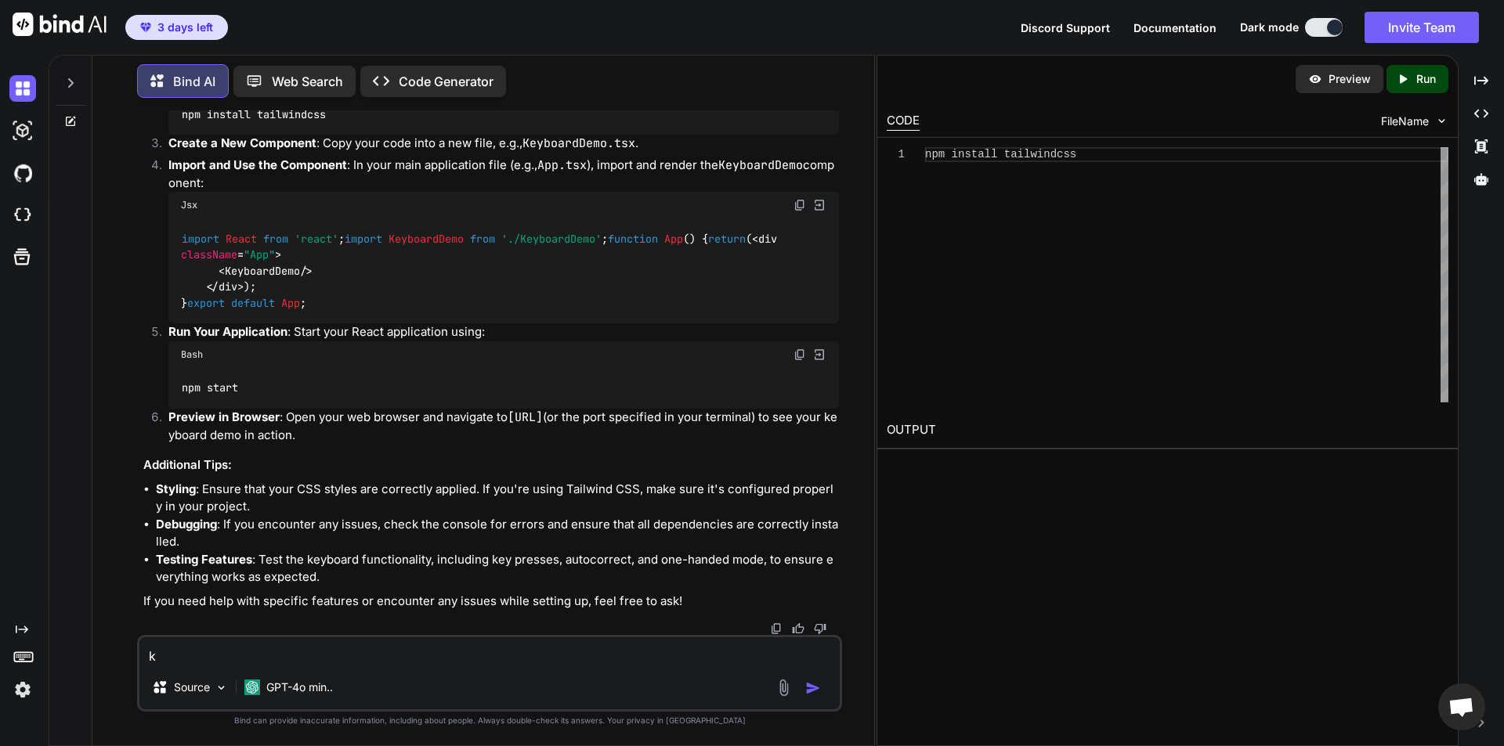
type textarea "kh"
type textarea "x"
type textarea "khô"
type textarea "x"
type textarea "khôn"
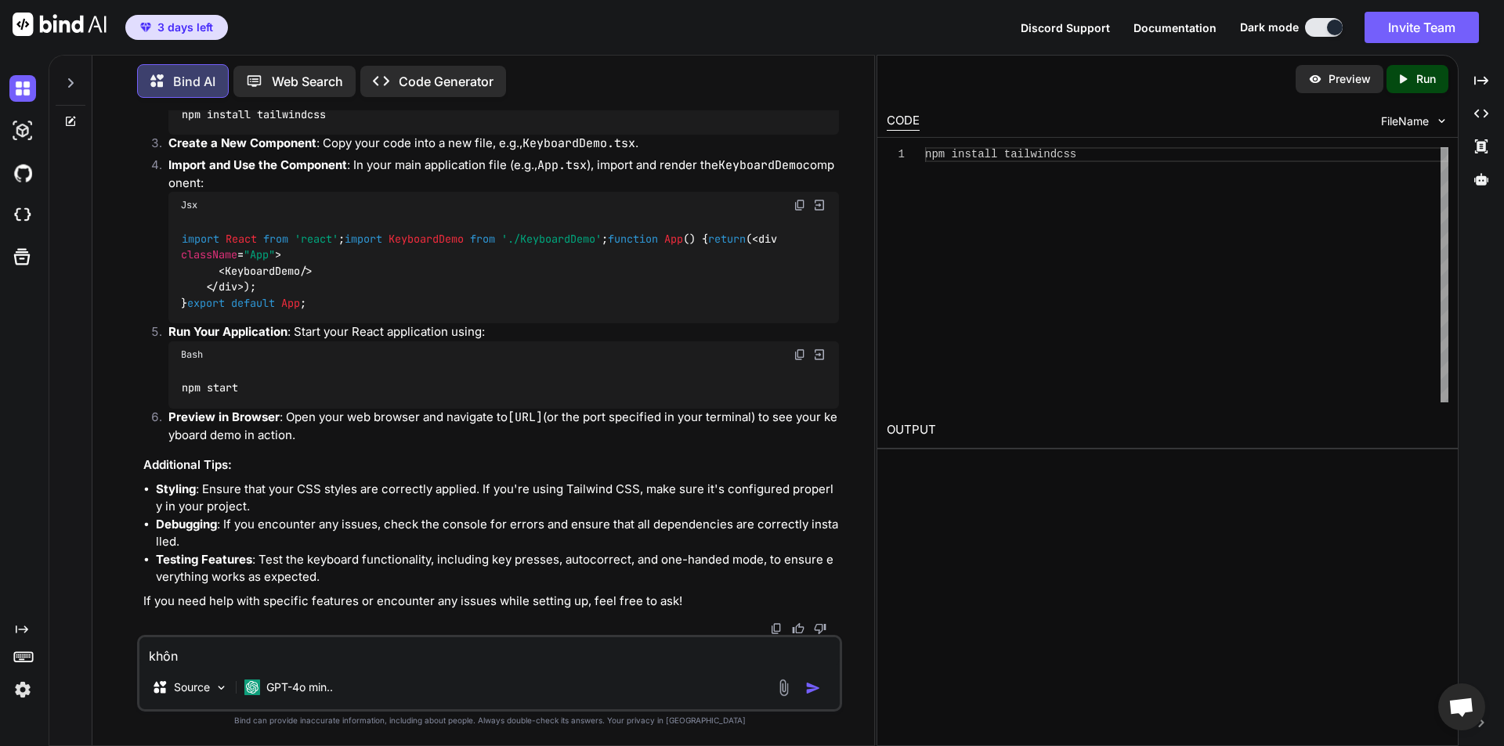
type textarea "x"
type textarea "không"
type textarea "x"
type textarea "không p"
type textarea "x"
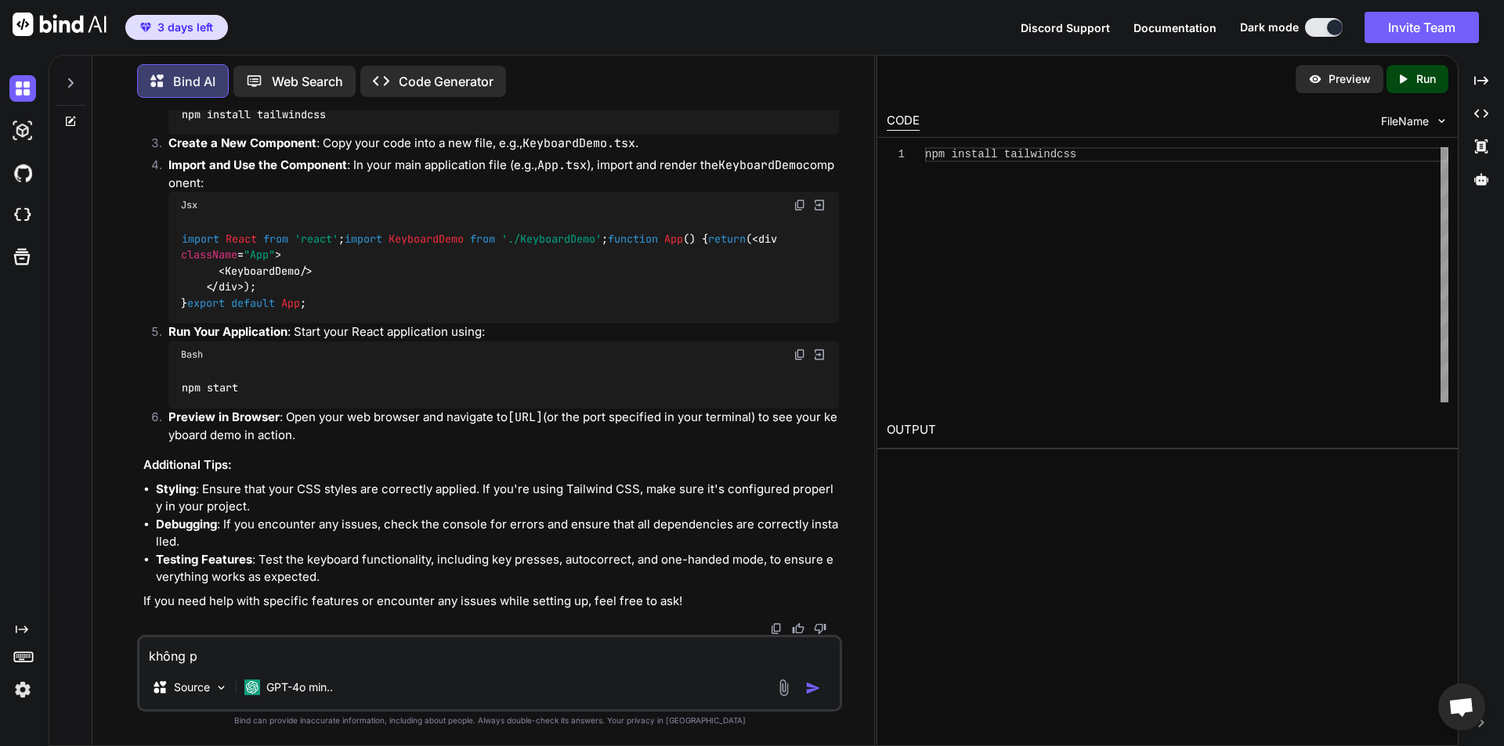
type textarea "không pr"
type textarea "x"
type textarea "không pre"
type textarea "x"
type textarea "không prev"
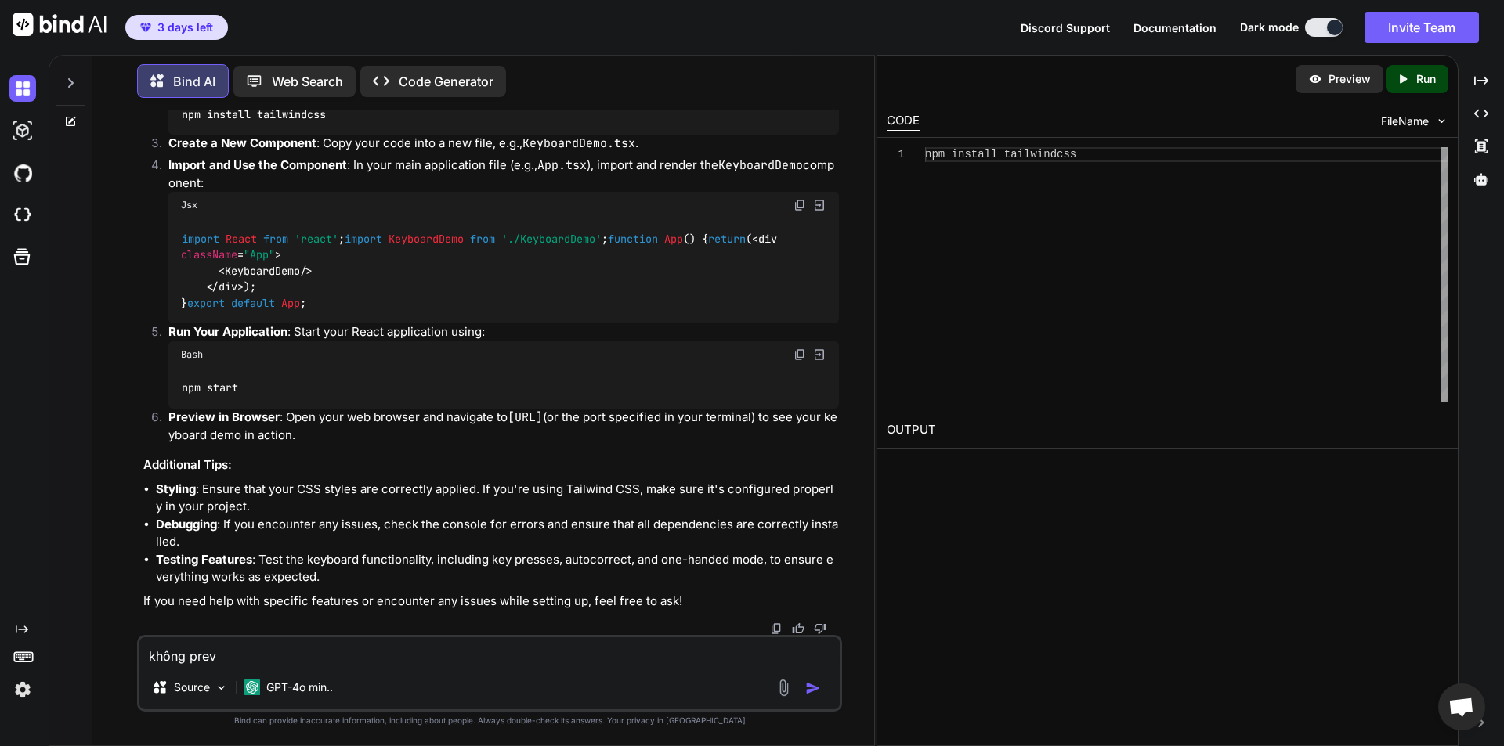
type textarea "x"
type textarea "không previ"
type textarea "x"
type textarea "không previe"
type textarea "x"
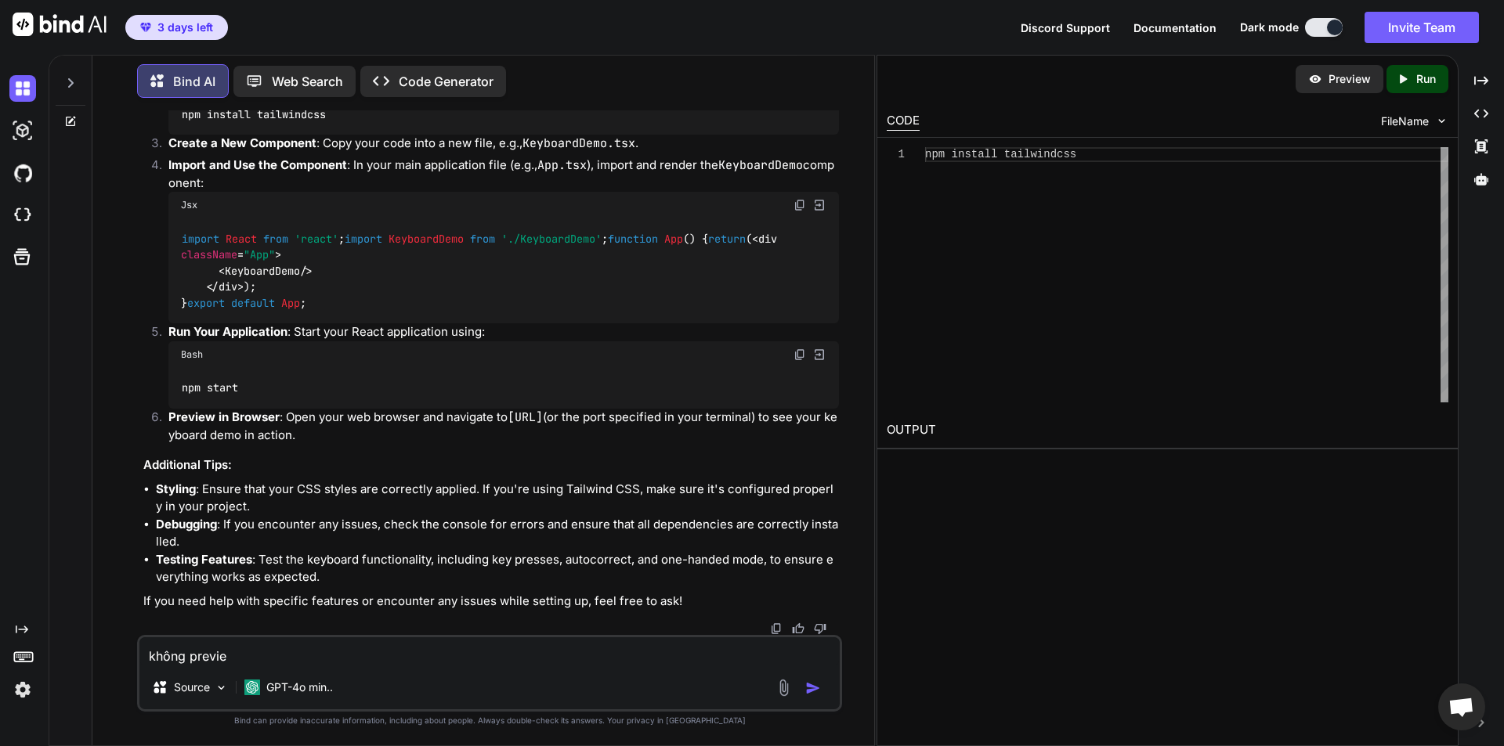
type textarea "không preview"
type textarea "x"
type textarea "không preview"
type textarea "x"
type textarea "không preview t"
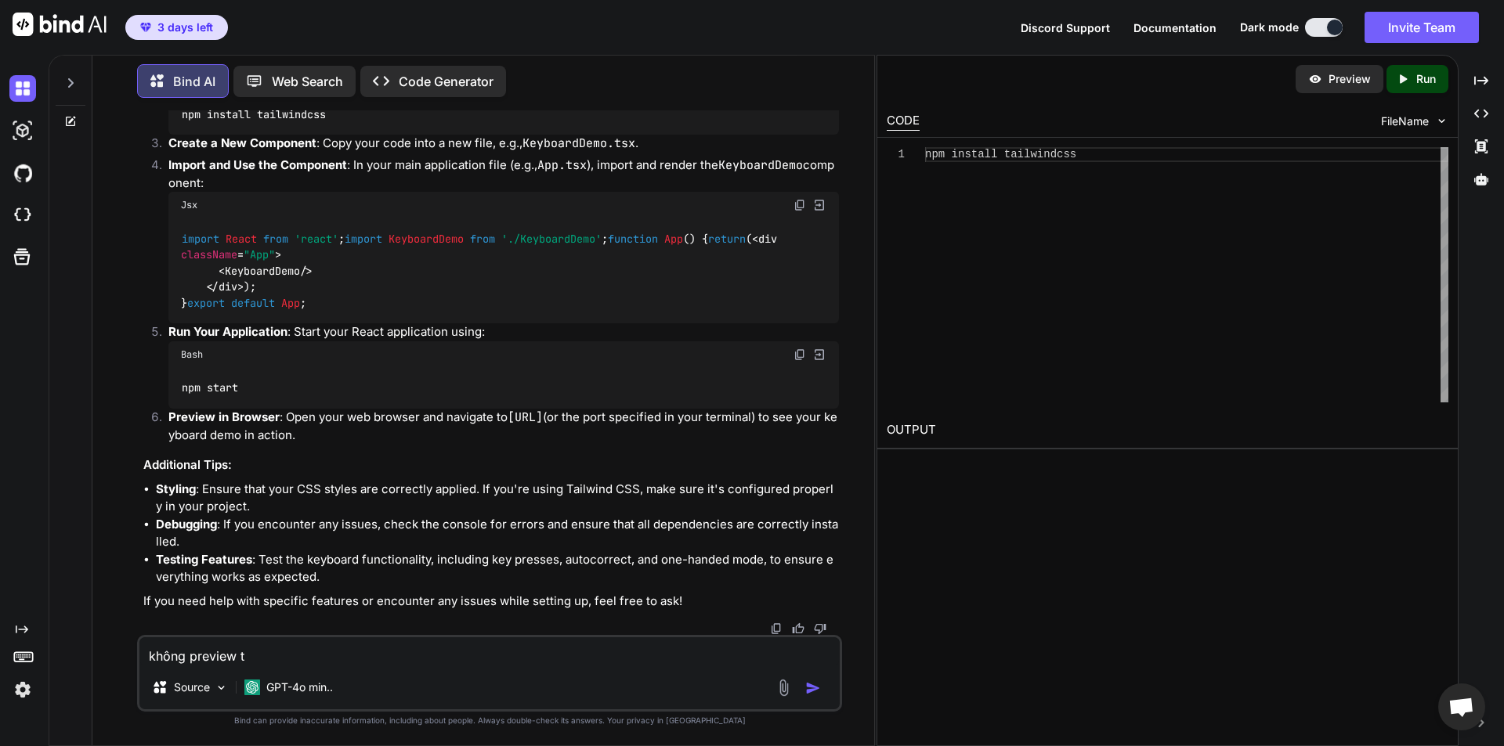
type textarea "x"
type textarea "không preview tr"
type textarea "x"
type textarea "không preview trụ"
type textarea "x"
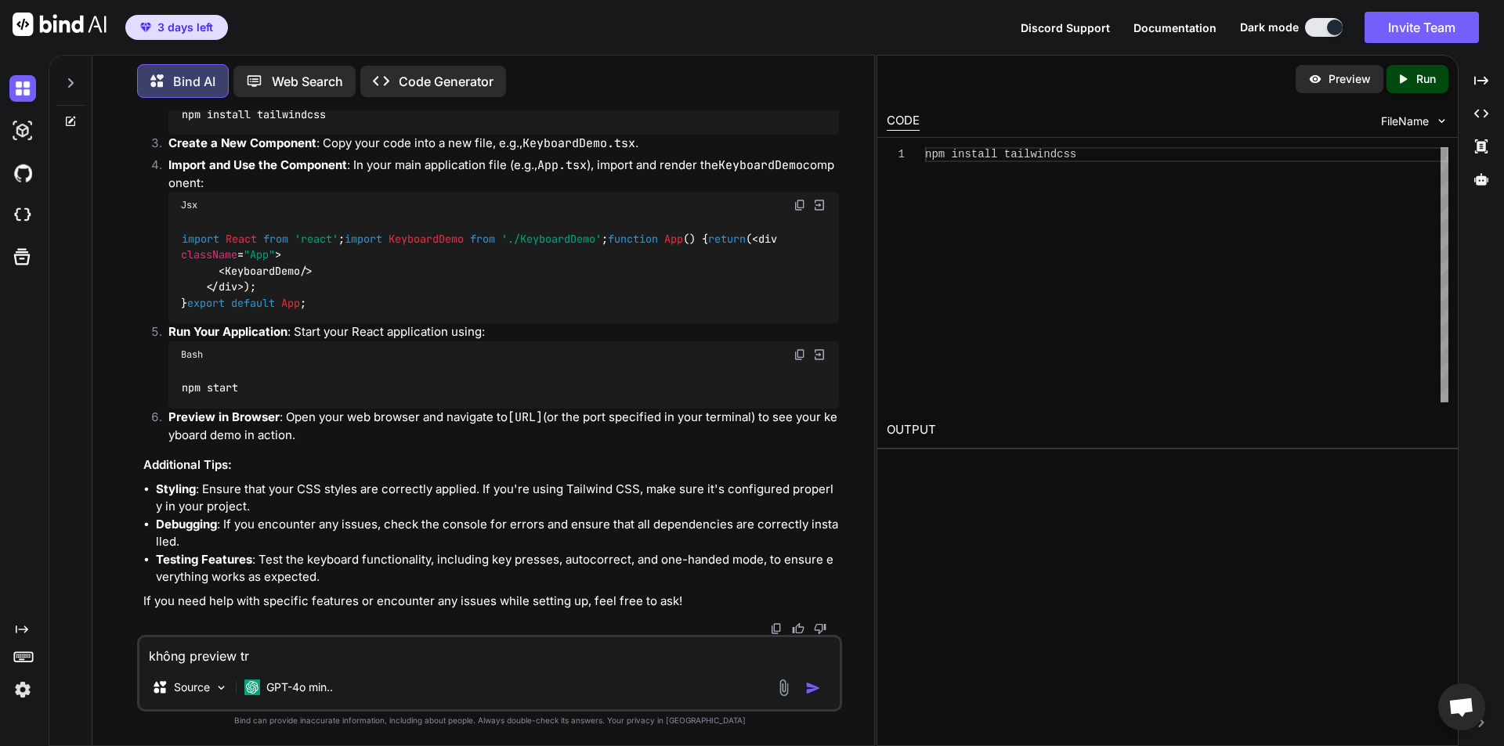
type textarea "không preview trự"
type textarea "x"
type textarea "không preview trực"
type textarea "x"
type textarea "không preview trực"
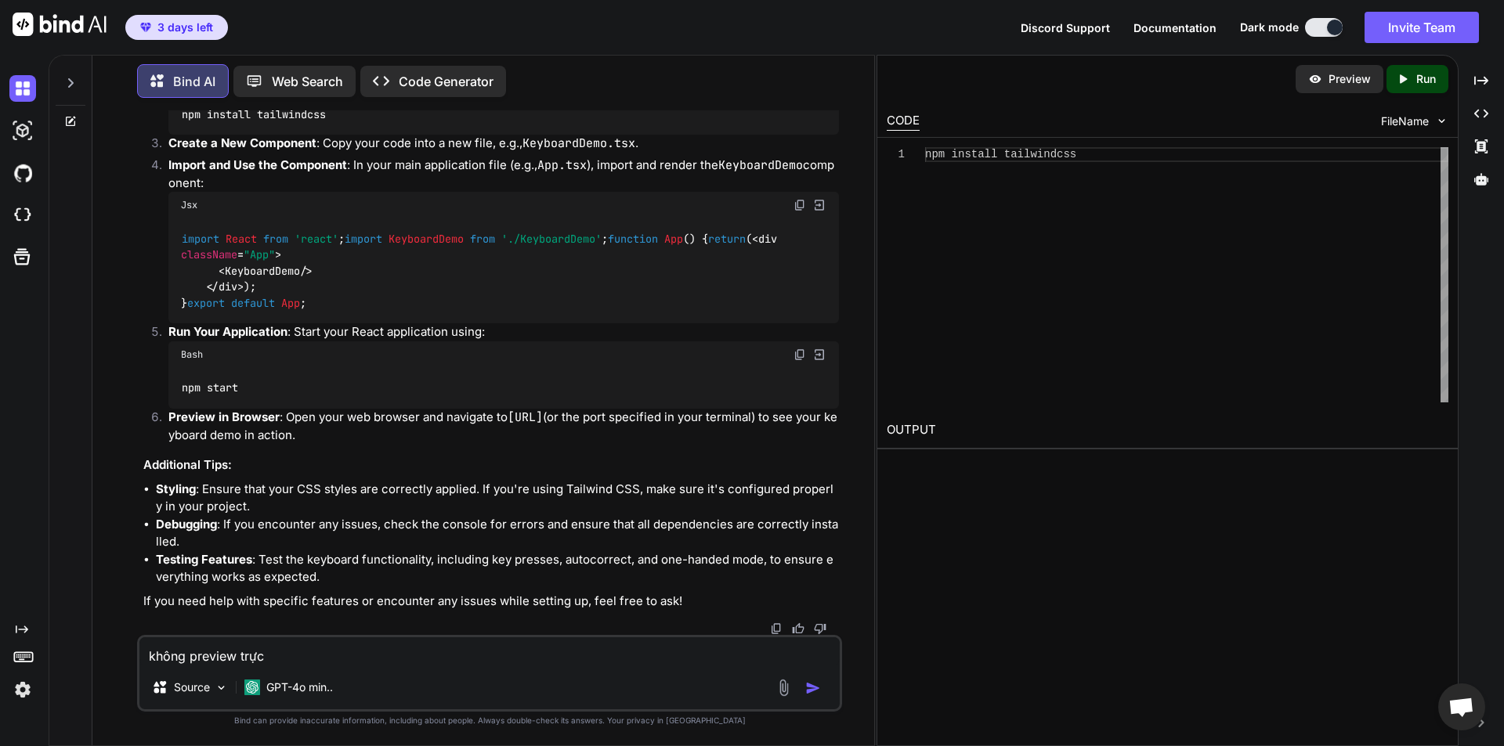
type textarea "x"
type textarea "không preview trực t"
type textarea "x"
type textarea "không preview trực ti"
type textarea "x"
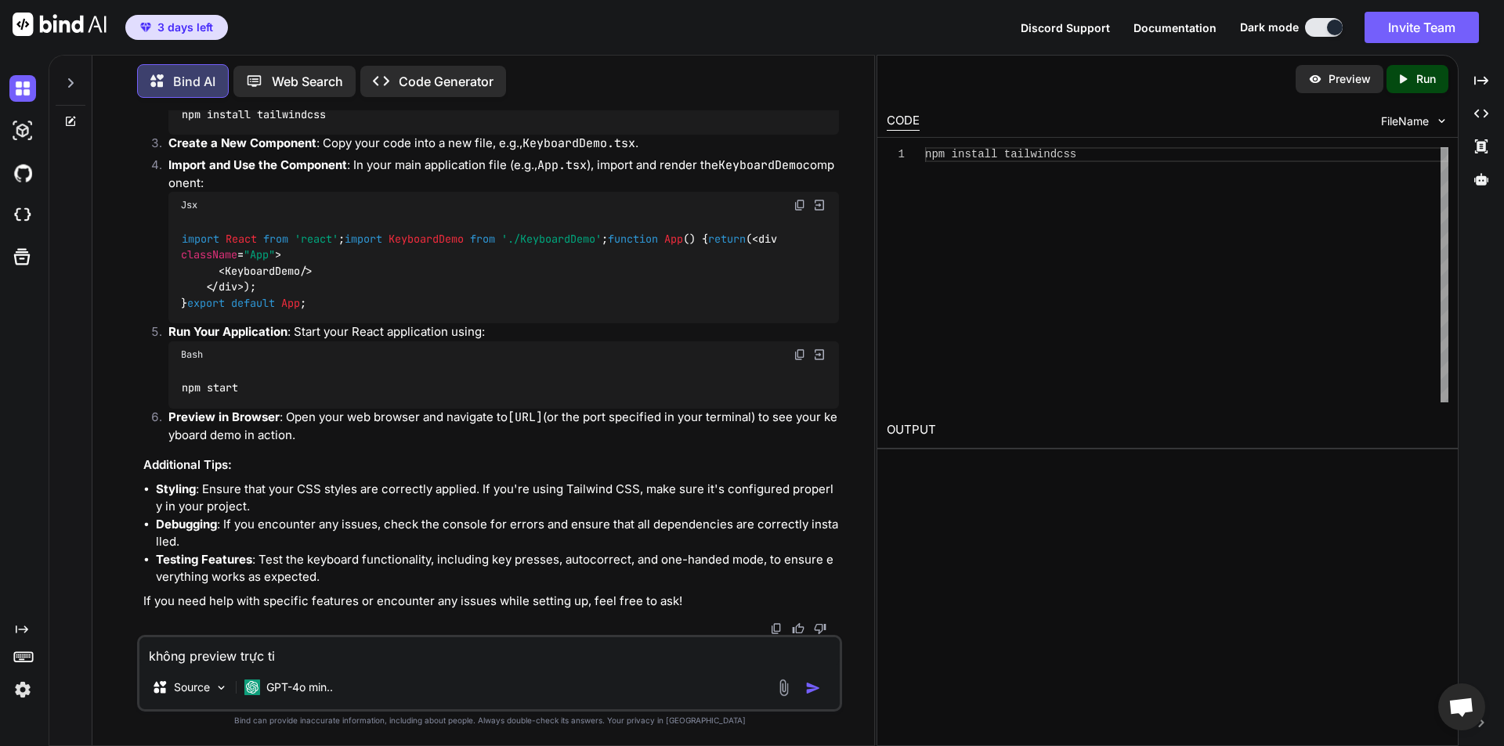
type textarea "không preview trực tiê"
type textarea "x"
type textarea "không preview trực tiếp"
type textarea "x"
type textarea "không preview trực tiếp"
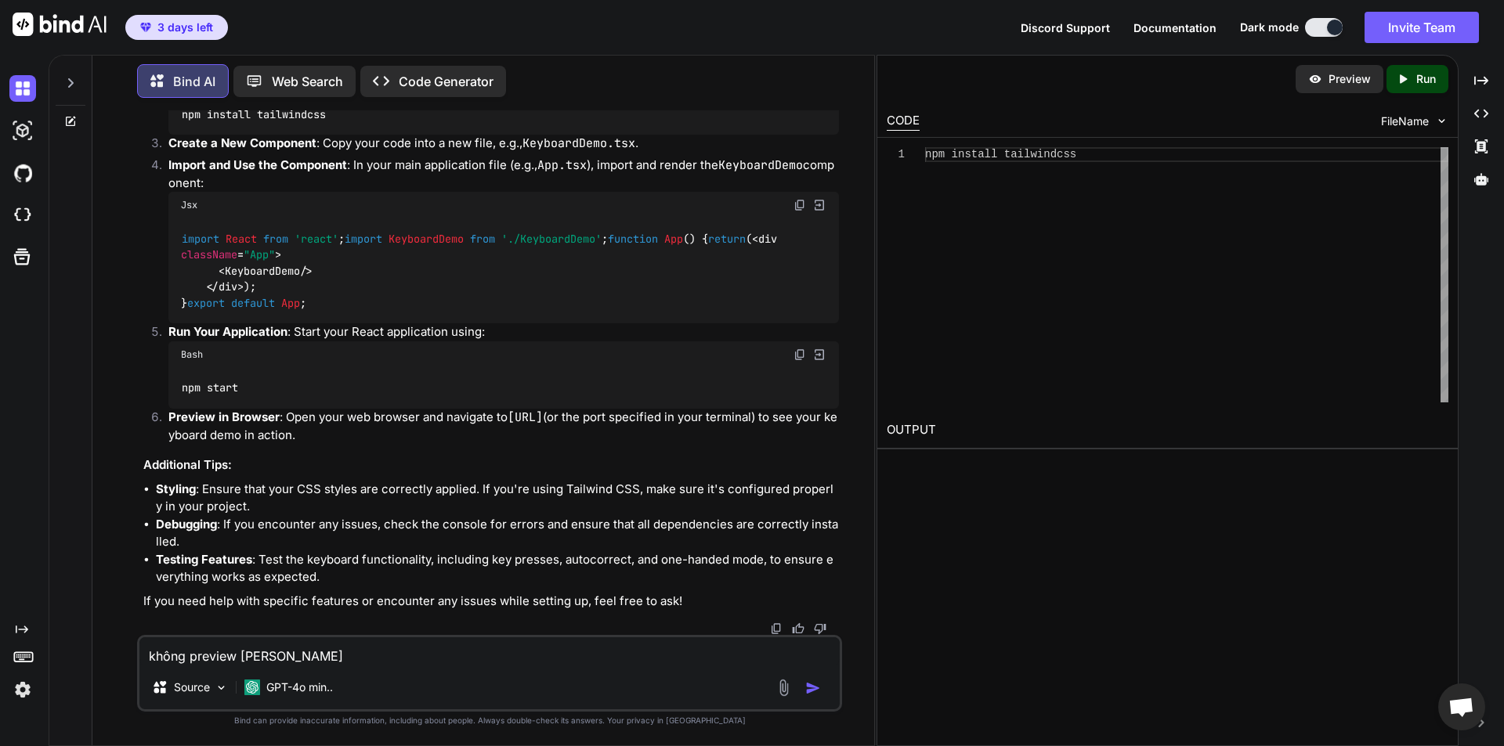
type textarea "x"
type textarea "không preview trực tiếp ơ"
type textarea "x"
type textarea "không preview trực tiếp ở"
type textarea "x"
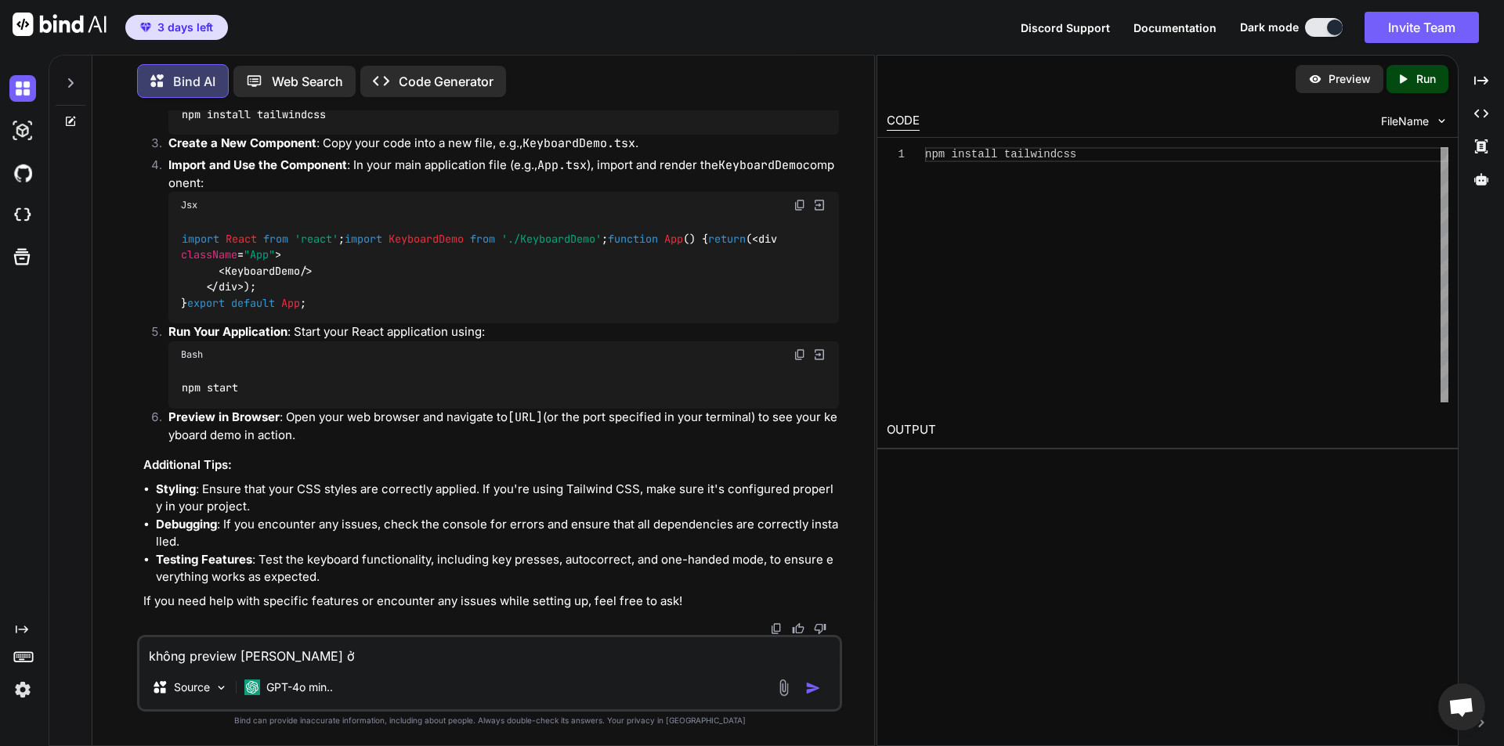
type textarea "không preview trực tiếp ở"
type textarea "x"
type textarea "không preview trực tiếp ở đ"
type textarea "x"
type textarea "không preview trực tiếp ở đa"
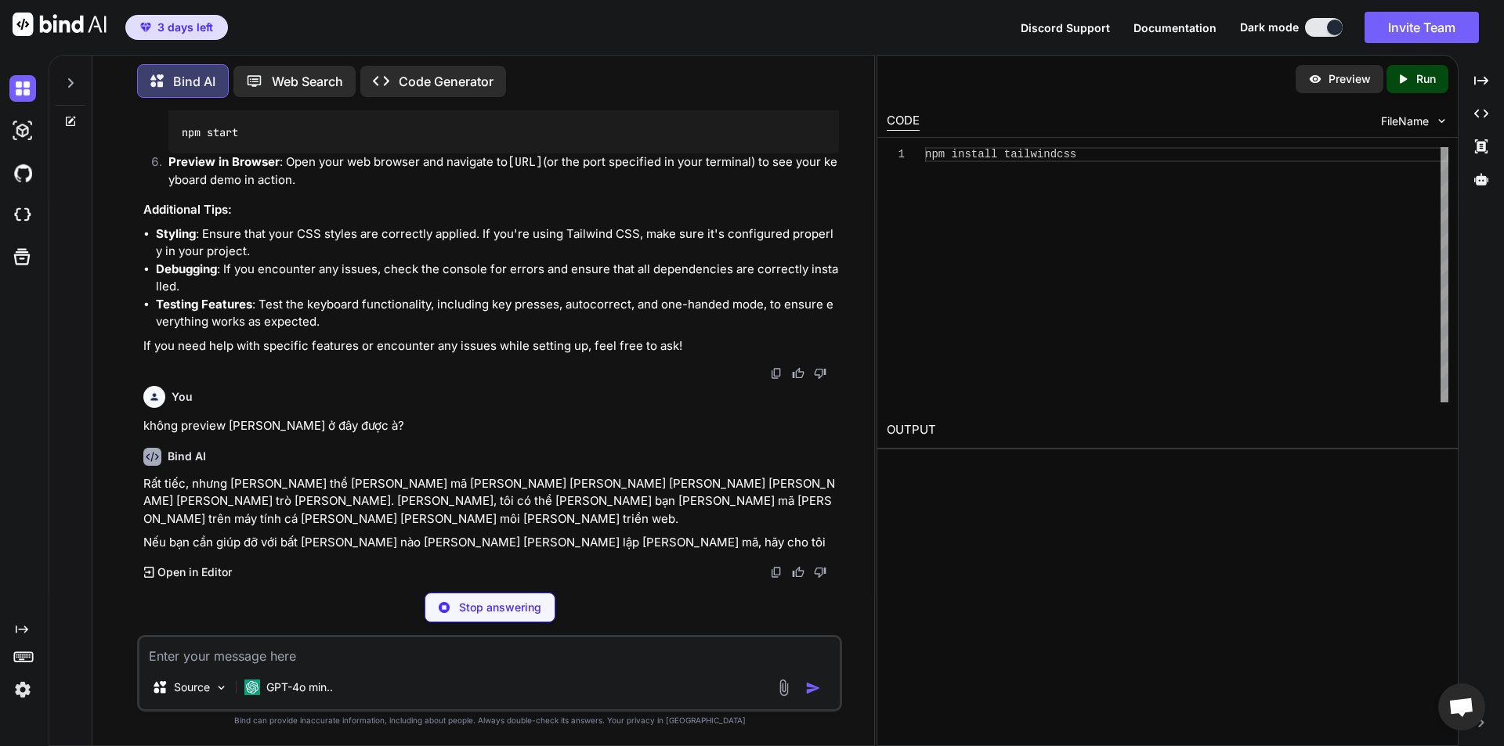
scroll to position [2021, 0]
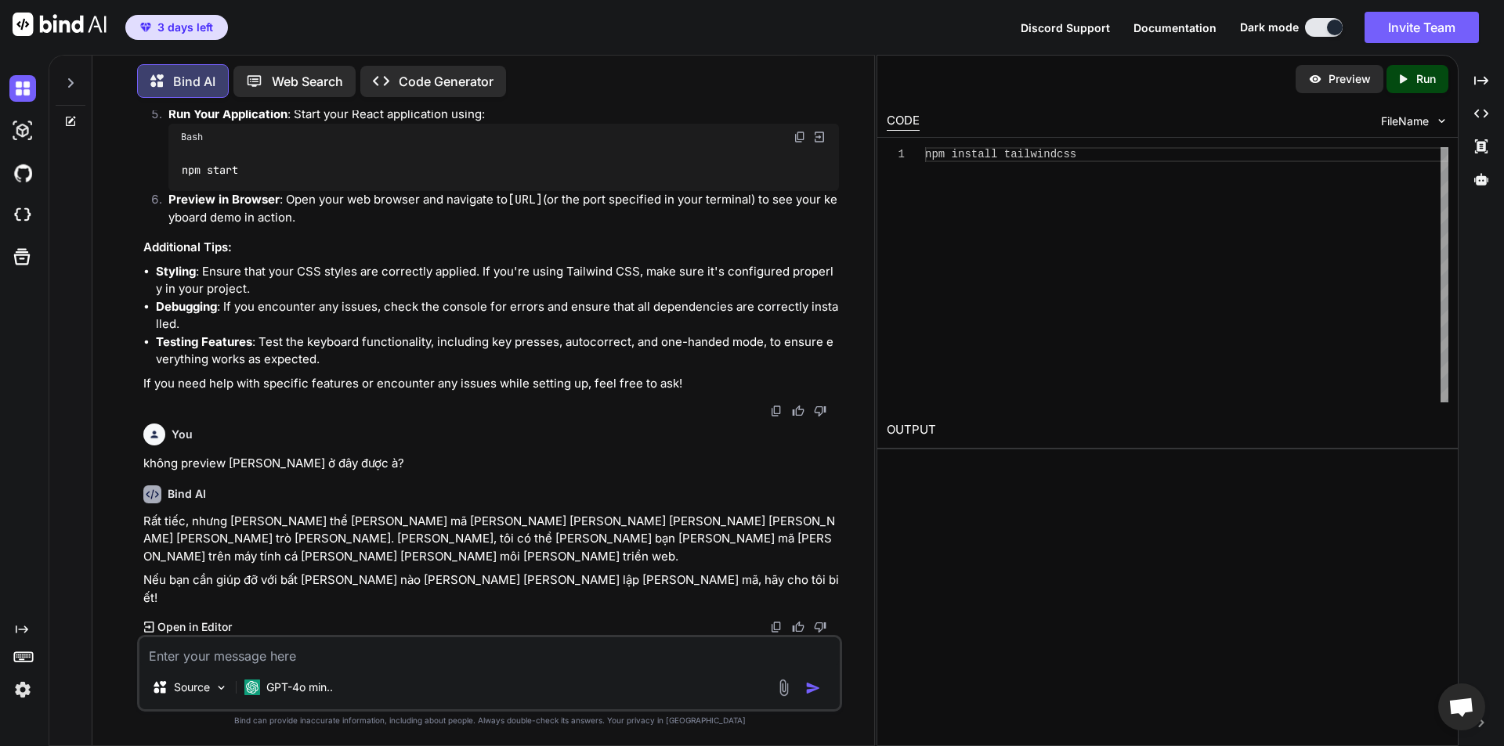
click at [597, 563] on p "Rất tiếc, nhưng tôi không thể chạy mã nguồn hoặc hiển thị giao diện trực tiếp t…" at bounding box center [490, 539] width 695 height 53
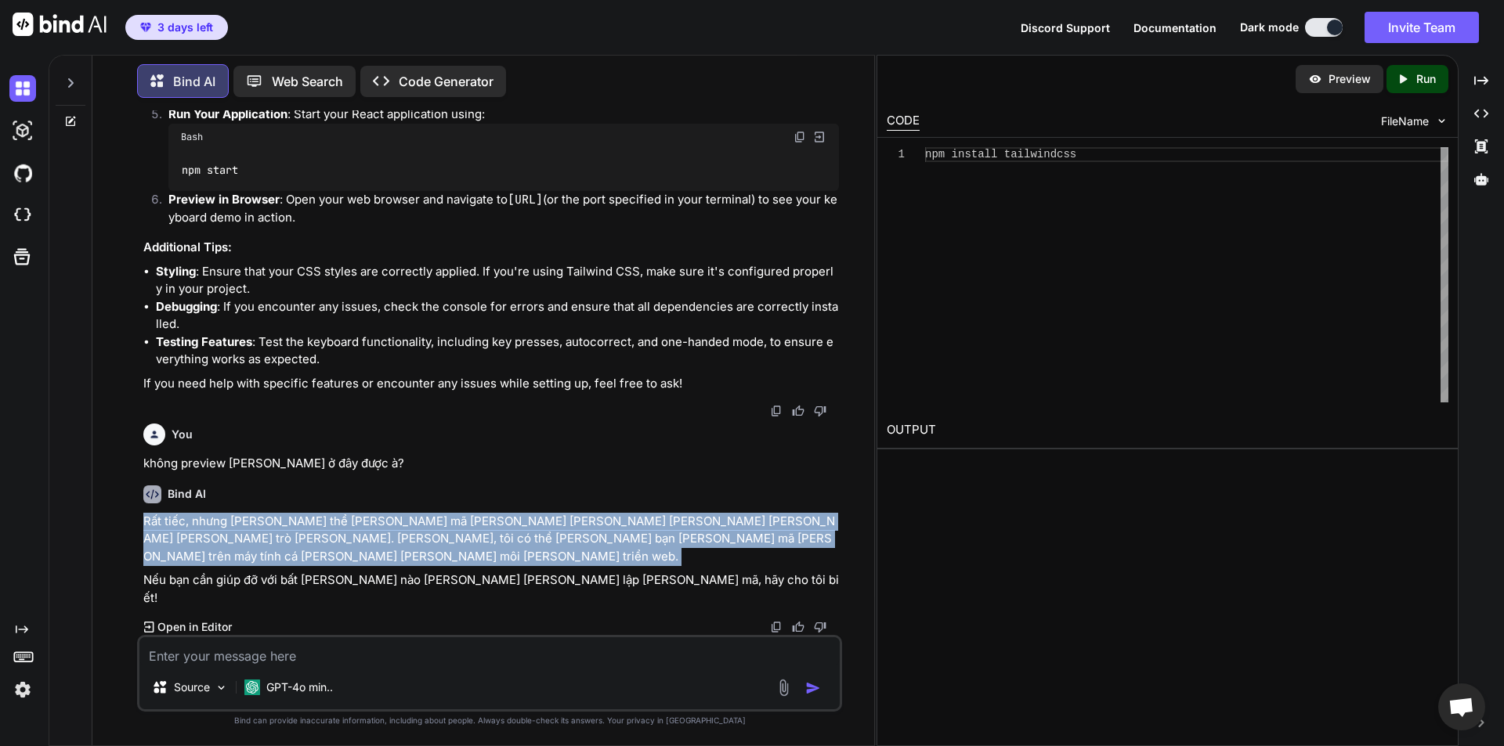
click at [597, 563] on p "Rất tiếc, nhưng tôi không thể chạy mã nguồn hoặc hiển thị giao diện trực tiếp t…" at bounding box center [490, 539] width 695 height 53
click at [695, 563] on p "Rất tiếc, nhưng tôi không thể chạy mã nguồn hoặc hiển thị giao diện trực tiếp t…" at bounding box center [490, 539] width 695 height 53
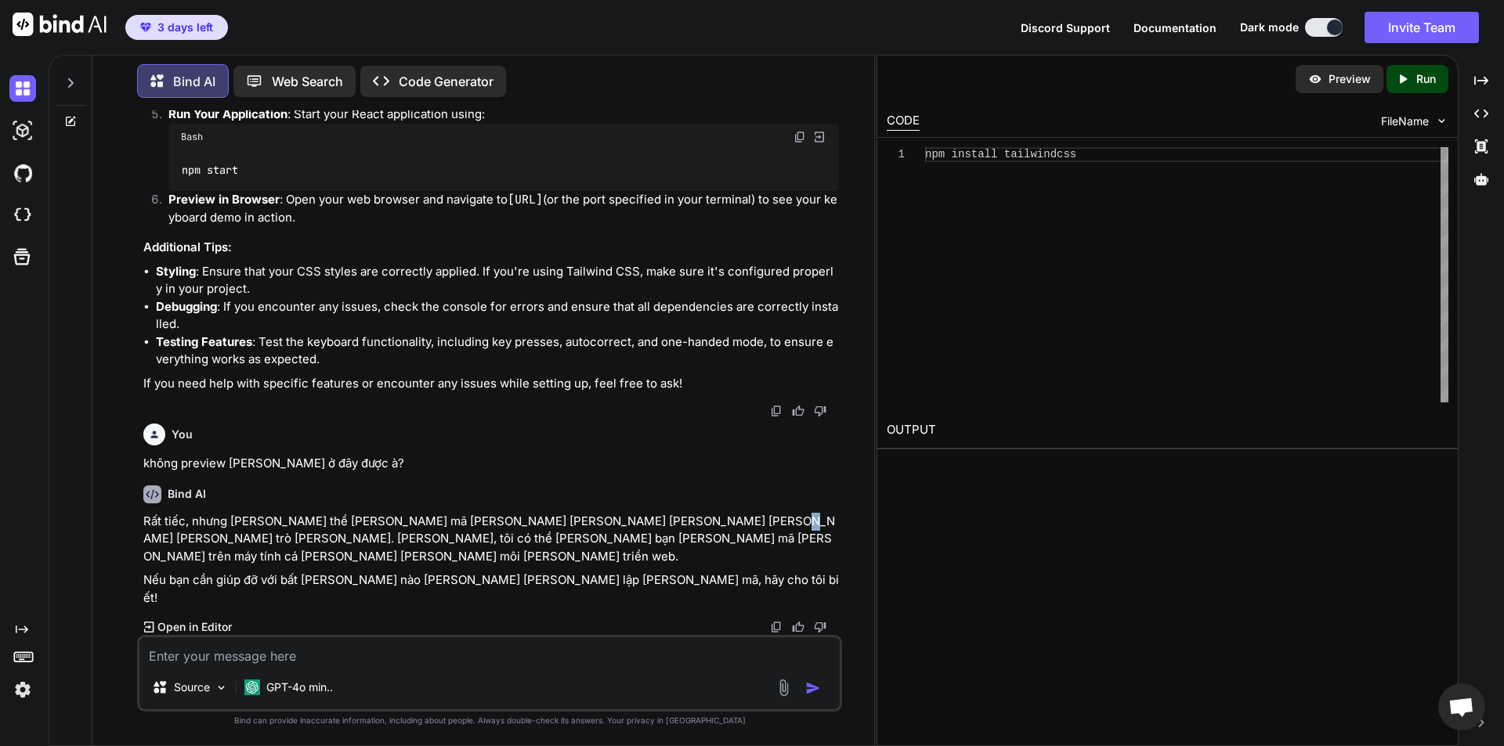
click at [695, 563] on p "Rất tiếc, nhưng tôi không thể chạy mã nguồn hoặc hiển thị giao diện trực tiếp t…" at bounding box center [490, 539] width 695 height 53
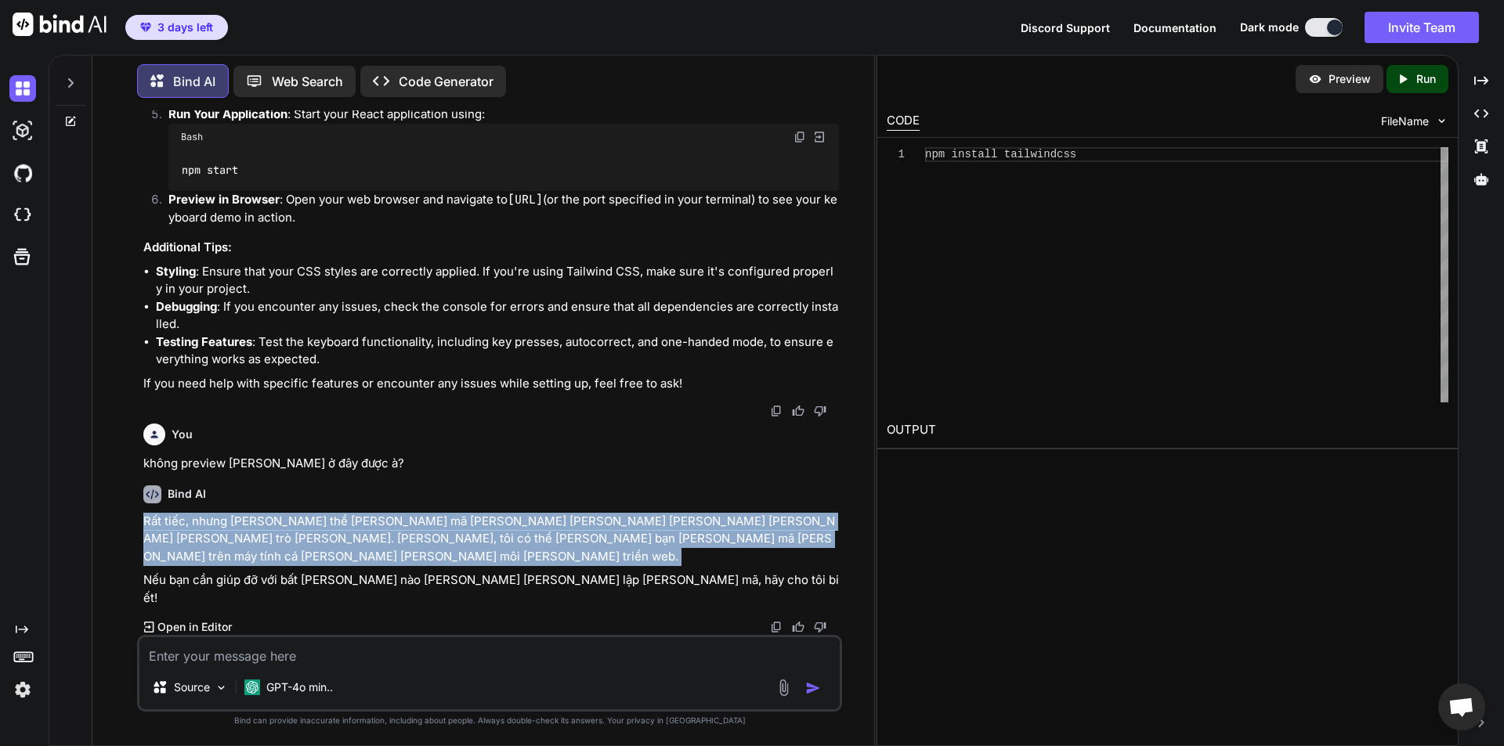
click at [695, 564] on p "Rất tiếc, nhưng tôi không thể chạy mã nguồn hoặc hiển thị giao diện trực tiếp t…" at bounding box center [490, 539] width 695 height 53
click at [424, 566] on p "Rất tiếc, nhưng tôi không thể chạy mã nguồn hoặc hiển thị giao diện trực tiếp t…" at bounding box center [490, 539] width 695 height 53
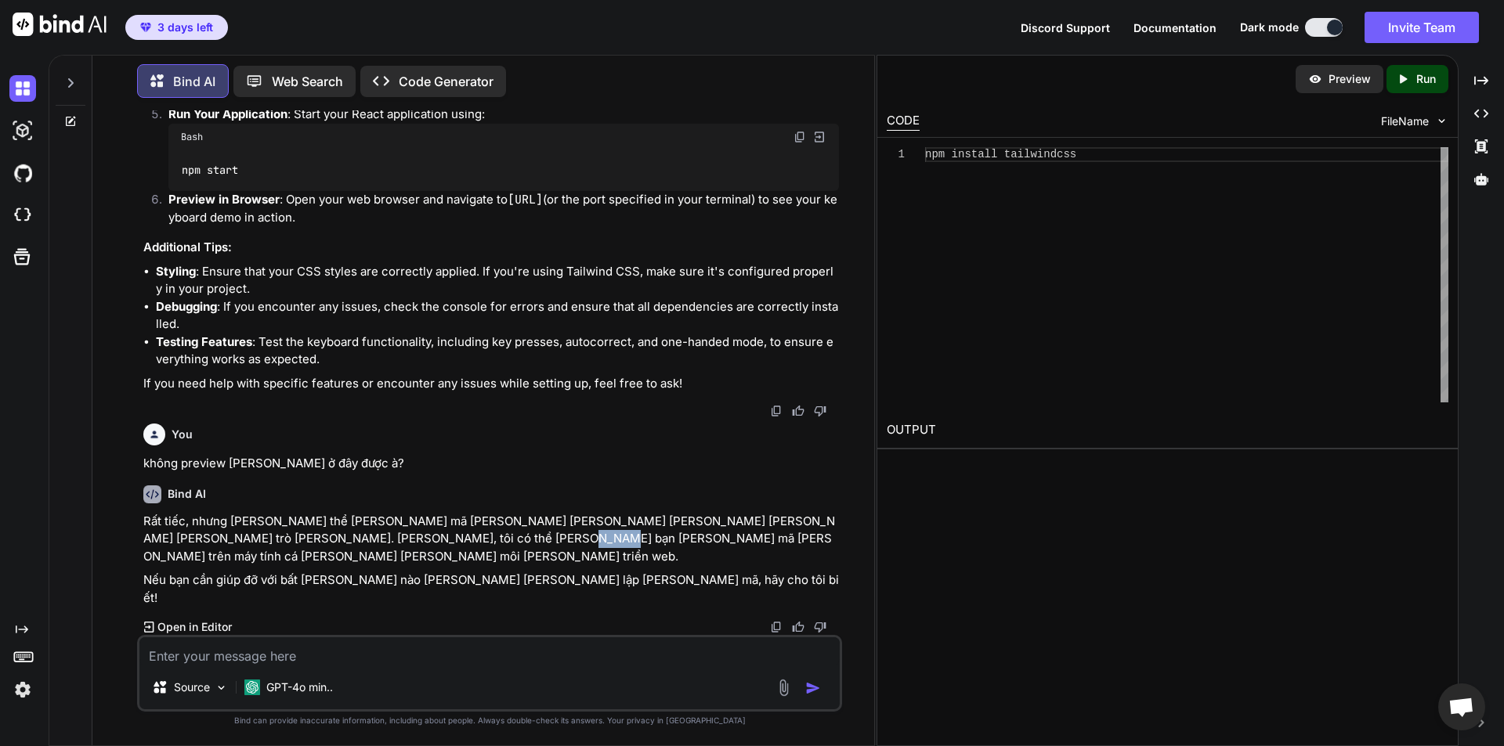
click at [424, 566] on p "Rất tiếc, nhưng tôi không thể chạy mã nguồn hoặc hiển thị giao diện trực tiếp t…" at bounding box center [490, 539] width 695 height 53
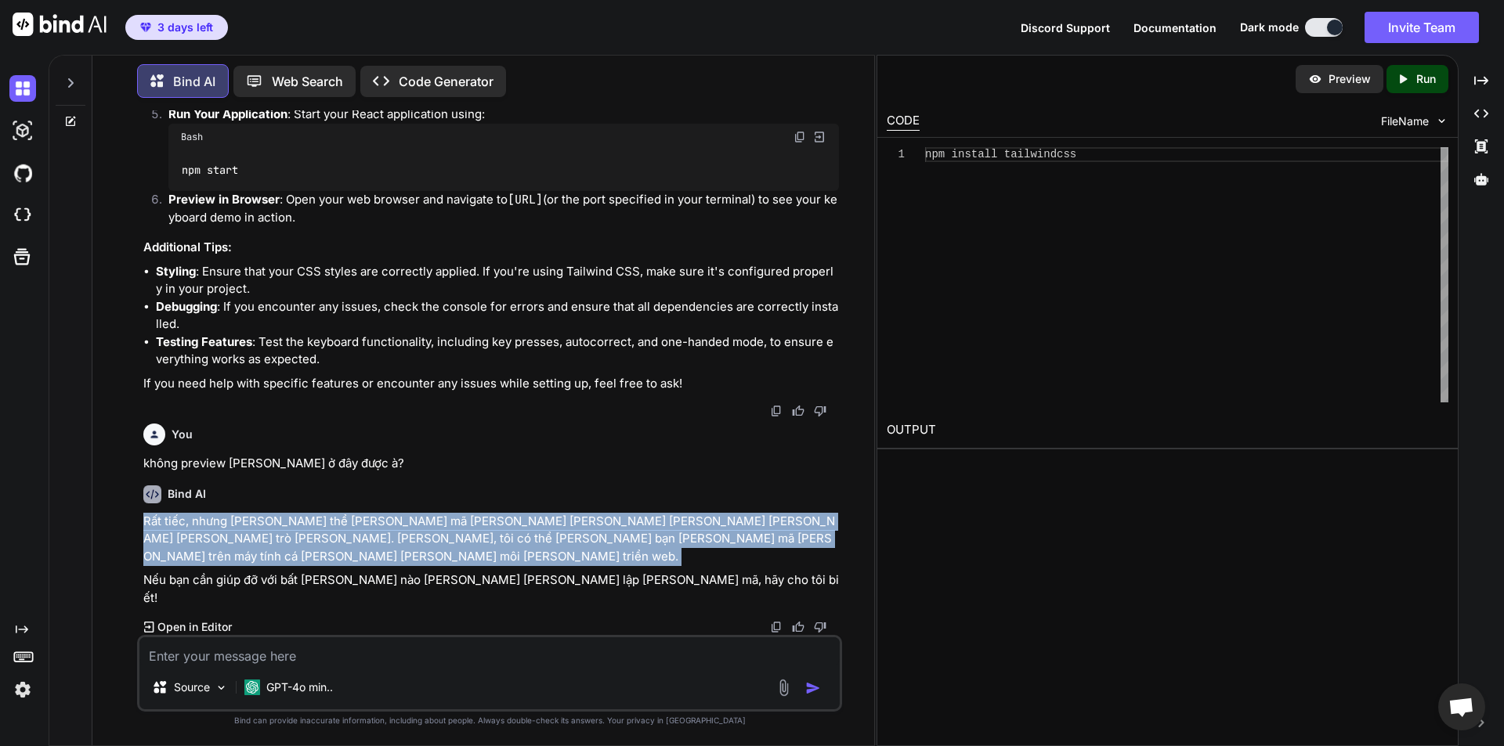
click at [424, 566] on p "Rất tiếc, nhưng tôi không thể chạy mã nguồn hoặc hiển thị giao diện trực tiếp t…" at bounding box center [490, 539] width 695 height 53
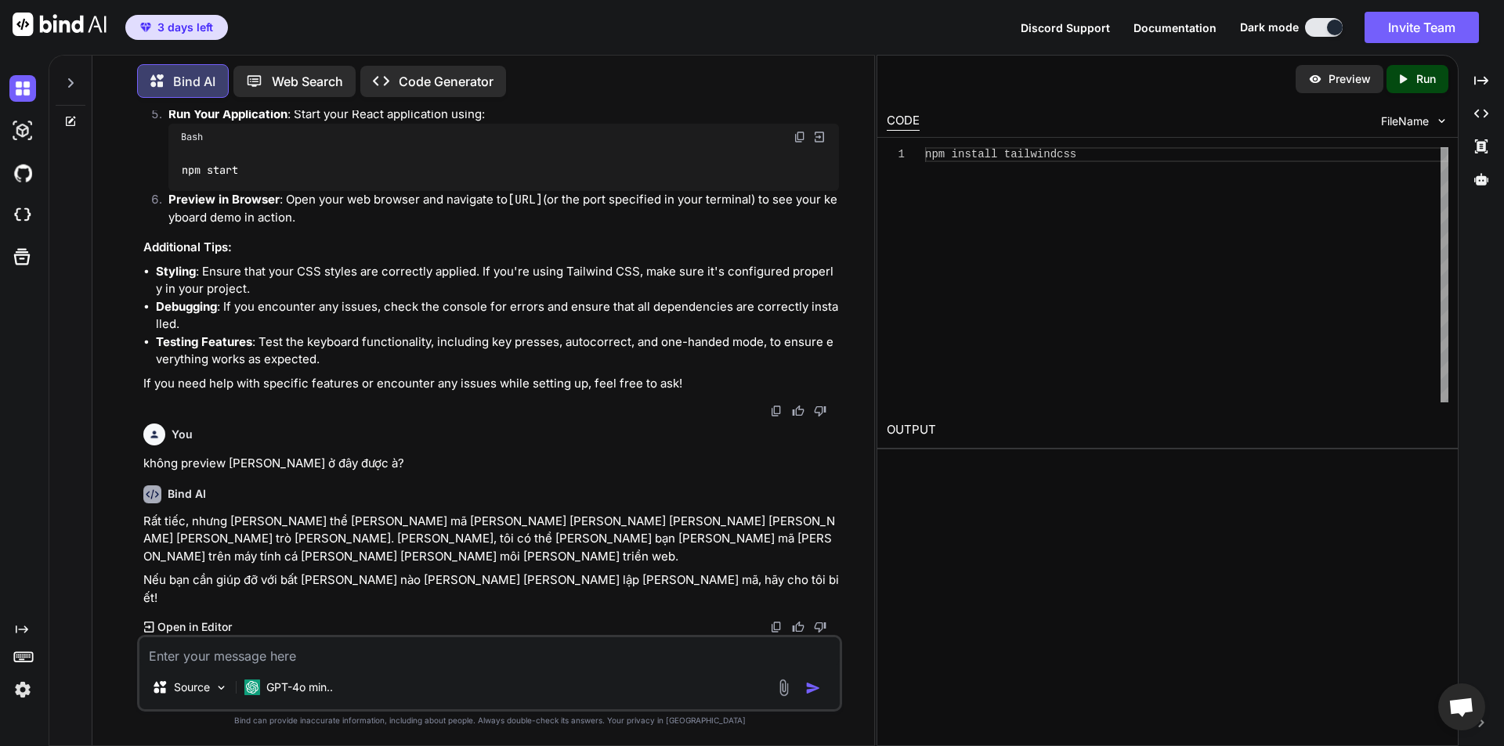
click at [399, 657] on textarea at bounding box center [489, 651] width 700 height 28
click at [1402, 73] on icon "Created with Pixso." at bounding box center [1402, 79] width 14 height 14
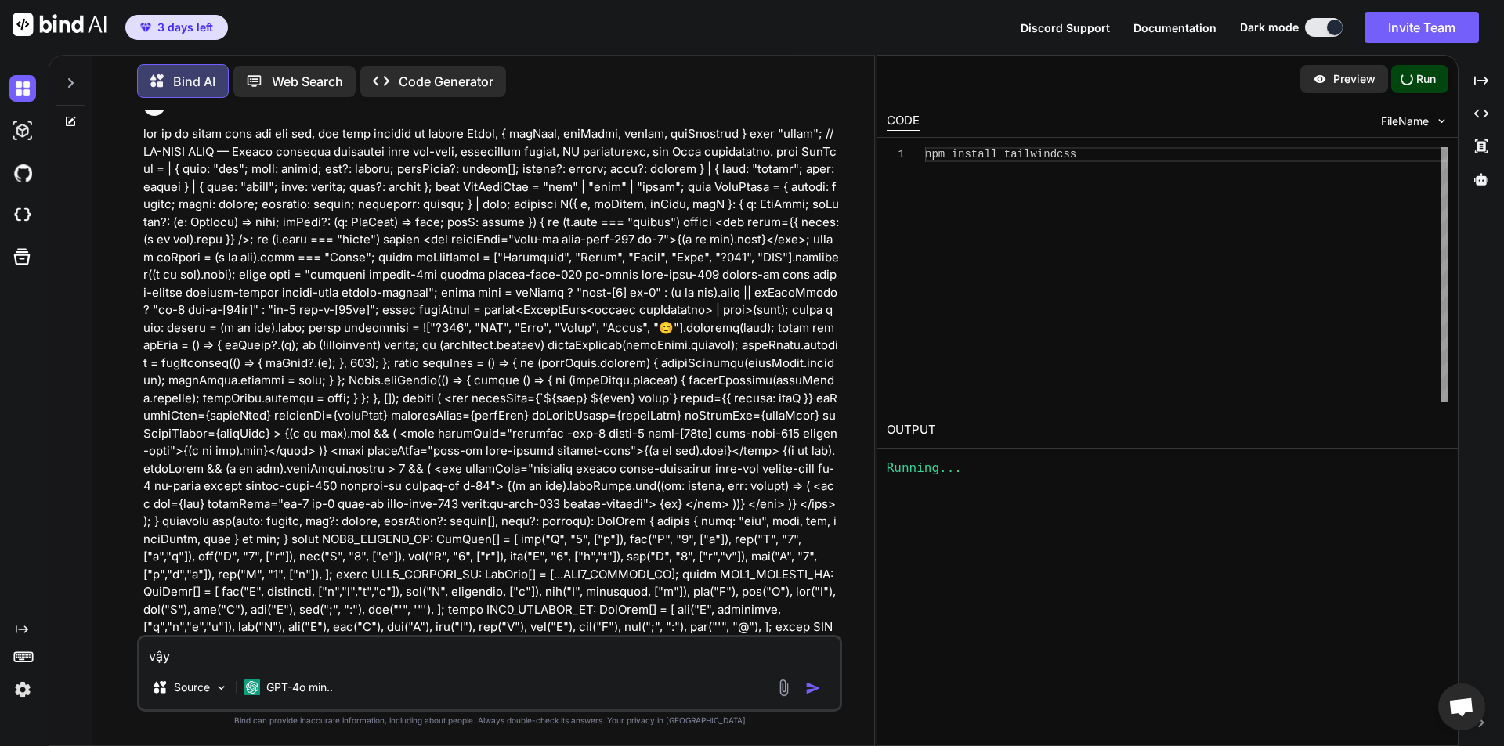
scroll to position [0, 0]
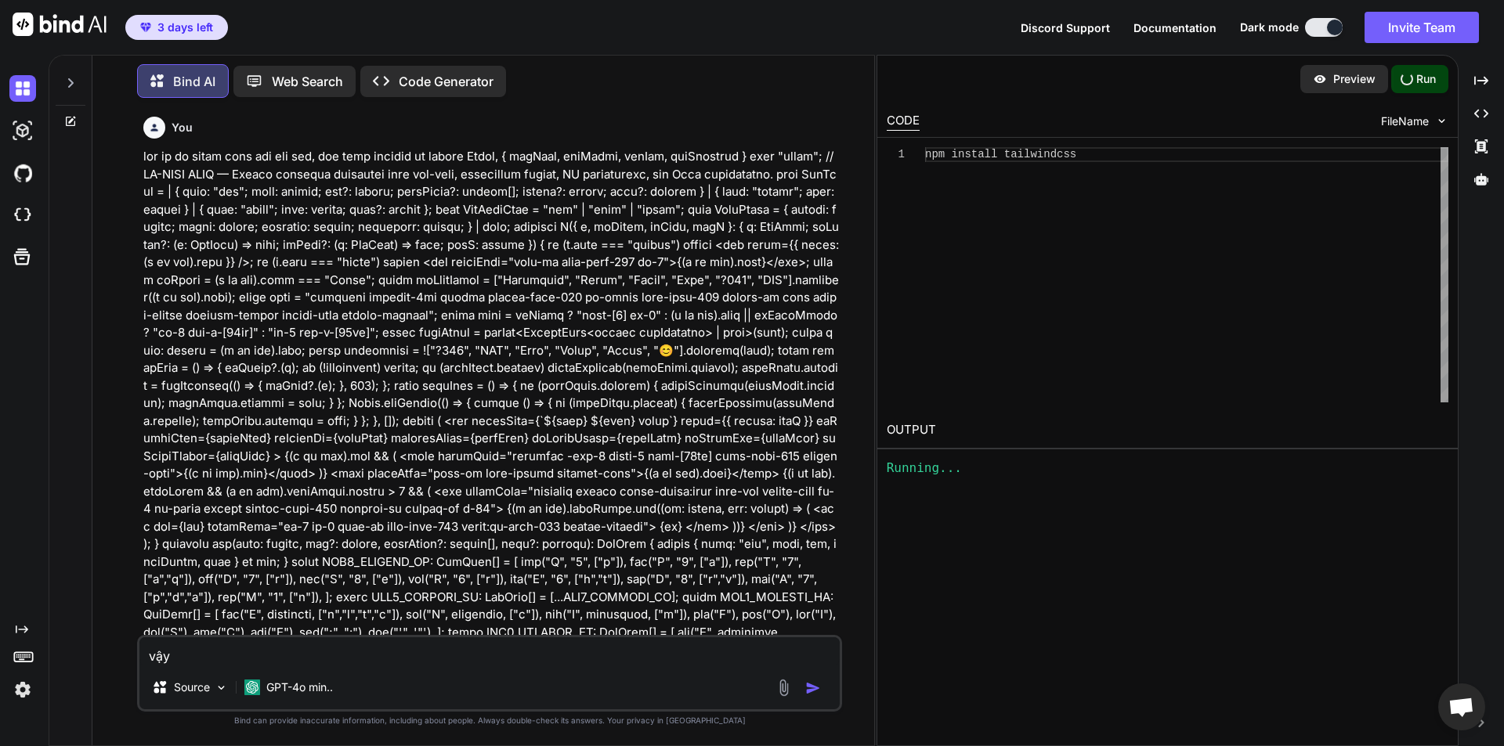
click at [1075, 236] on div "npm install tailwindcss" at bounding box center [1186, 274] width 523 height 255
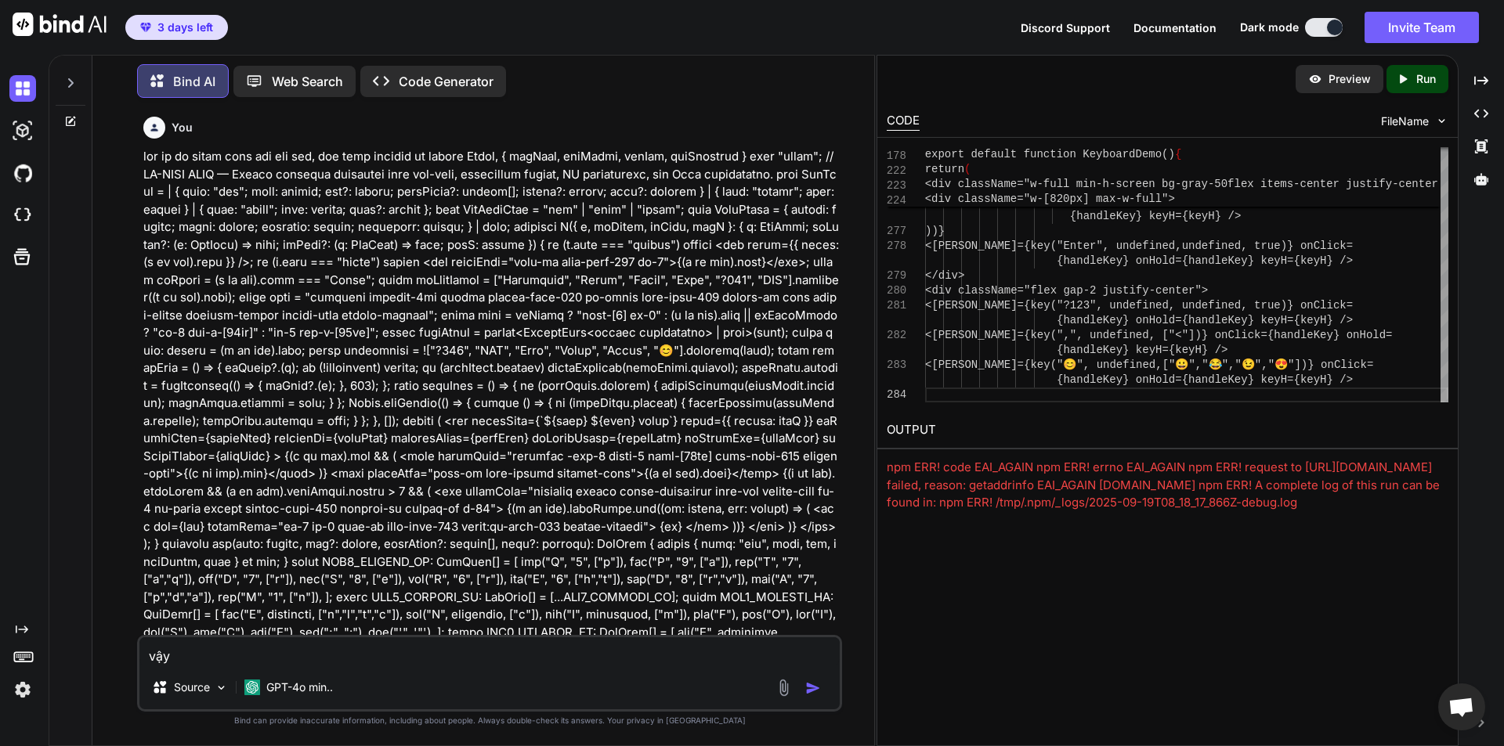
click at [1313, 81] on img at bounding box center [1315, 79] width 14 height 14
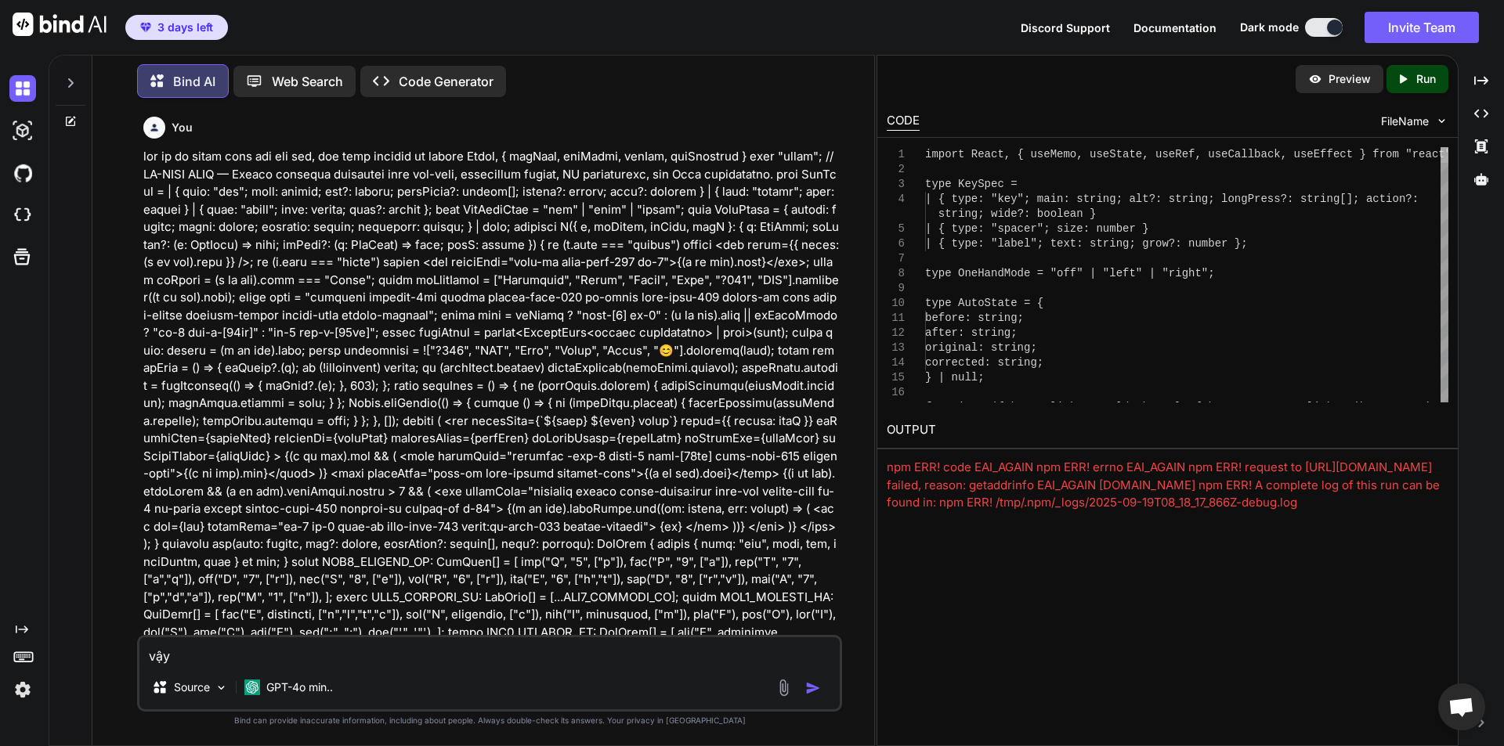
click at [1440, 147] on div at bounding box center [1444, 155] width 8 height 16
click at [1423, 74] on p "Run" at bounding box center [1426, 79] width 20 height 16
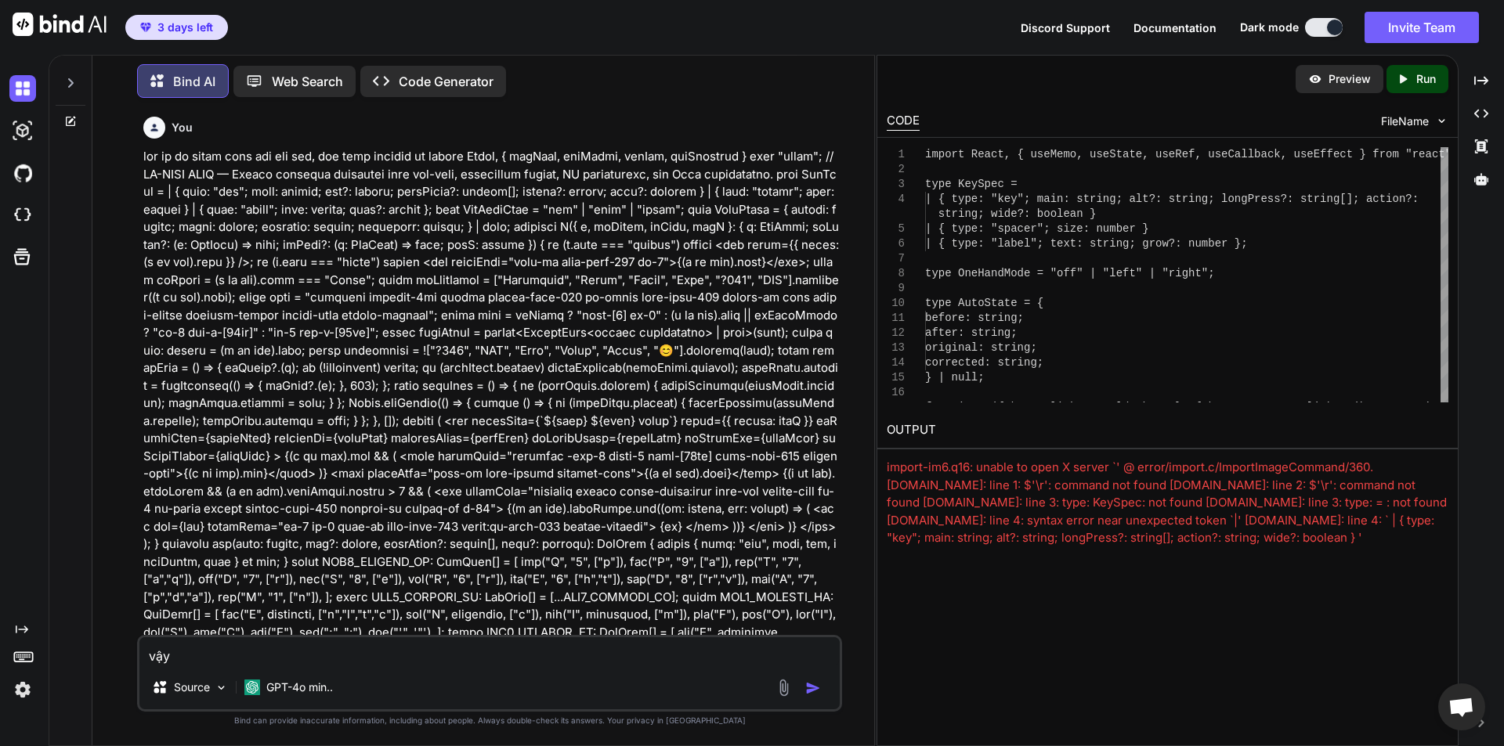
click at [1360, 80] on p "Preview" at bounding box center [1349, 79] width 42 height 16
click at [1350, 75] on p "Preview" at bounding box center [1349, 79] width 42 height 16
click at [1363, 89] on div "Preview" at bounding box center [1339, 79] width 88 height 28
click at [1347, 82] on p "Preview" at bounding box center [1349, 79] width 42 height 16
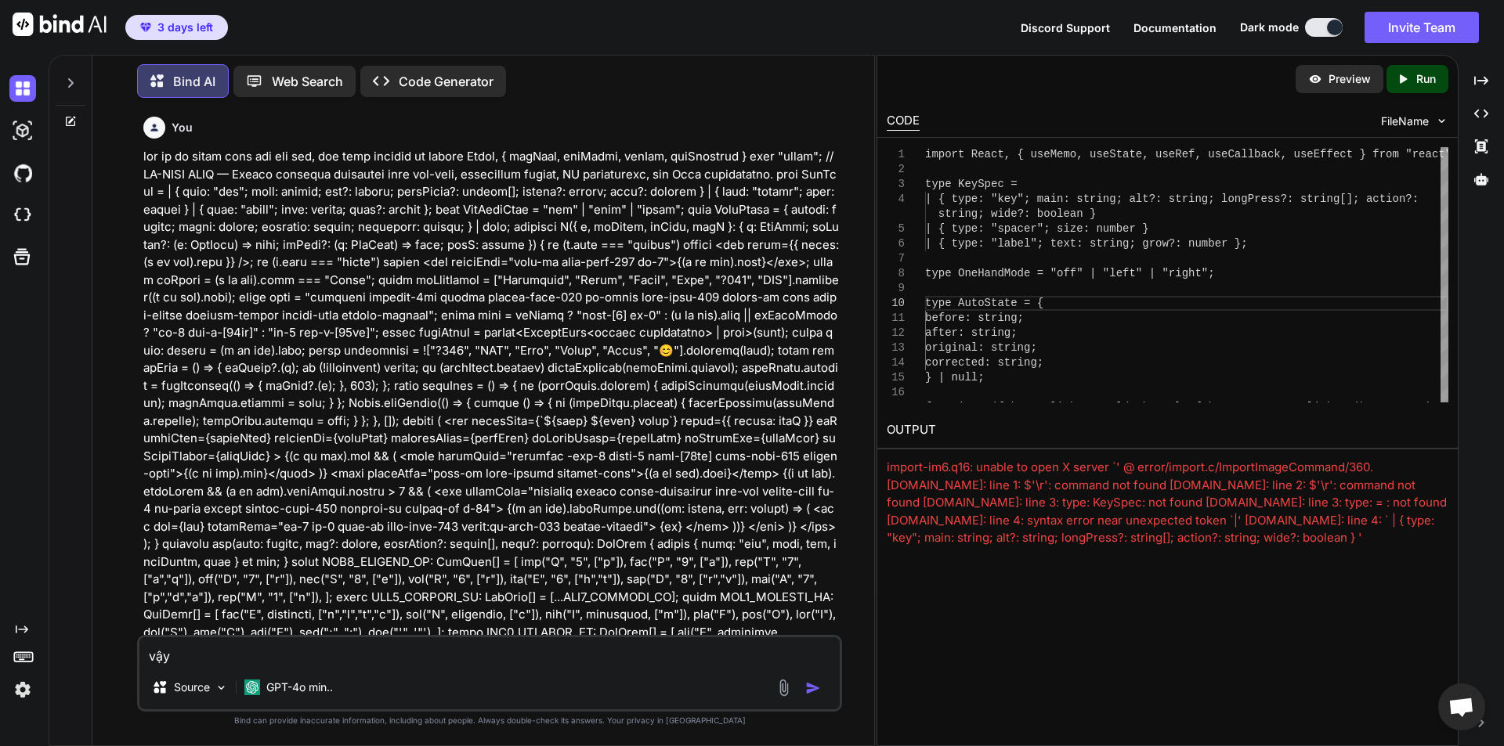
click at [1352, 78] on p "Preview" at bounding box center [1349, 79] width 42 height 16
click at [440, 72] on p "Code Generator" at bounding box center [446, 81] width 95 height 19
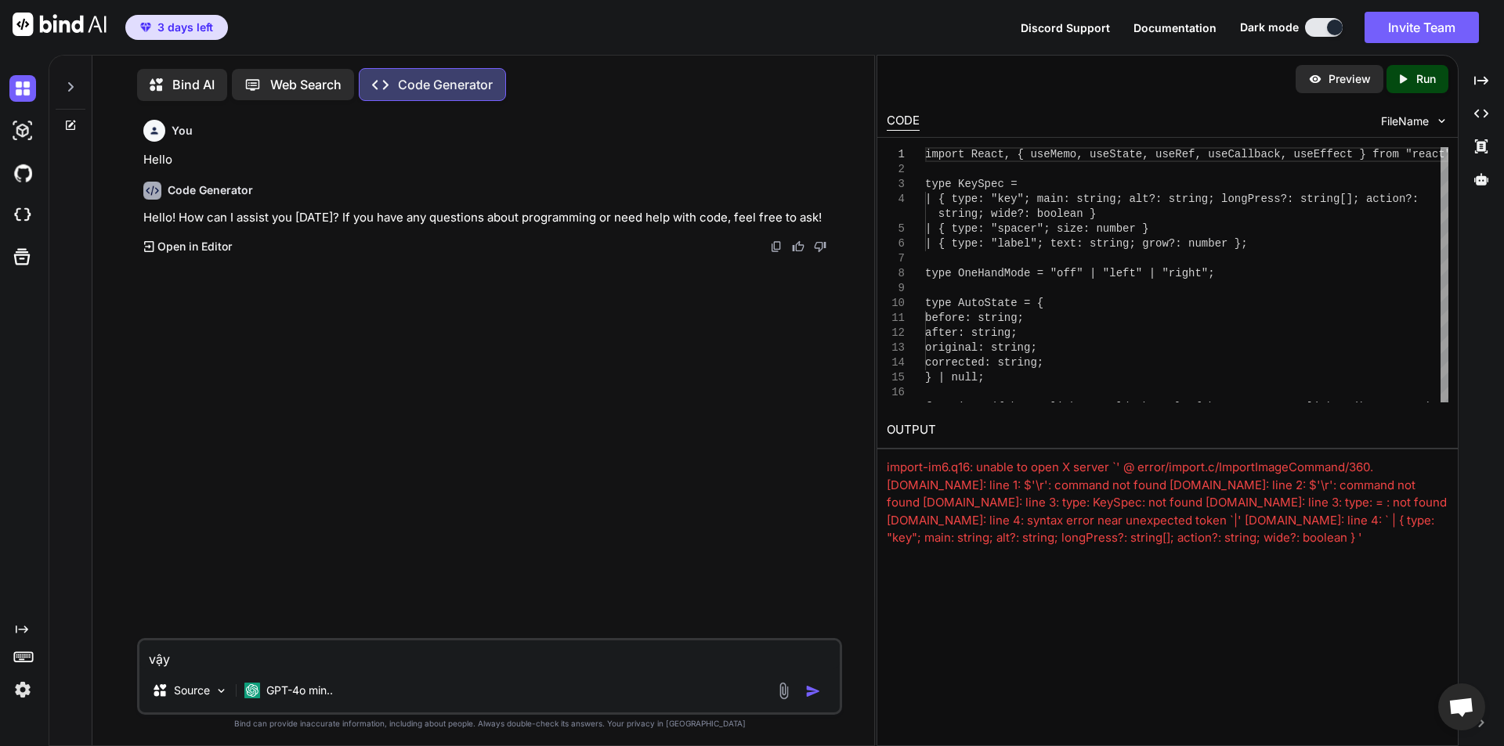
scroll to position [7, 0]
